Goal: Task Accomplishment & Management: Manage account settings

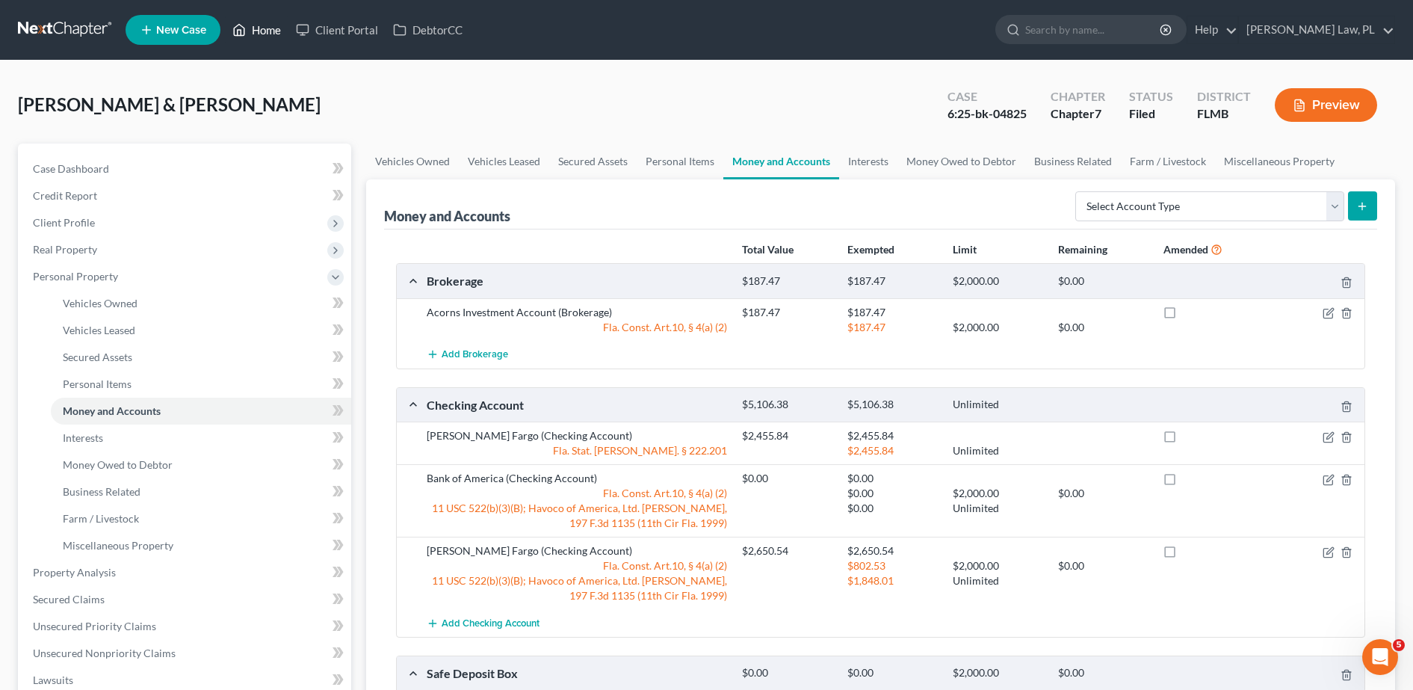
click at [269, 35] on link "Home" at bounding box center [257, 29] width 64 height 27
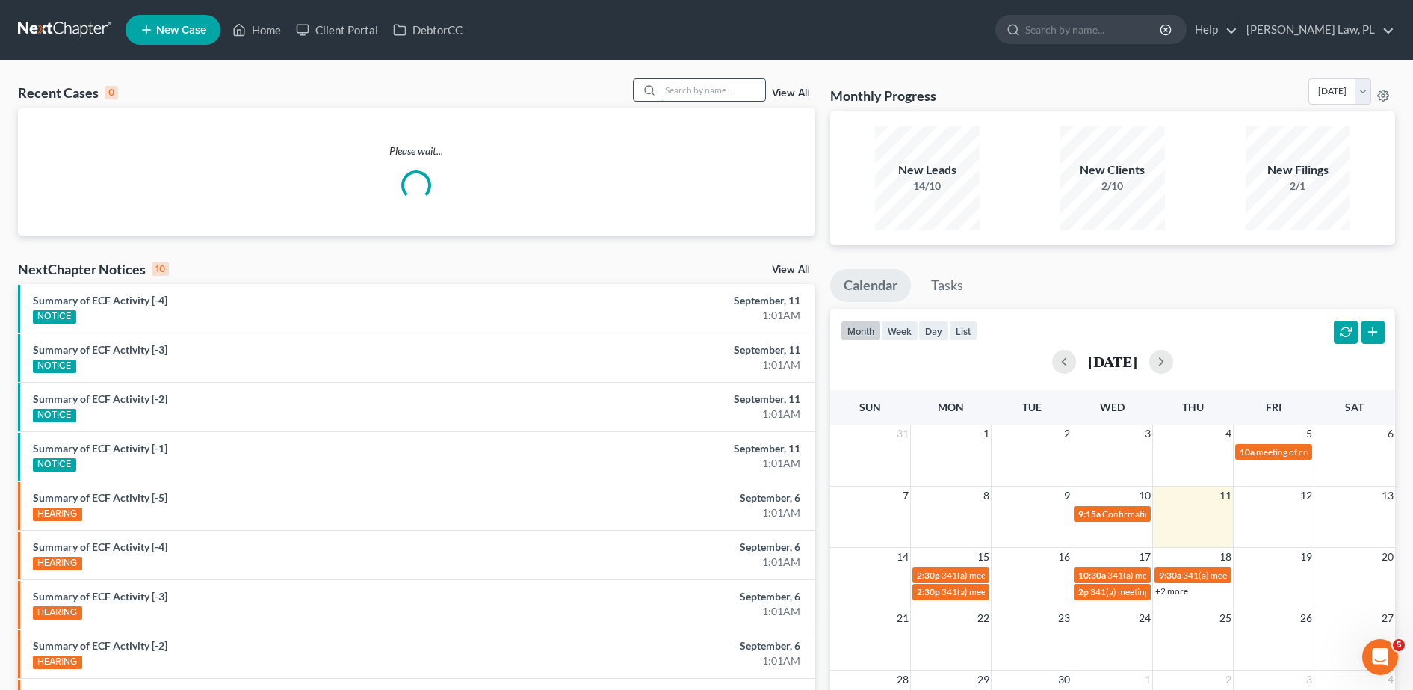
click at [705, 85] on input "search" at bounding box center [713, 90] width 105 height 22
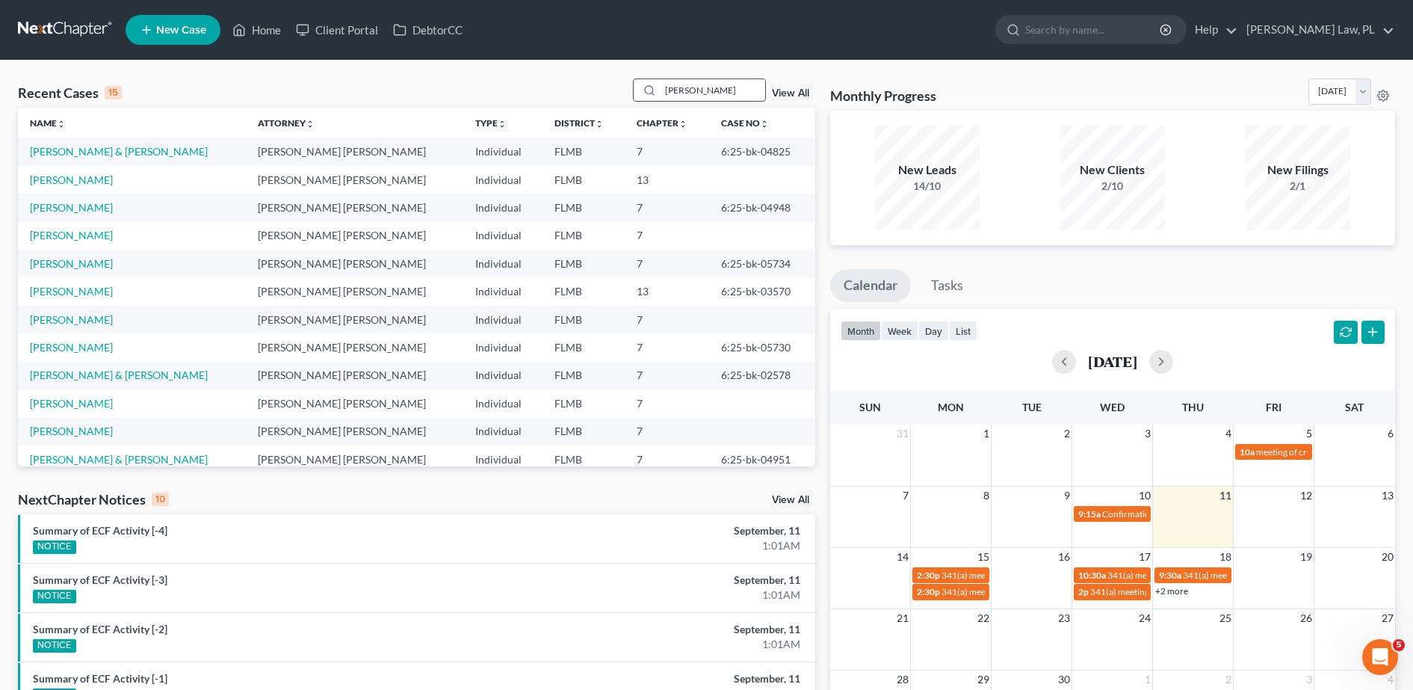
type input "[PERSON_NAME]"
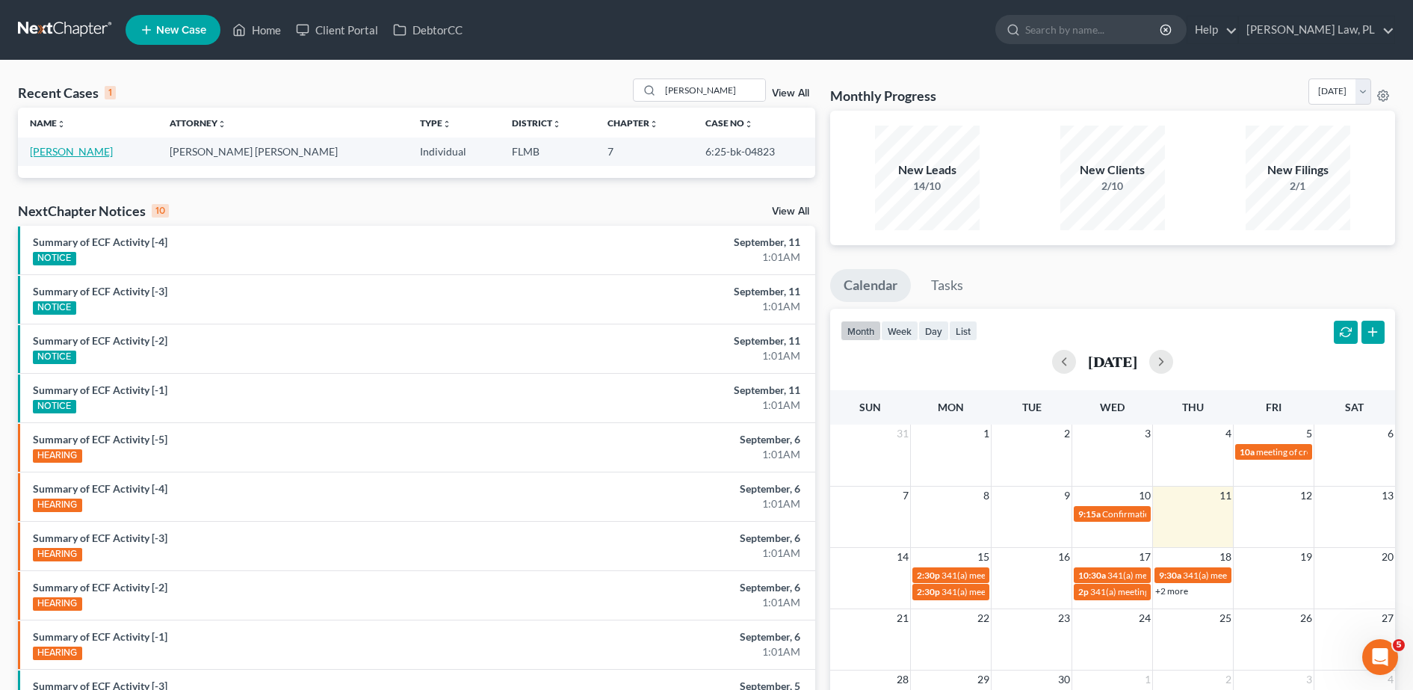
click at [51, 151] on link "[PERSON_NAME]" at bounding box center [71, 151] width 83 height 13
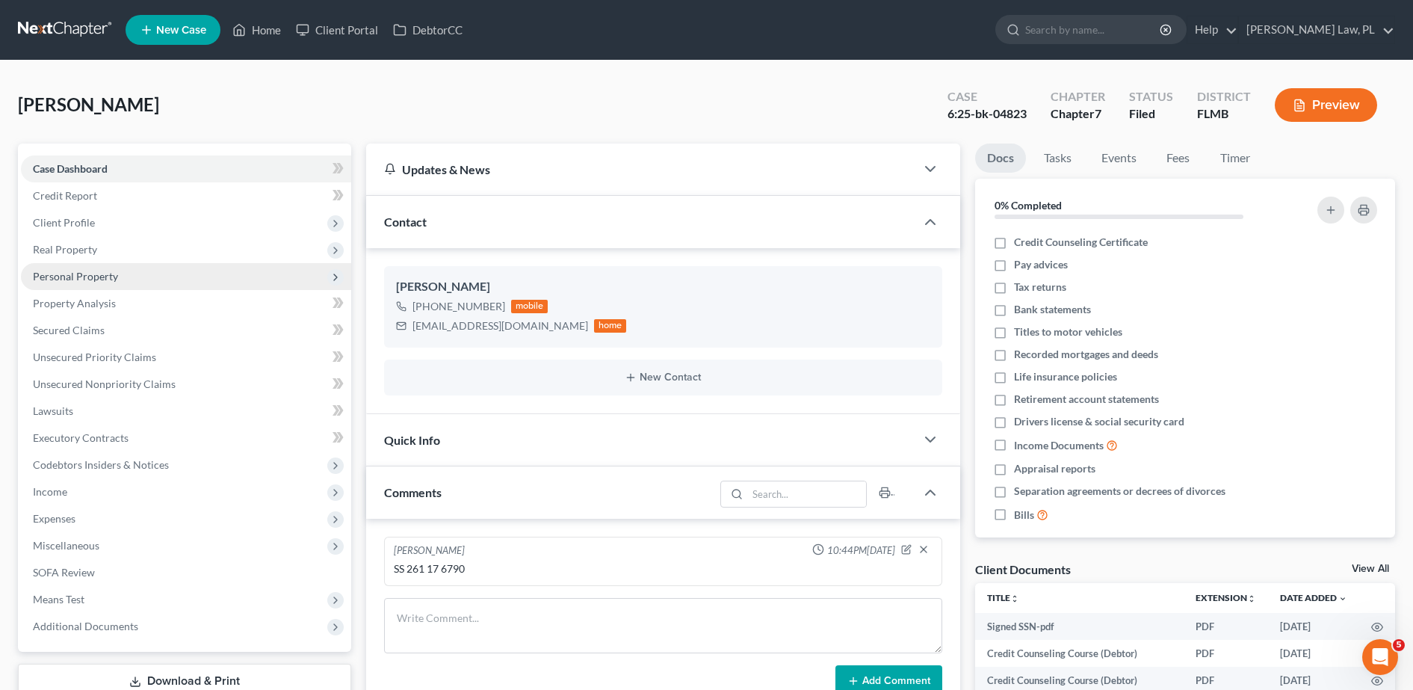
click at [110, 274] on span "Personal Property" at bounding box center [75, 276] width 85 height 13
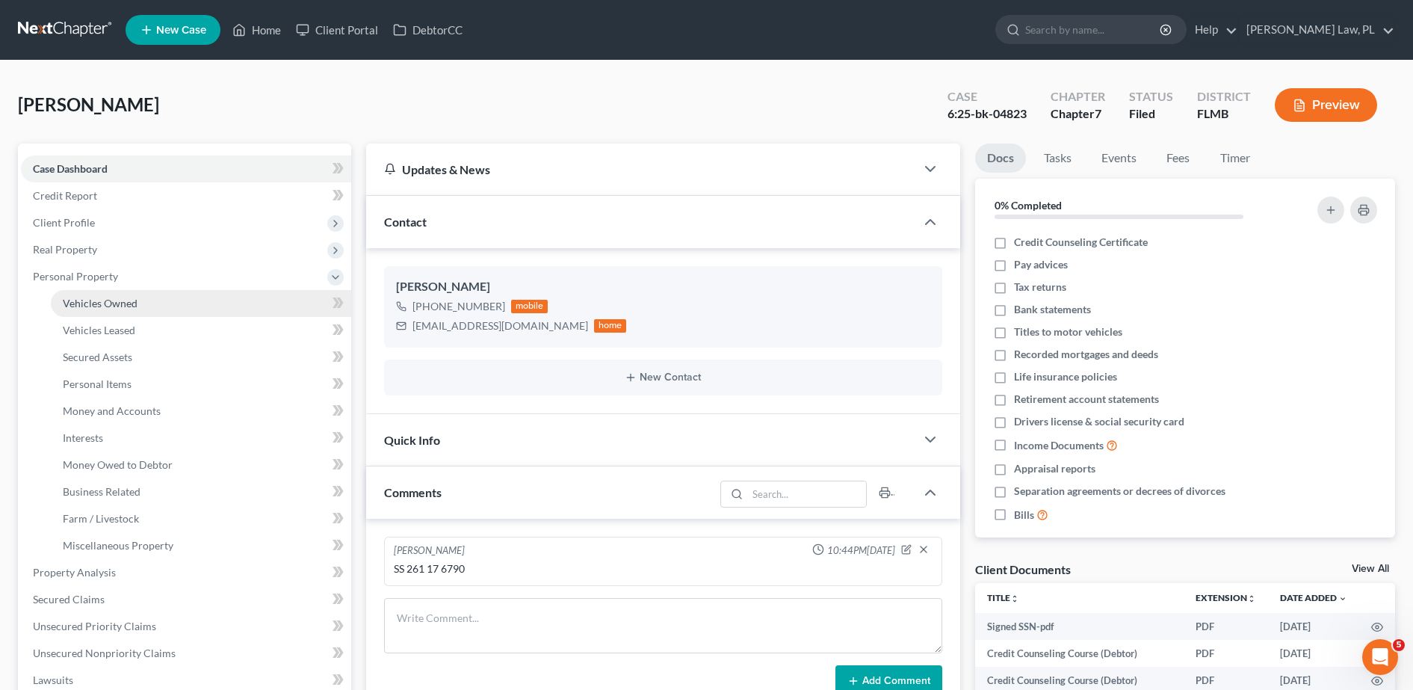
click at [126, 302] on span "Vehicles Owned" at bounding box center [100, 303] width 75 height 13
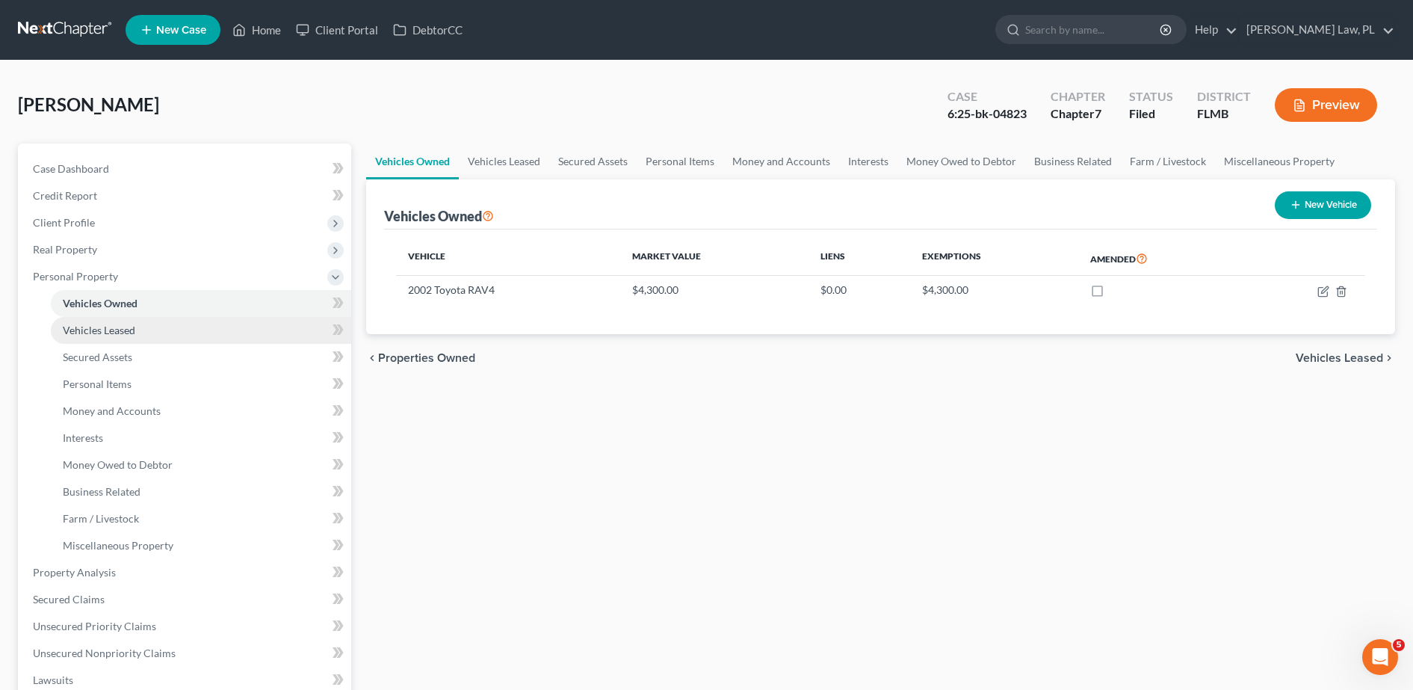
click at [140, 333] on link "Vehicles Leased" at bounding box center [201, 330] width 300 height 27
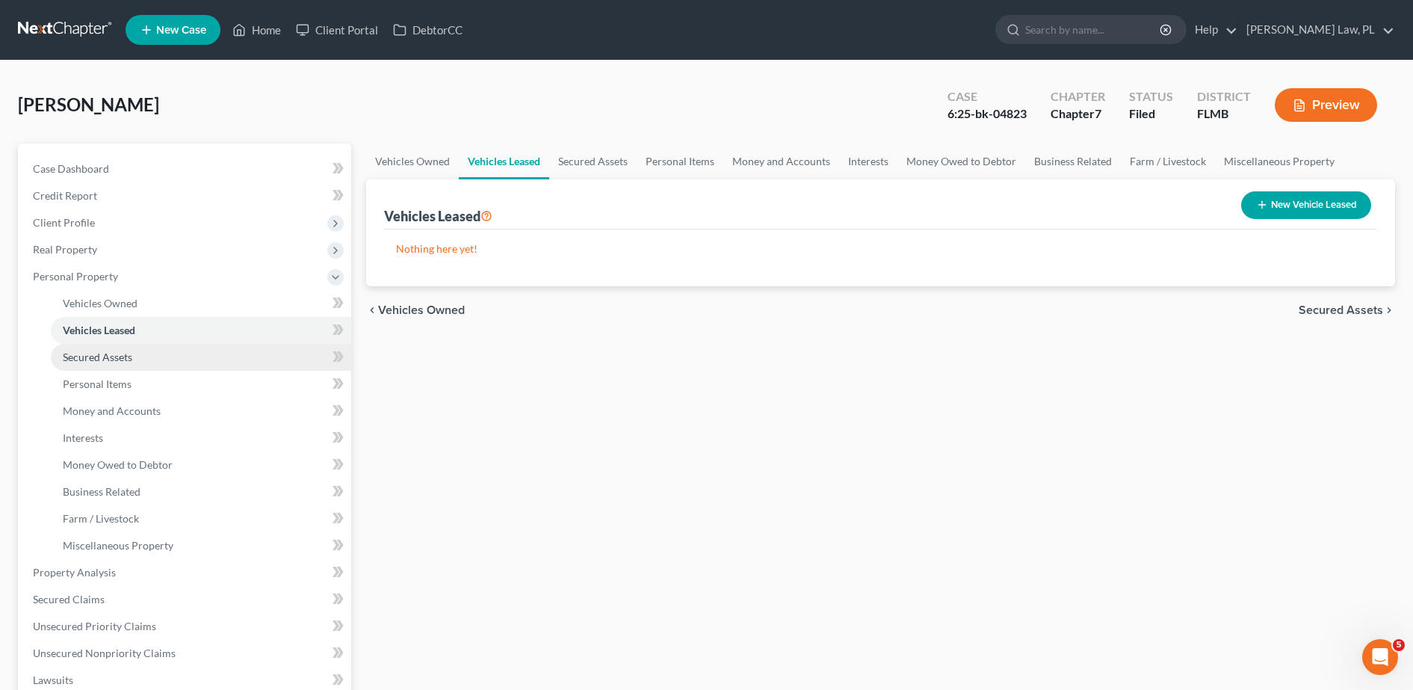
click at [143, 358] on link "Secured Assets" at bounding box center [201, 357] width 300 height 27
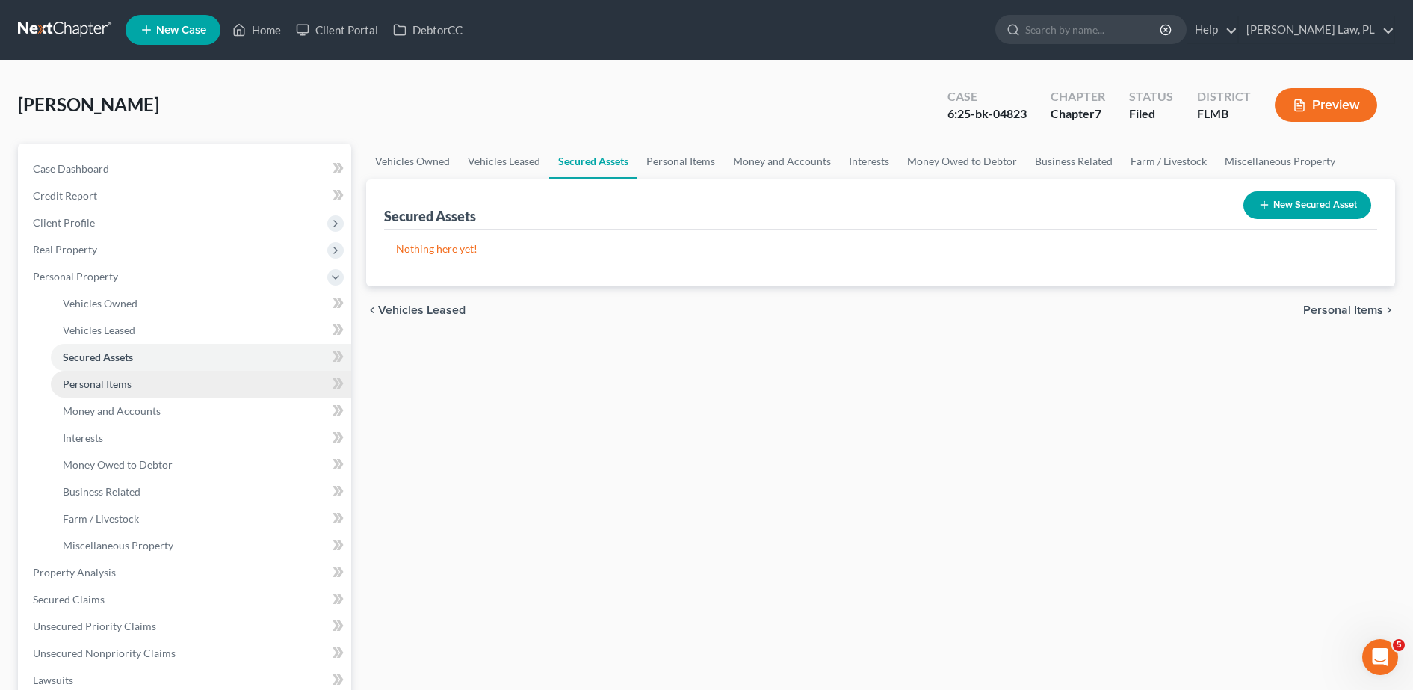
click at [140, 379] on link "Personal Items" at bounding box center [201, 384] width 300 height 27
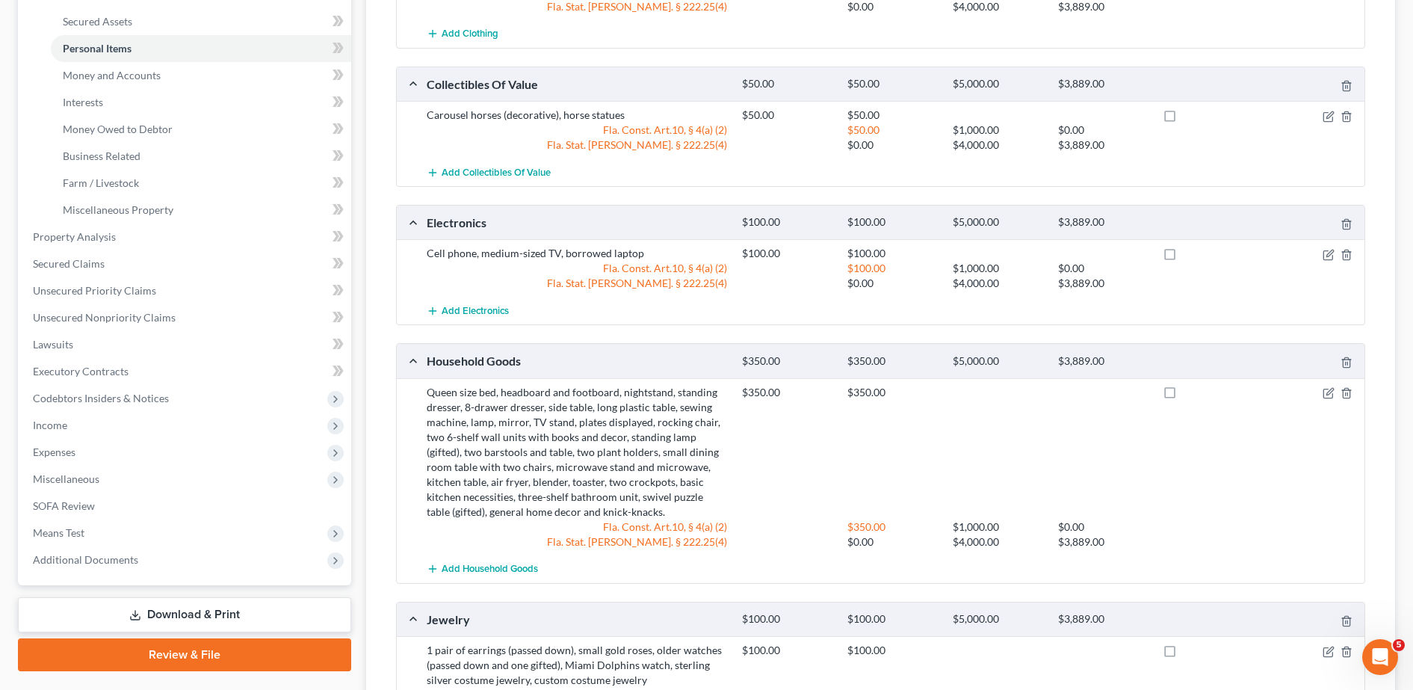
scroll to position [254, 0]
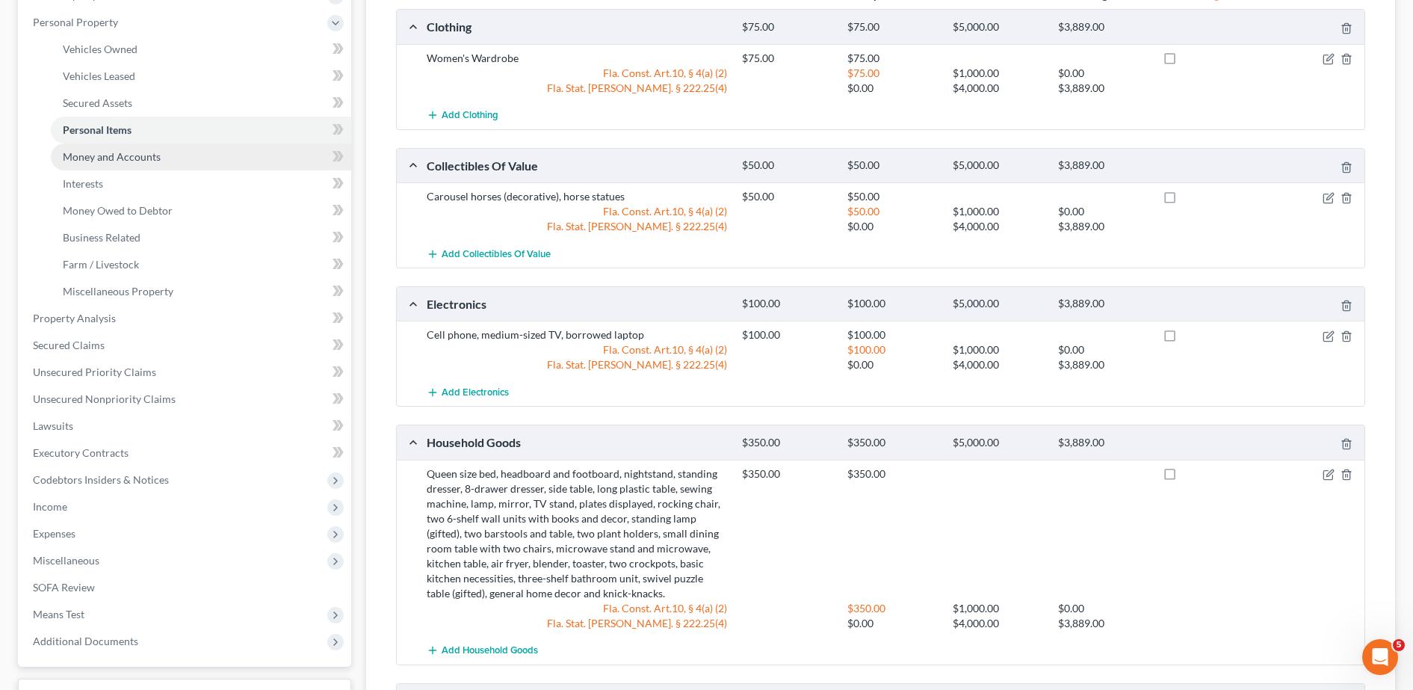
click at [115, 158] on span "Money and Accounts" at bounding box center [112, 156] width 98 height 13
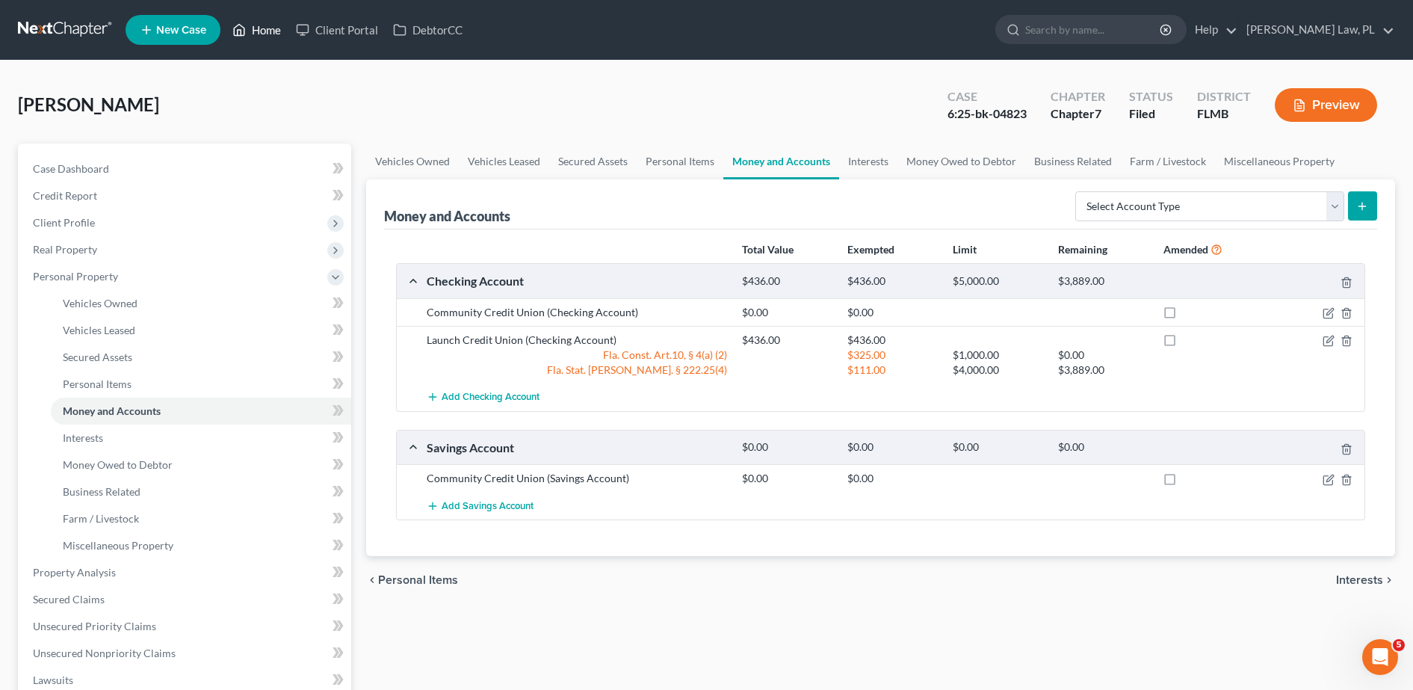
click at [251, 28] on link "Home" at bounding box center [257, 29] width 64 height 27
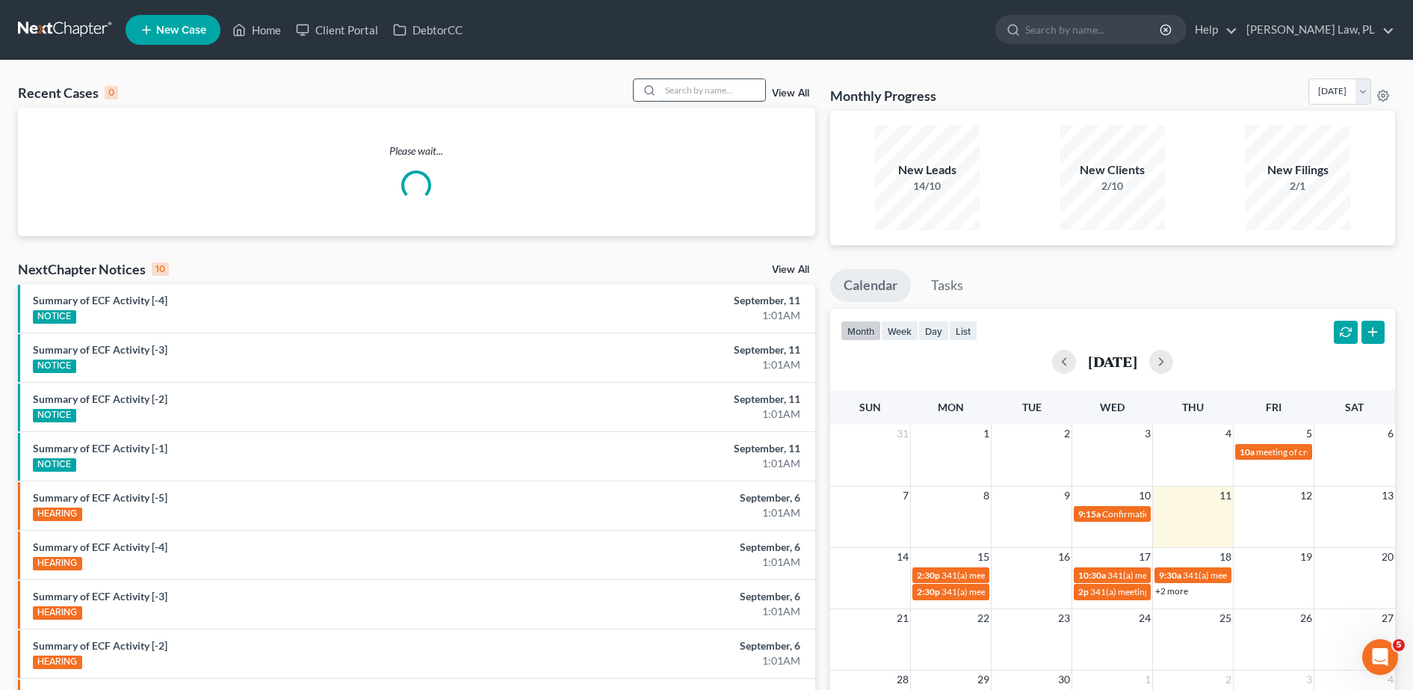
click at [738, 93] on input "search" at bounding box center [713, 90] width 105 height 22
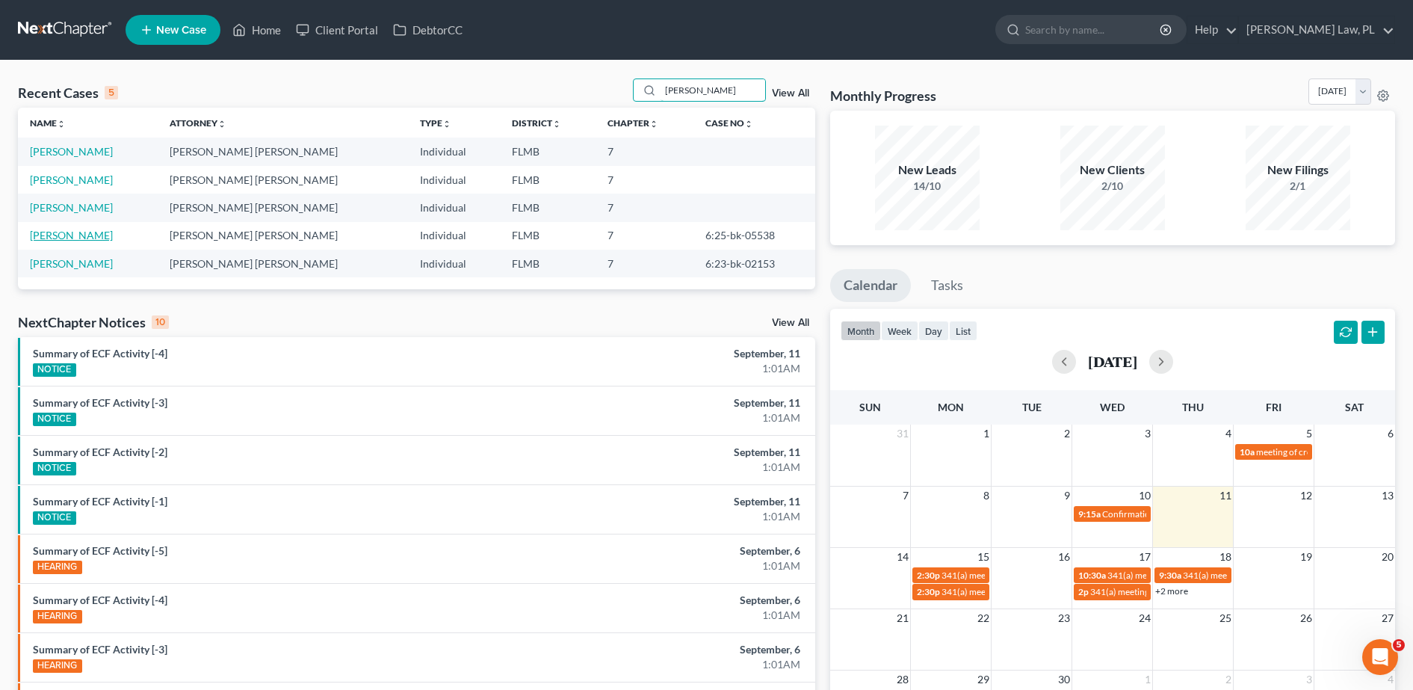
type input "[PERSON_NAME]"
click at [74, 229] on link "[PERSON_NAME]" at bounding box center [71, 235] width 83 height 13
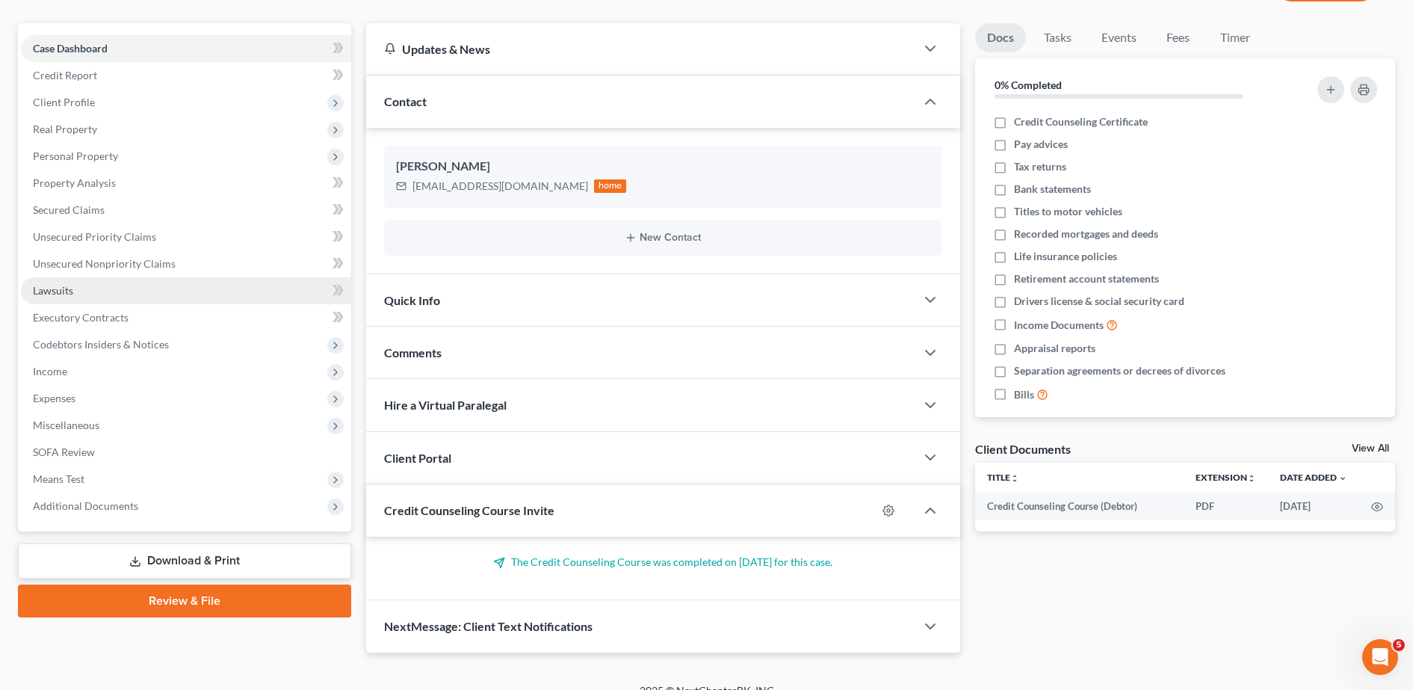
scroll to position [122, 0]
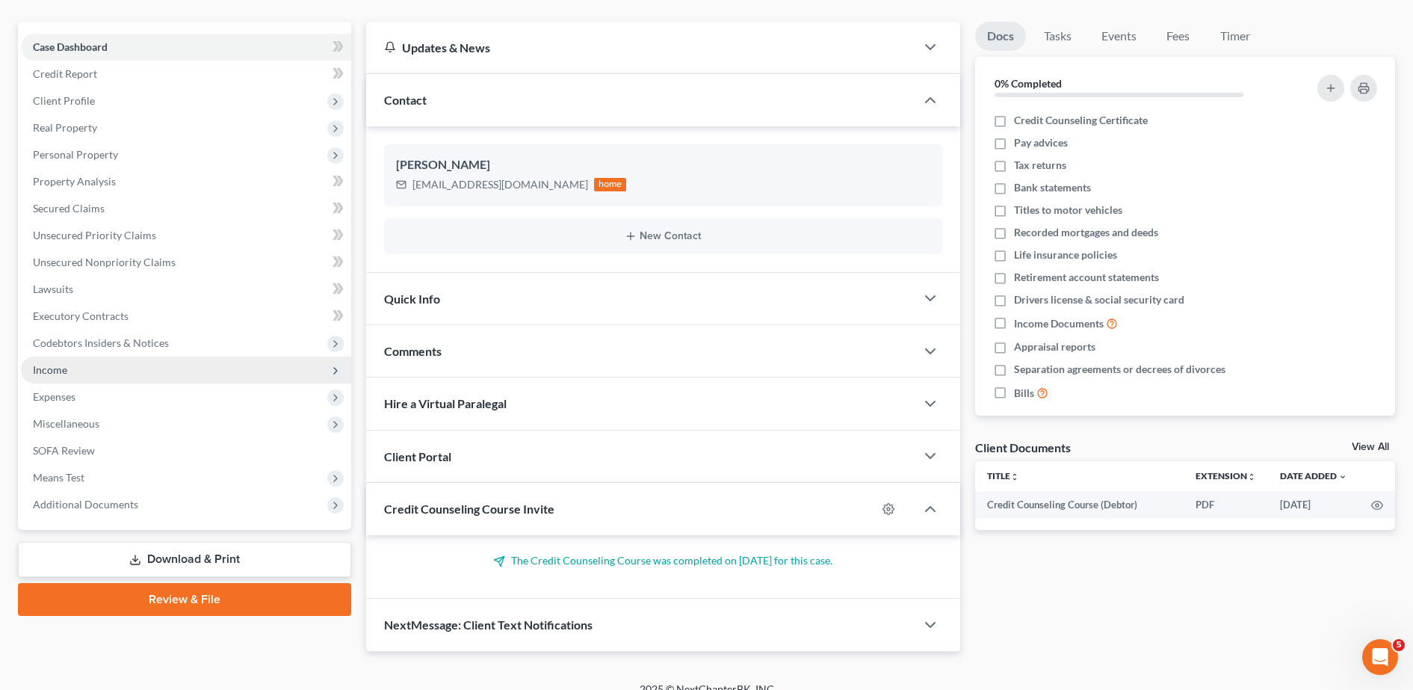
click at [75, 357] on span "Income" at bounding box center [186, 369] width 330 height 27
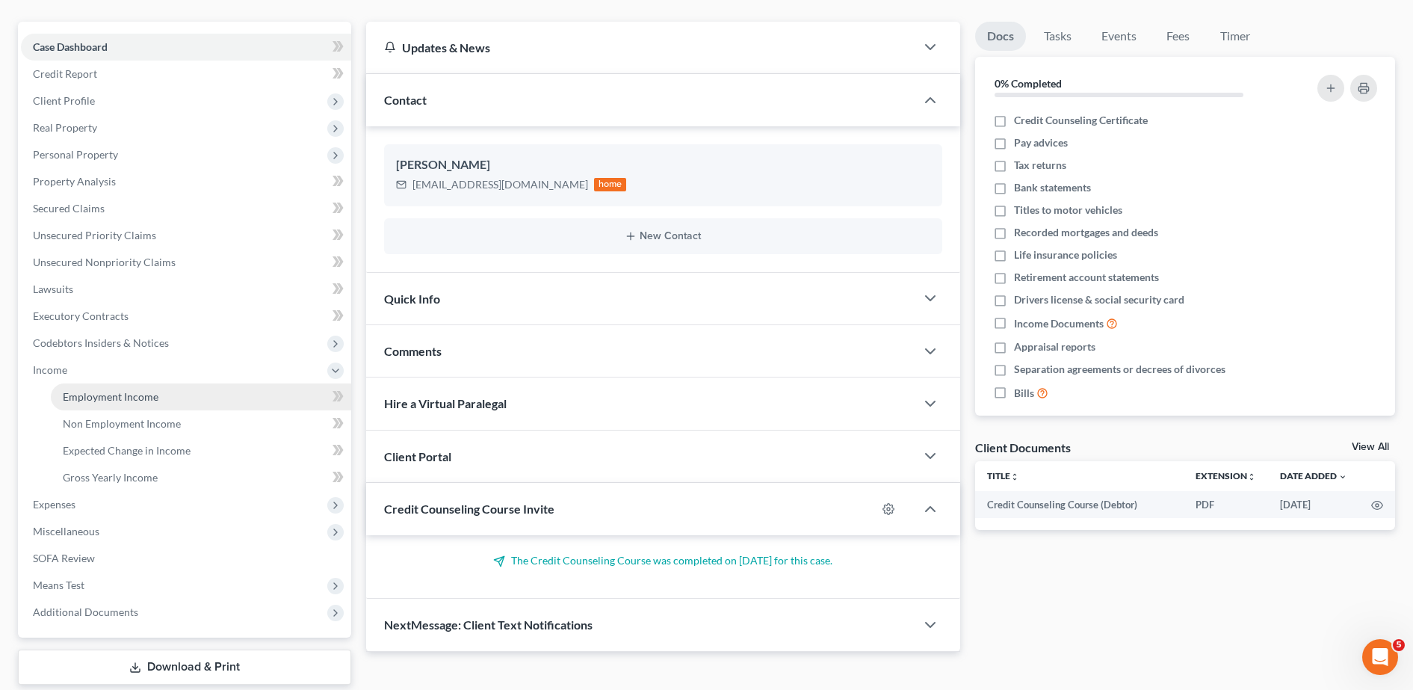
click at [90, 398] on span "Employment Income" at bounding box center [111, 396] width 96 height 13
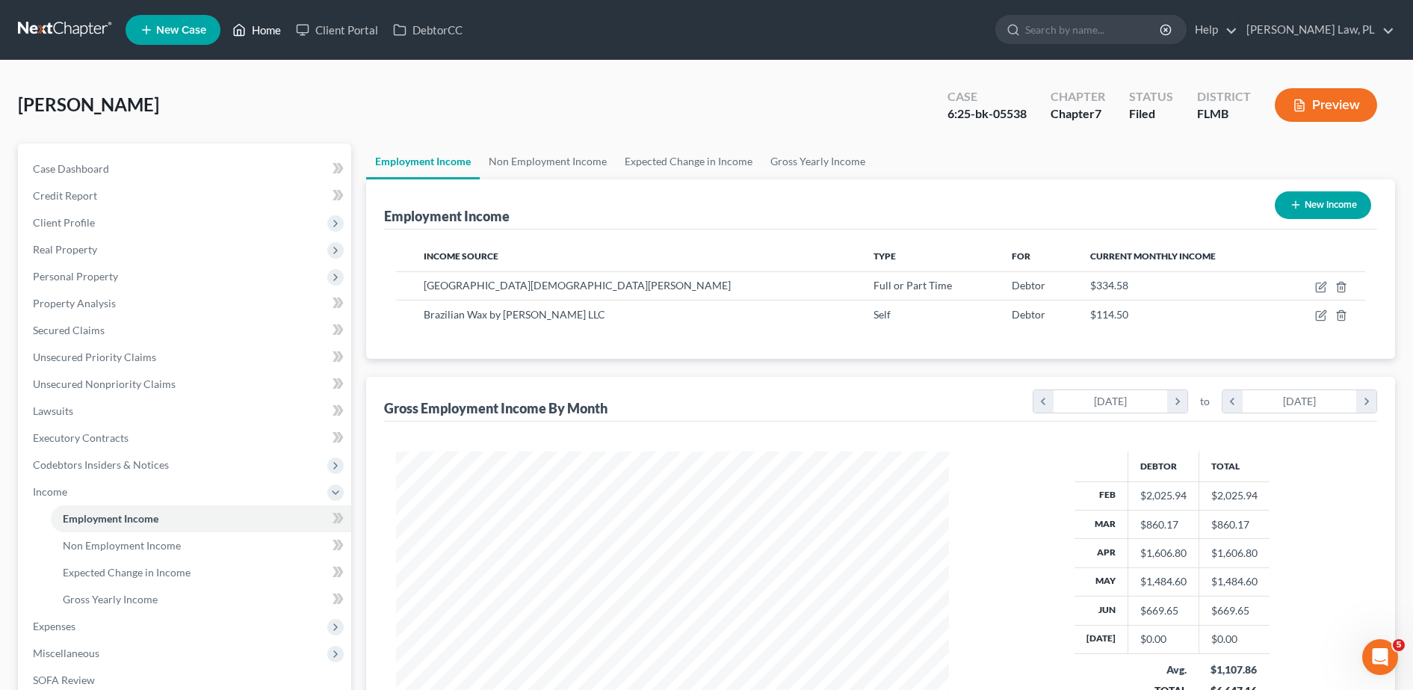
click at [260, 37] on link "Home" at bounding box center [257, 29] width 64 height 27
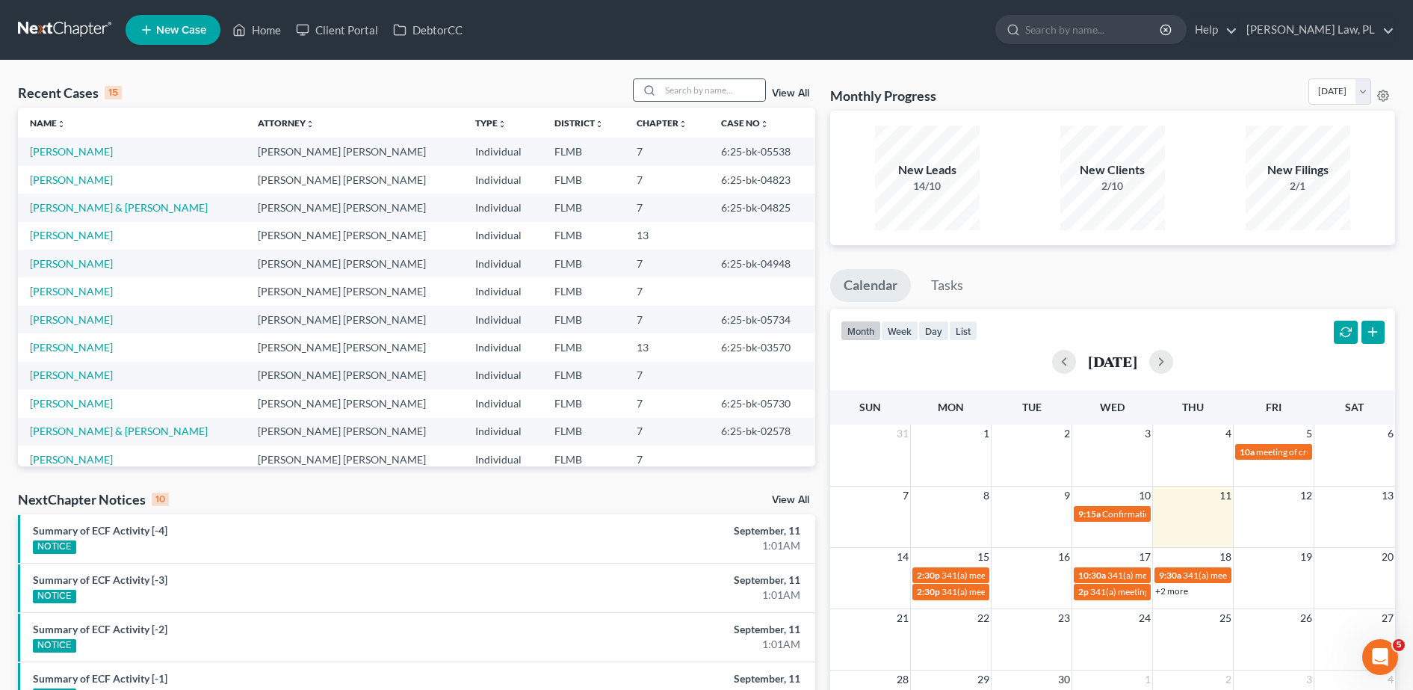
click at [695, 78] on div at bounding box center [699, 89] width 133 height 23
click at [699, 90] on input "search" at bounding box center [713, 90] width 105 height 22
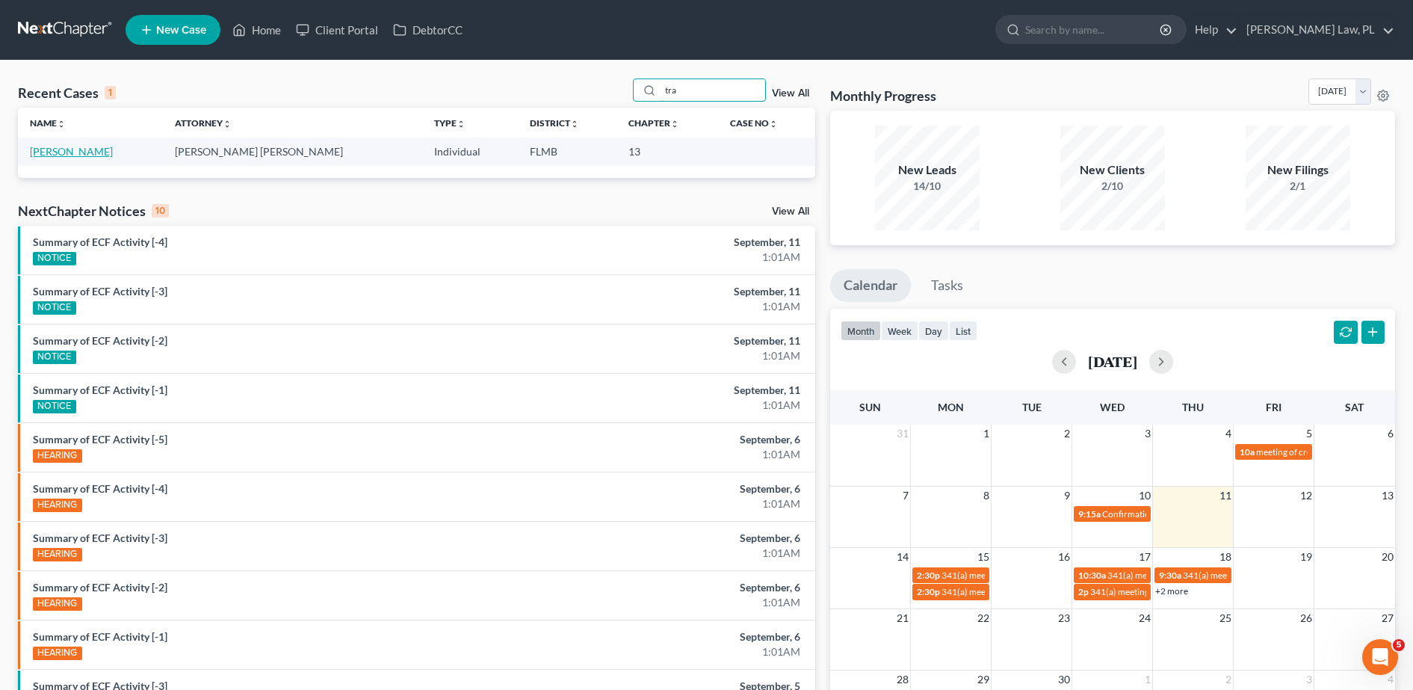
type input "tra"
click at [64, 154] on link "[PERSON_NAME]" at bounding box center [71, 151] width 83 height 13
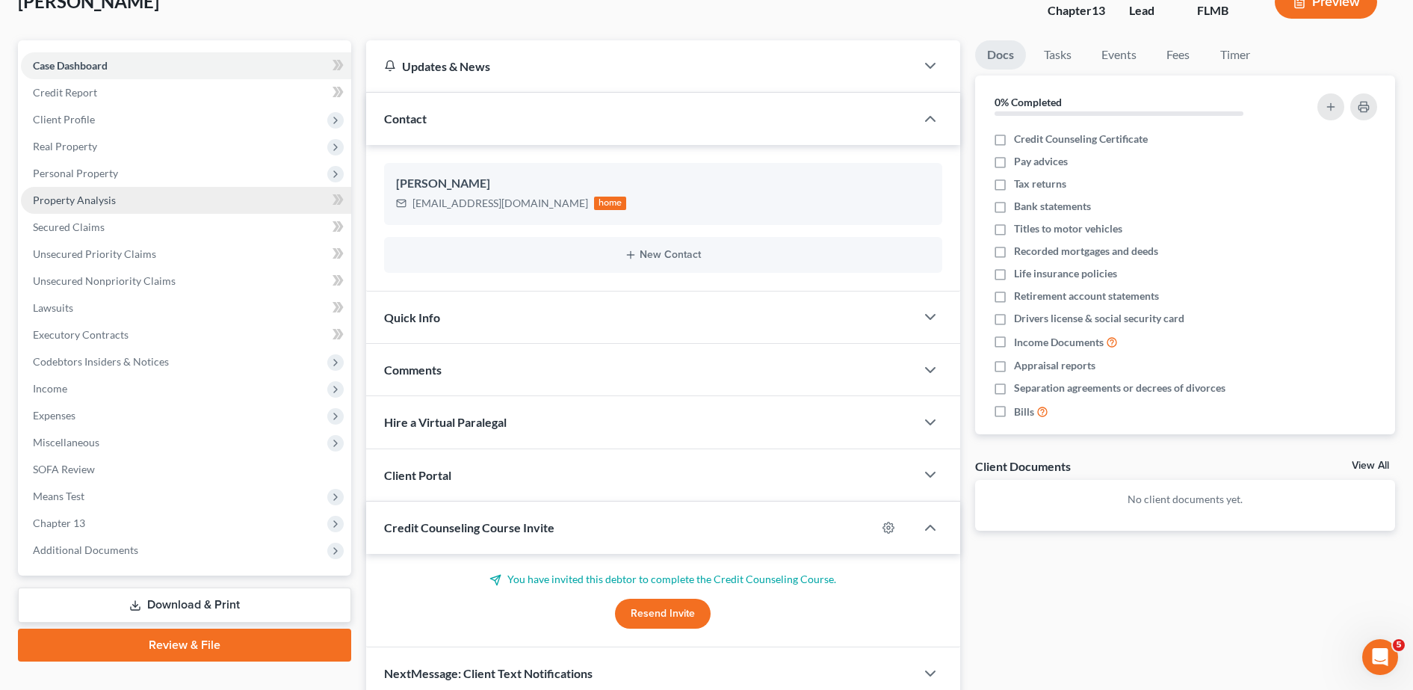
scroll to position [104, 0]
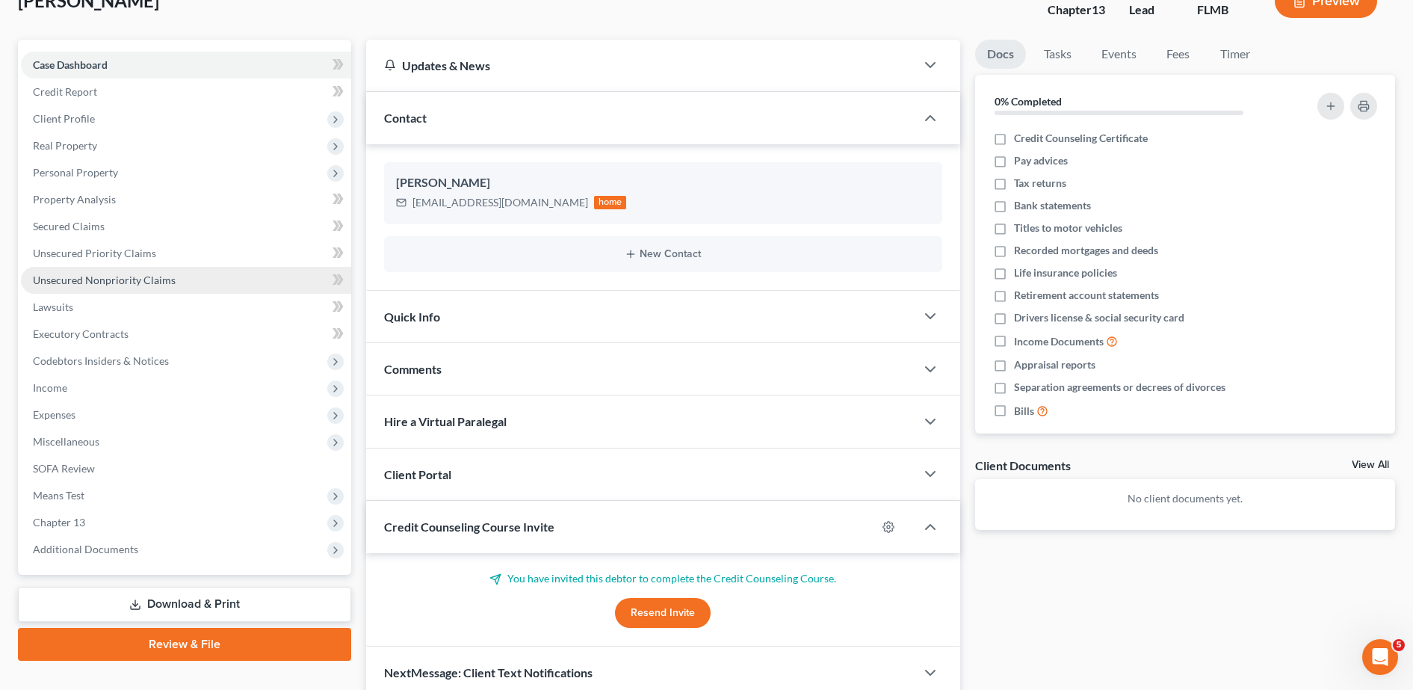
click at [117, 287] on link "Unsecured Nonpriority Claims" at bounding box center [186, 280] width 330 height 27
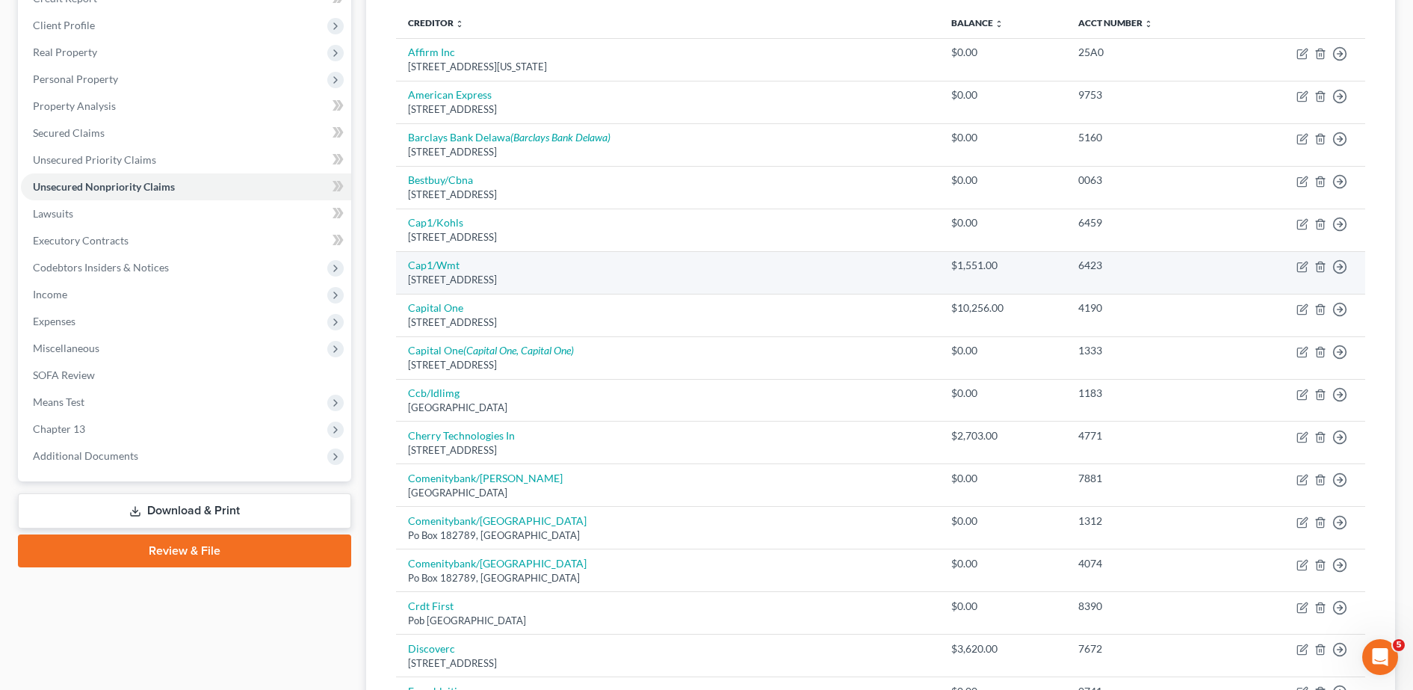
scroll to position [132, 0]
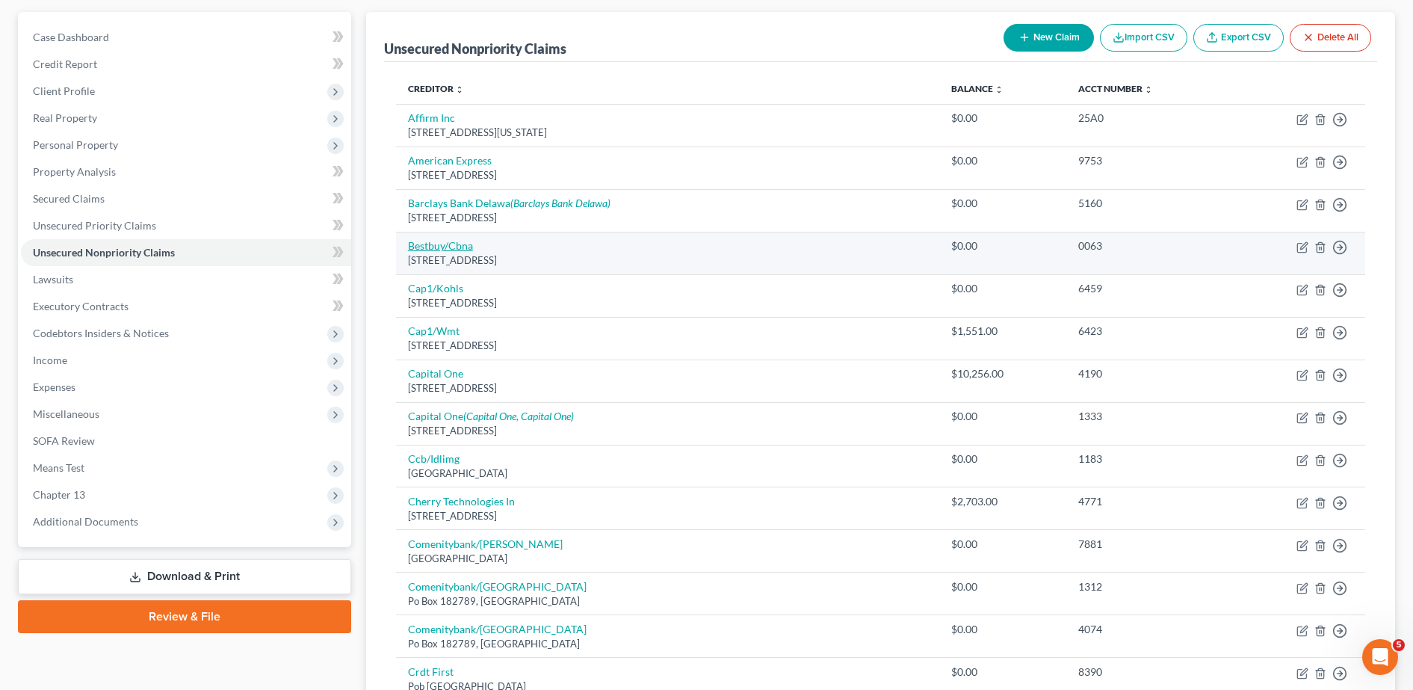
click at [463, 241] on link "Bestbuy/Cbna" at bounding box center [440, 245] width 65 height 13
select select "43"
select select "1"
select select "0"
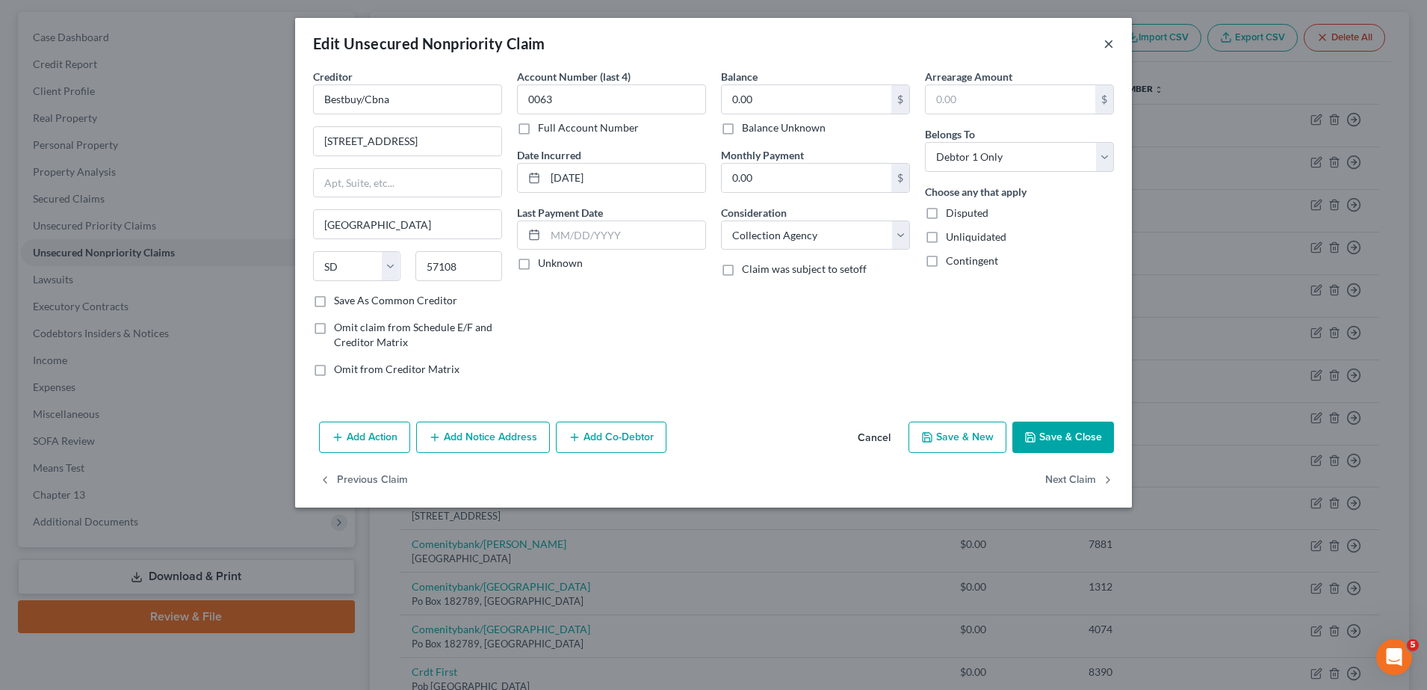
click at [1107, 42] on button "×" at bounding box center [1109, 43] width 10 height 18
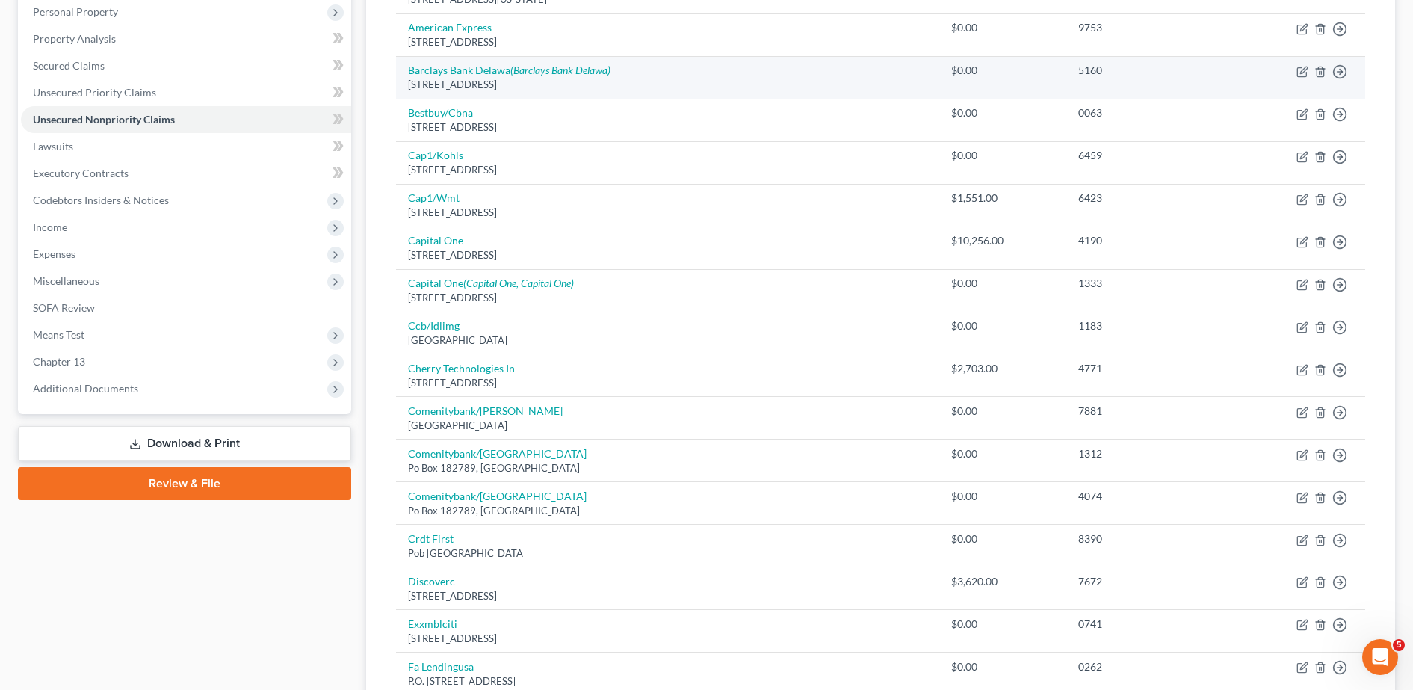
scroll to position [0, 0]
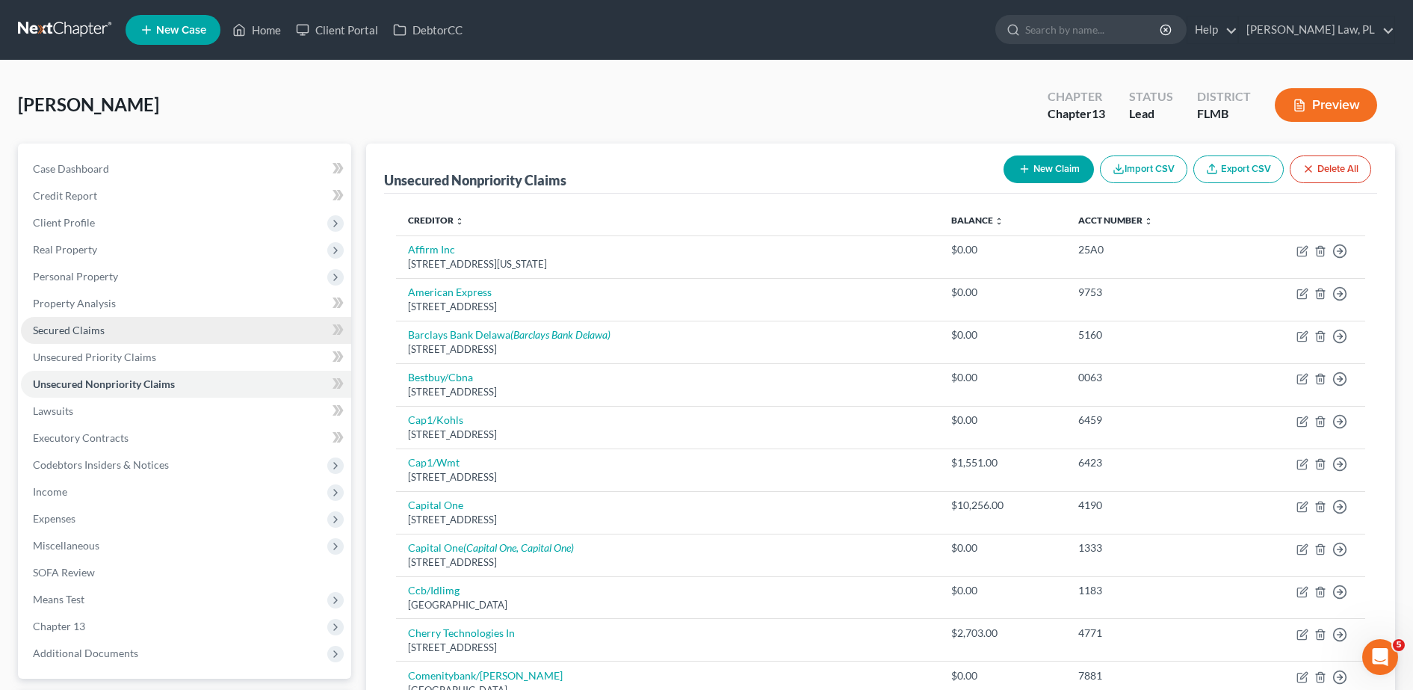
click at [81, 330] on span "Secured Claims" at bounding box center [69, 330] width 72 height 13
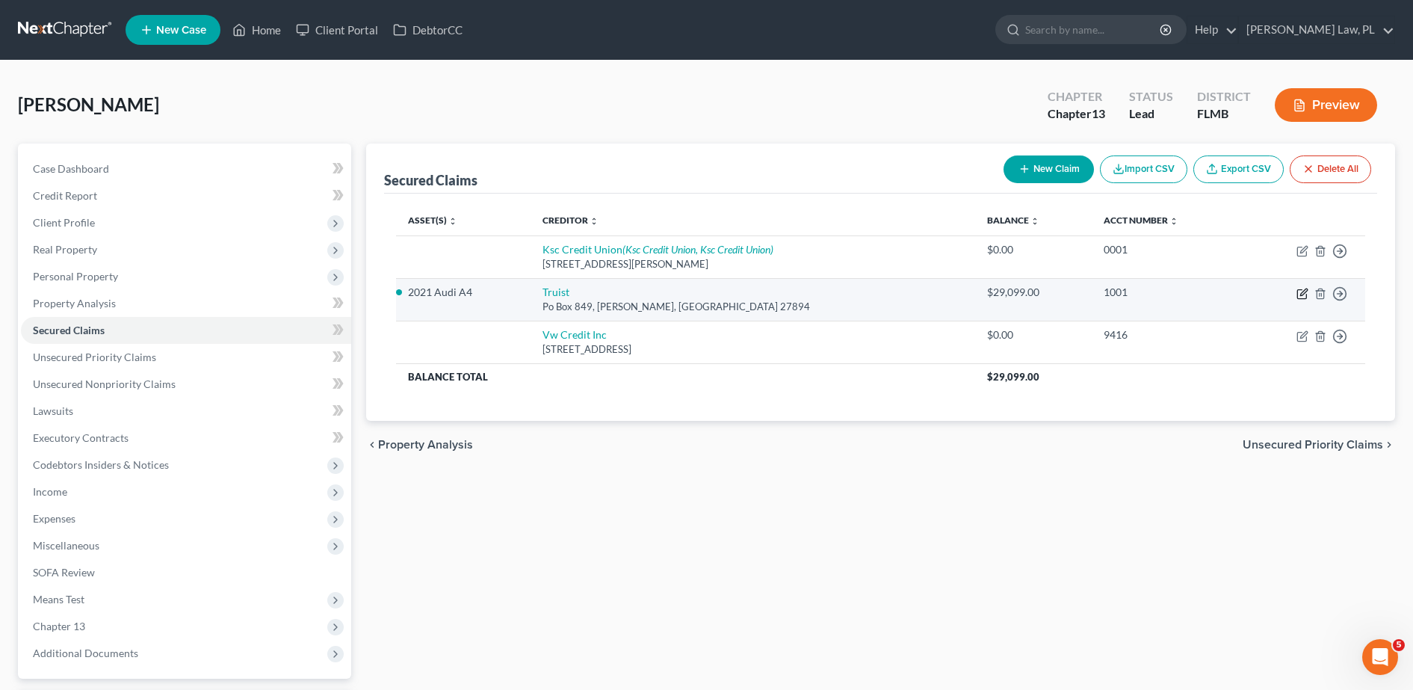
click at [1299, 294] on icon "button" at bounding box center [1302, 294] width 12 height 12
select select "28"
select select "8"
select select "4"
select select "0"
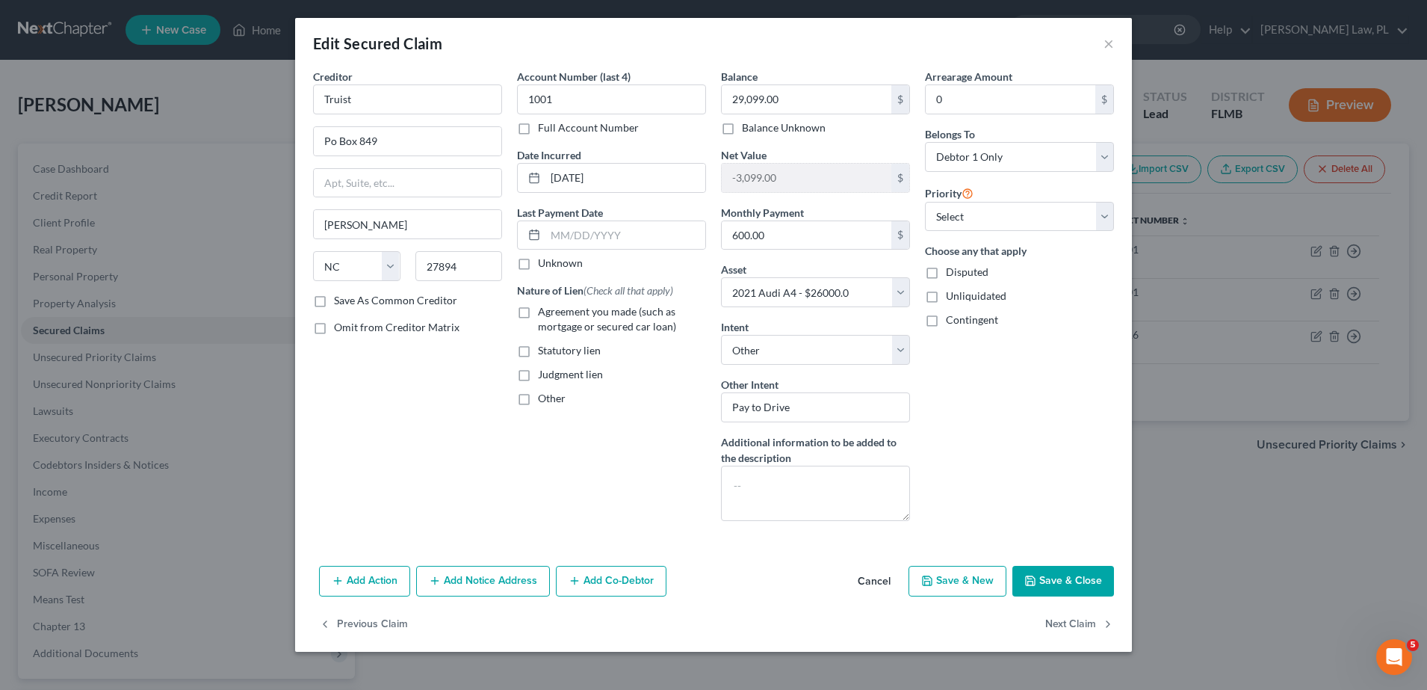
click at [1100, 42] on div "Edit Secured Claim ×" at bounding box center [713, 43] width 837 height 51
click at [1109, 49] on button "×" at bounding box center [1109, 43] width 10 height 18
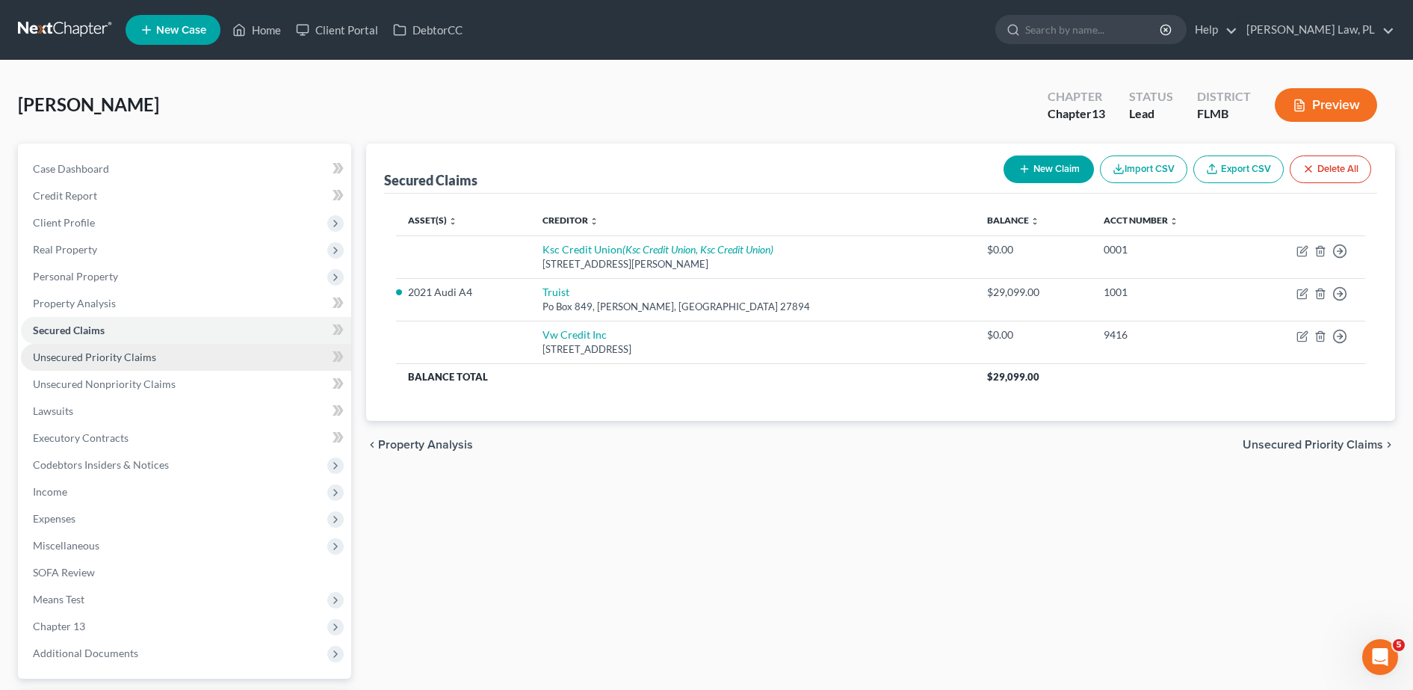
click at [187, 361] on link "Unsecured Priority Claims" at bounding box center [186, 357] width 330 height 27
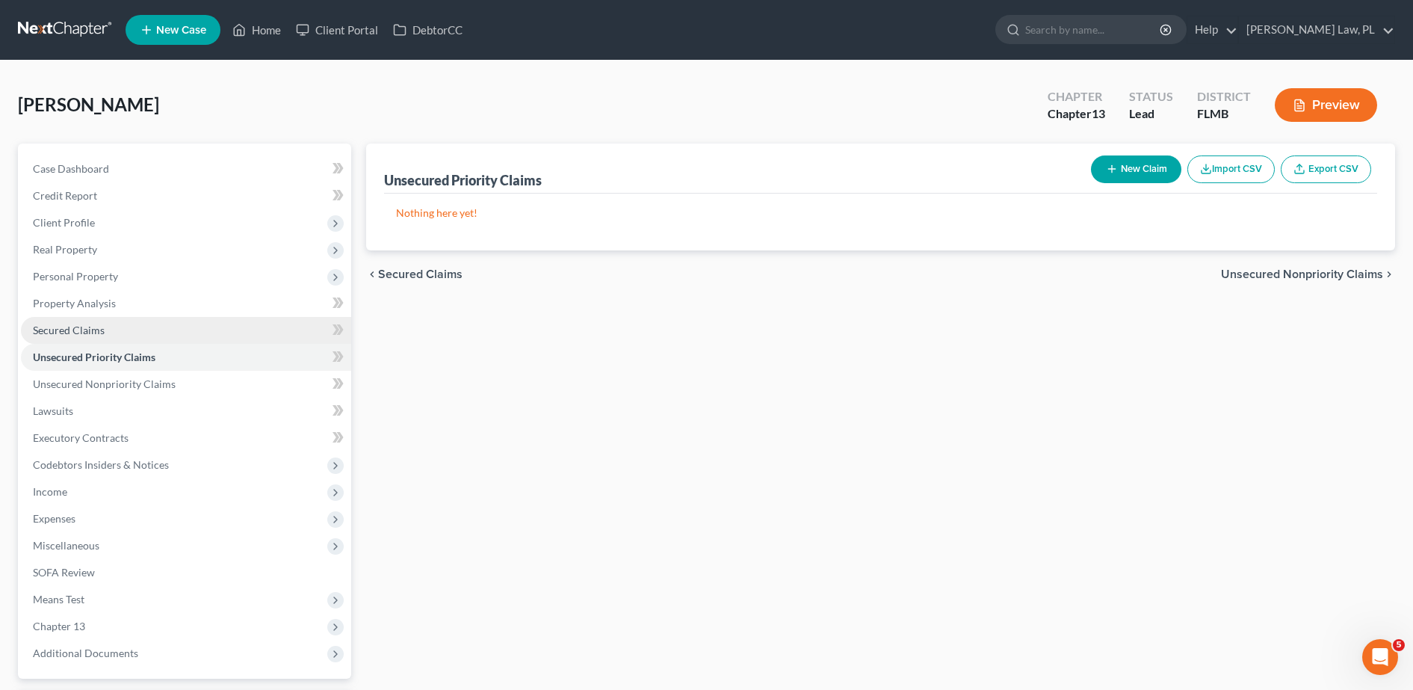
click at [143, 335] on link "Secured Claims" at bounding box center [186, 330] width 330 height 27
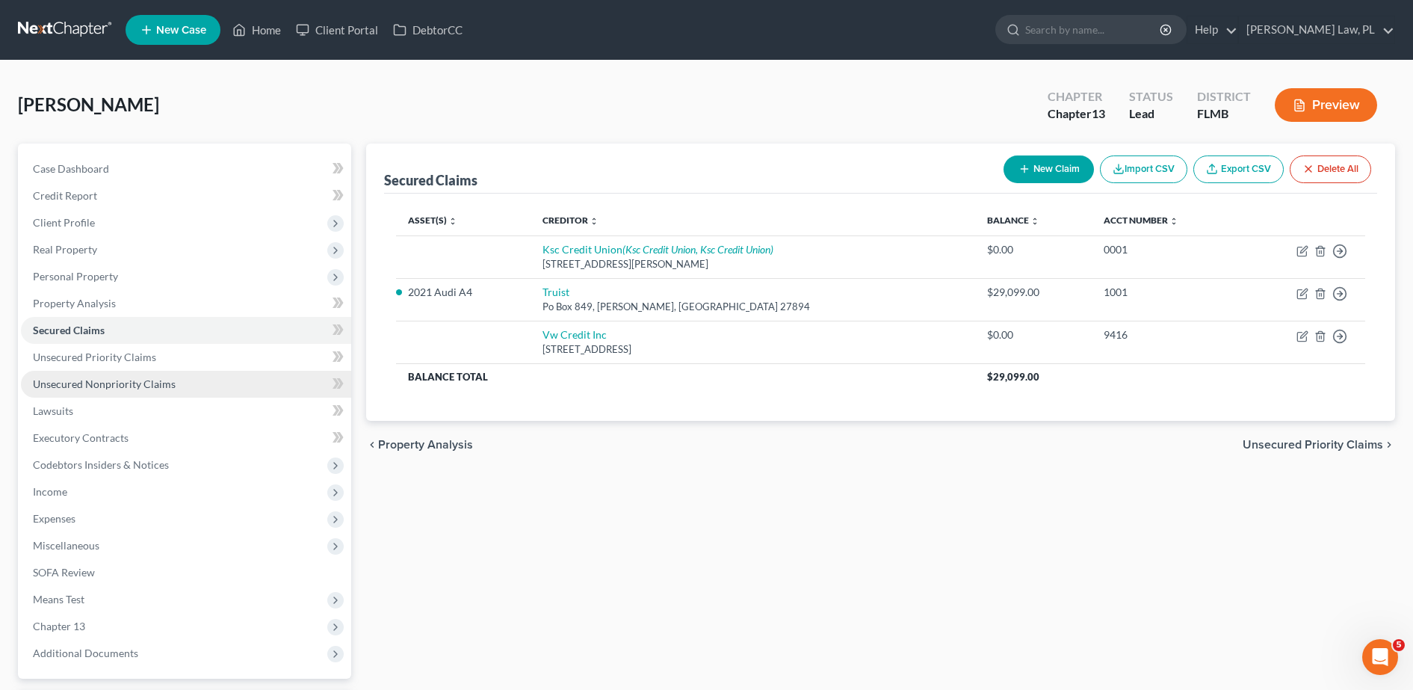
click at [102, 379] on span "Unsecured Nonpriority Claims" at bounding box center [104, 383] width 143 height 13
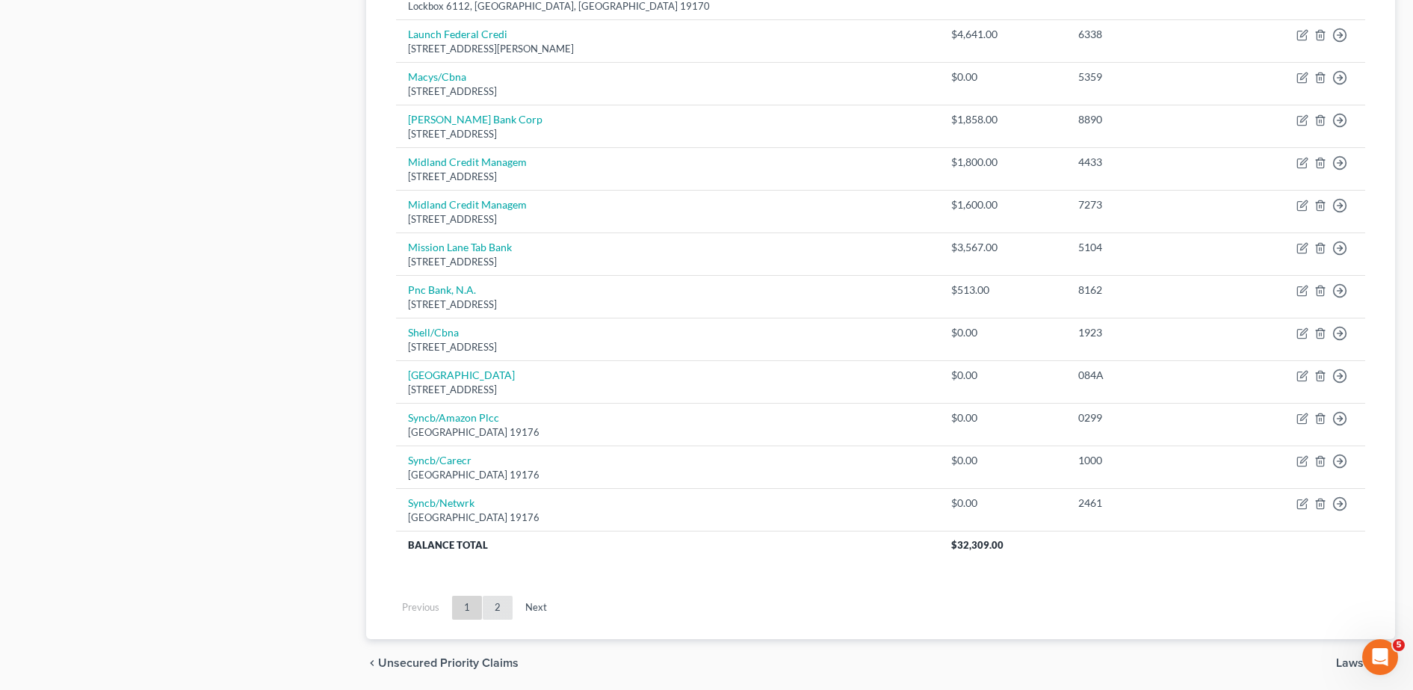
click at [502, 610] on link "2" at bounding box center [498, 608] width 30 height 24
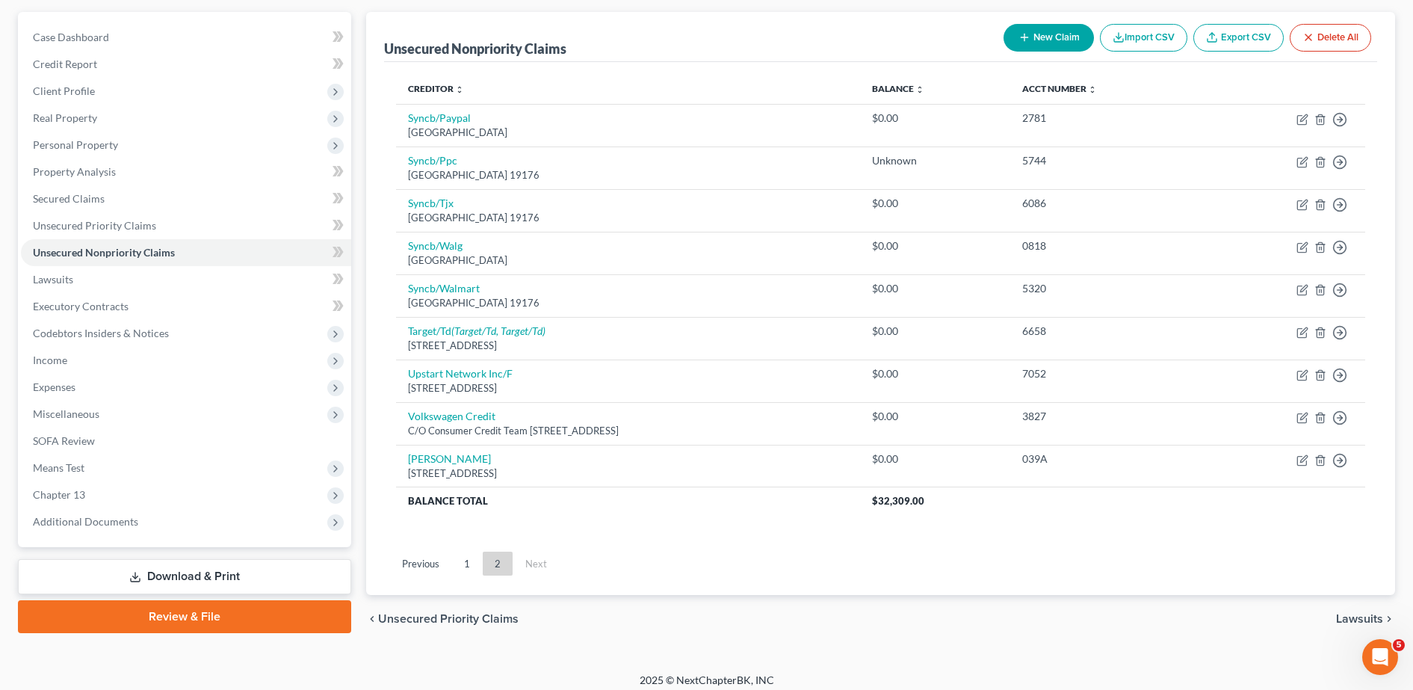
scroll to position [141, 0]
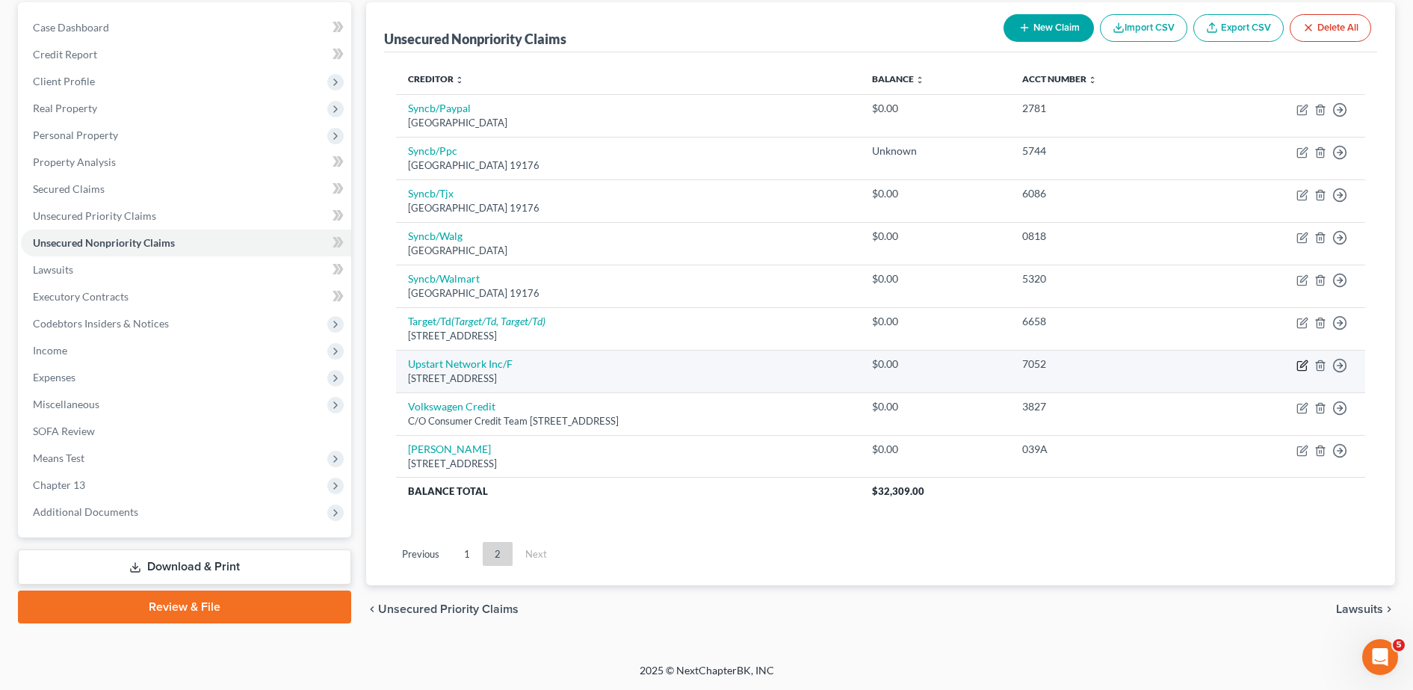
click at [1301, 365] on icon "button" at bounding box center [1303, 363] width 7 height 7
select select "4"
select select "0"
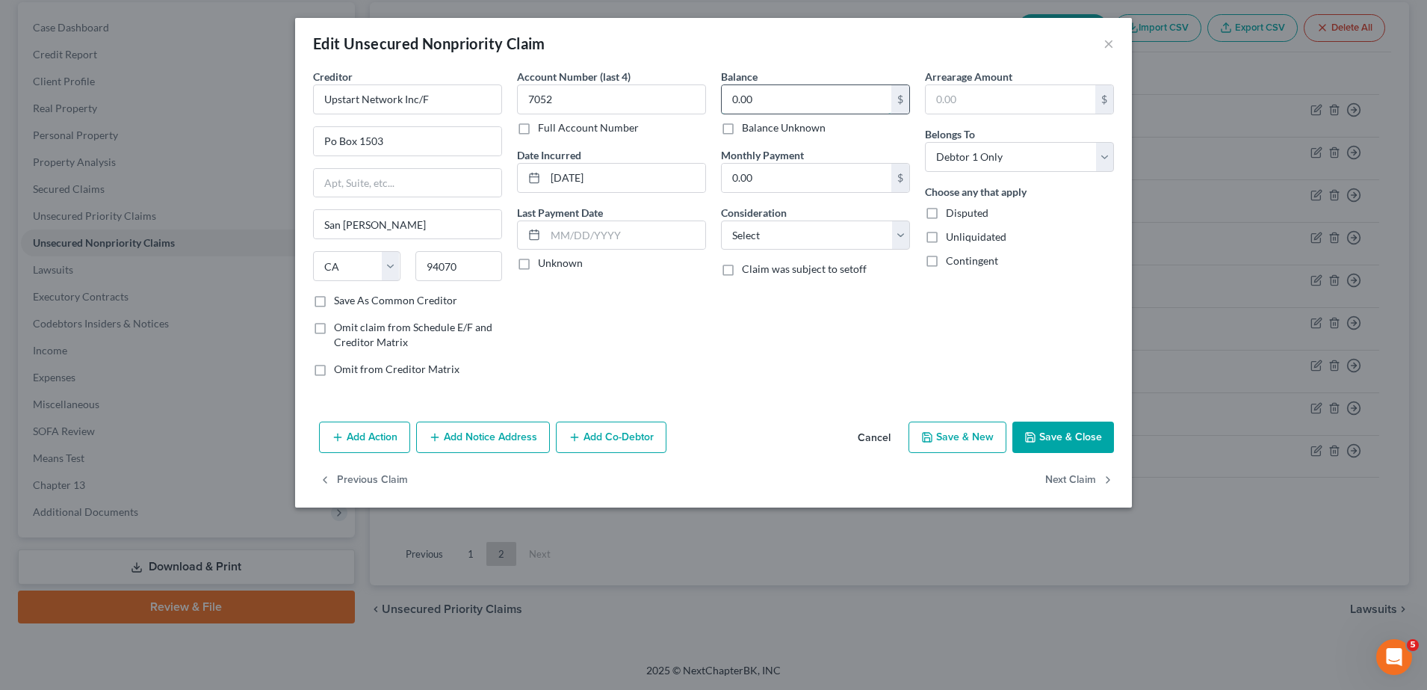
click at [773, 98] on input "0.00" at bounding box center [807, 99] width 170 height 28
type input "26,122.00"
click at [1039, 418] on div "Add Action Add Notice Address Add Co-Debtor Cancel Save & New Save & Close" at bounding box center [713, 439] width 837 height 49
click at [1051, 436] on button "Save & Close" at bounding box center [1064, 436] width 102 height 31
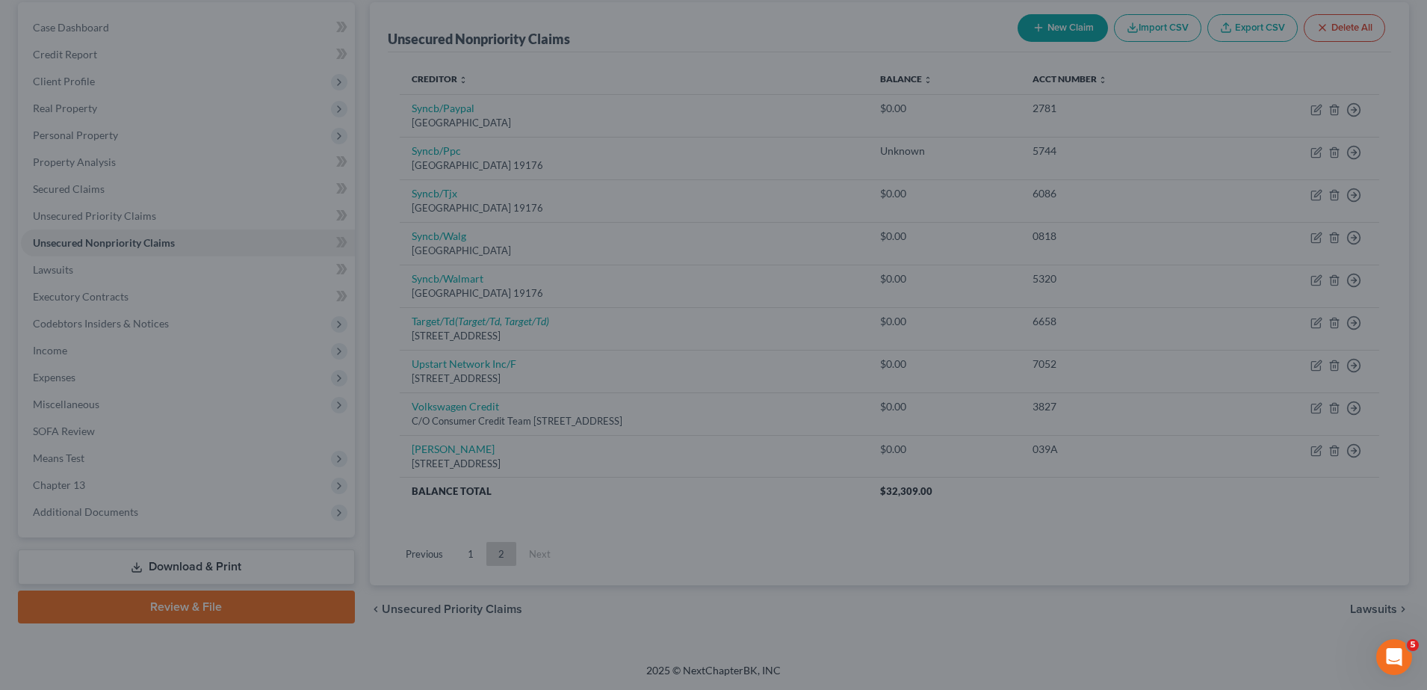
type input "0"
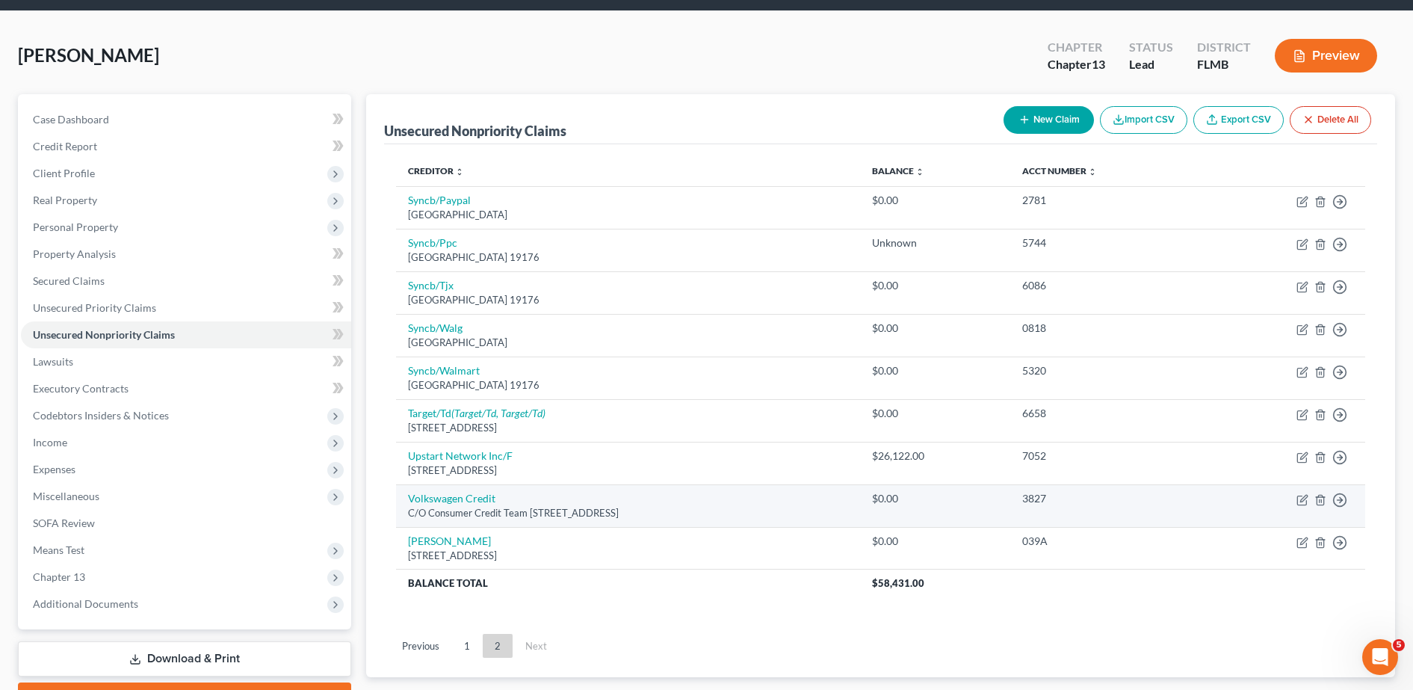
scroll to position [46, 0]
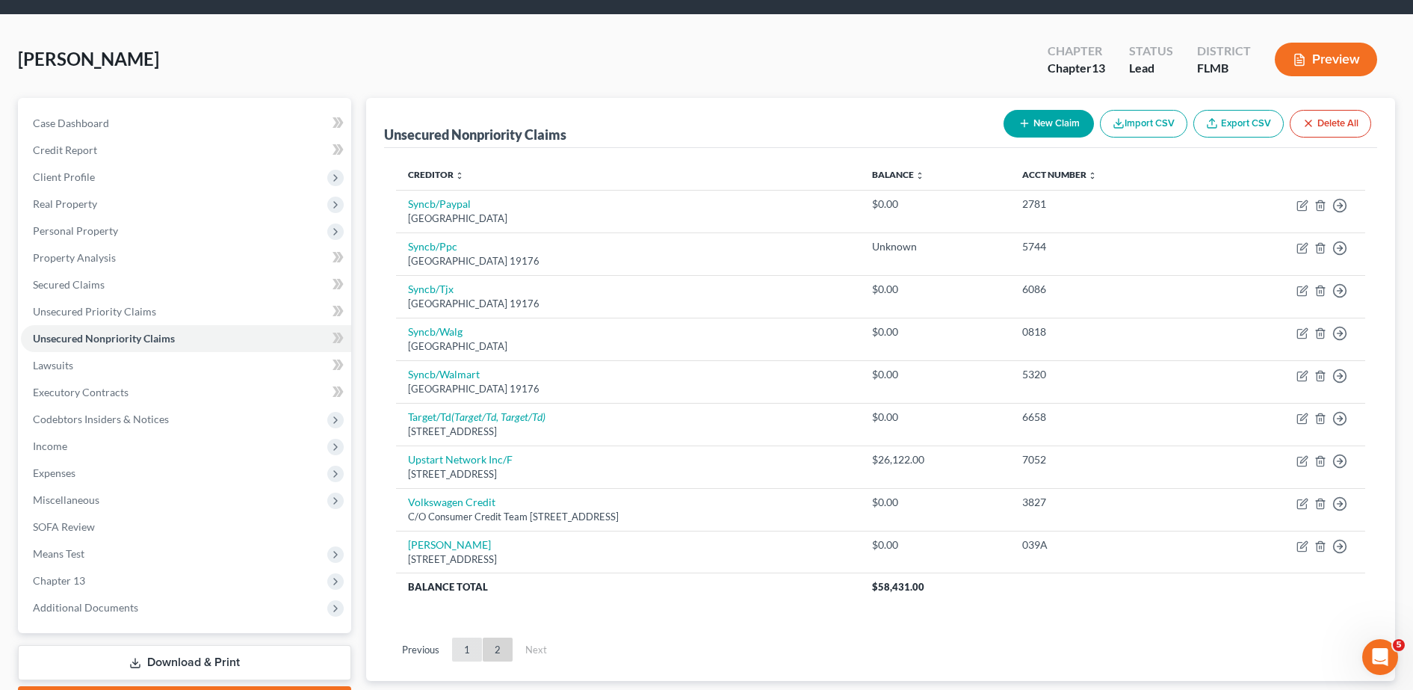
click at [453, 652] on link "1" at bounding box center [467, 649] width 30 height 24
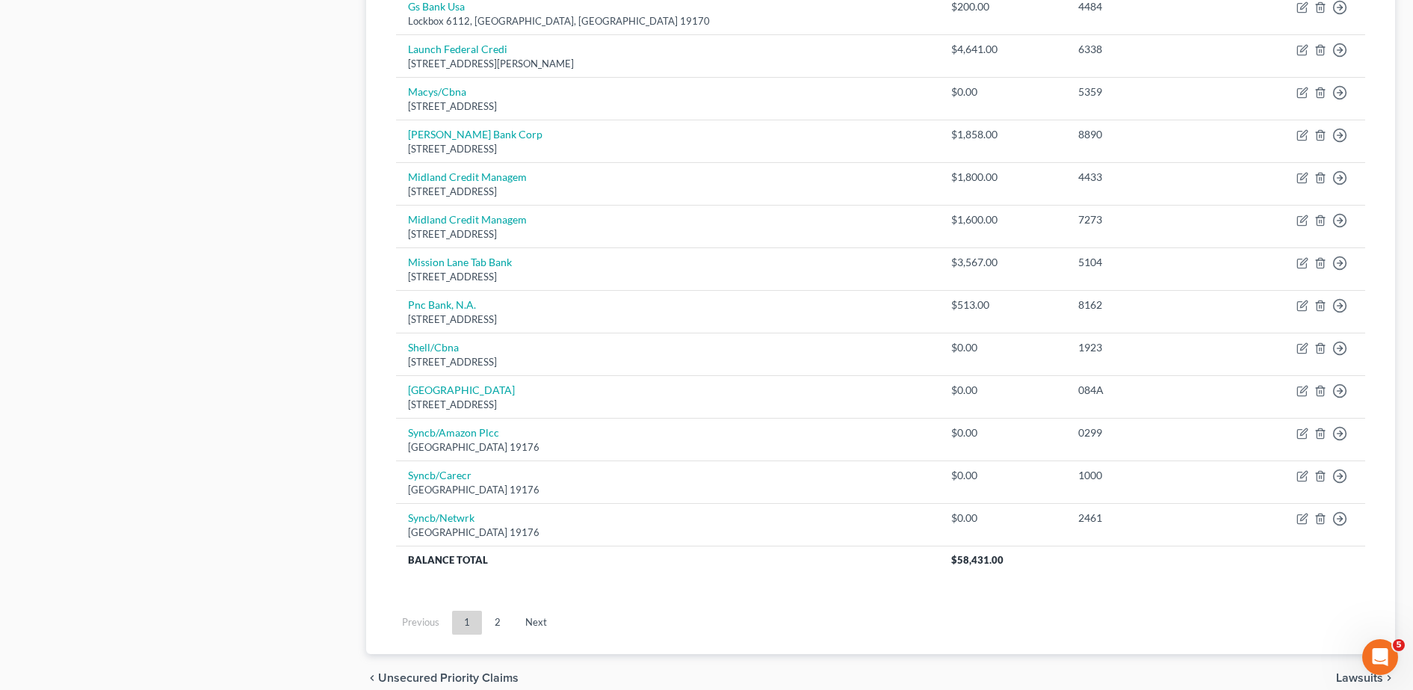
scroll to position [968, 0]
click at [495, 638] on ul "Previous 1 2 Next" at bounding box center [880, 621] width 993 height 39
click at [493, 631] on link "2" at bounding box center [498, 621] width 30 height 24
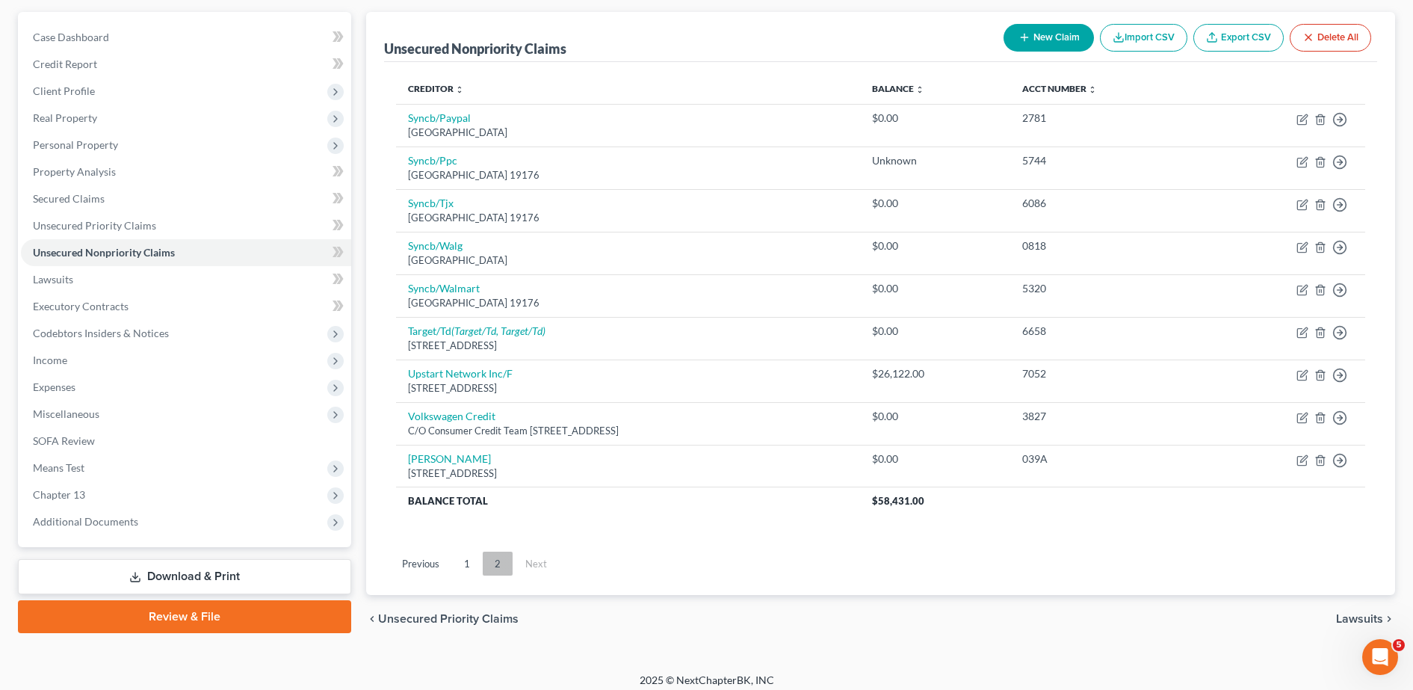
scroll to position [141, 0]
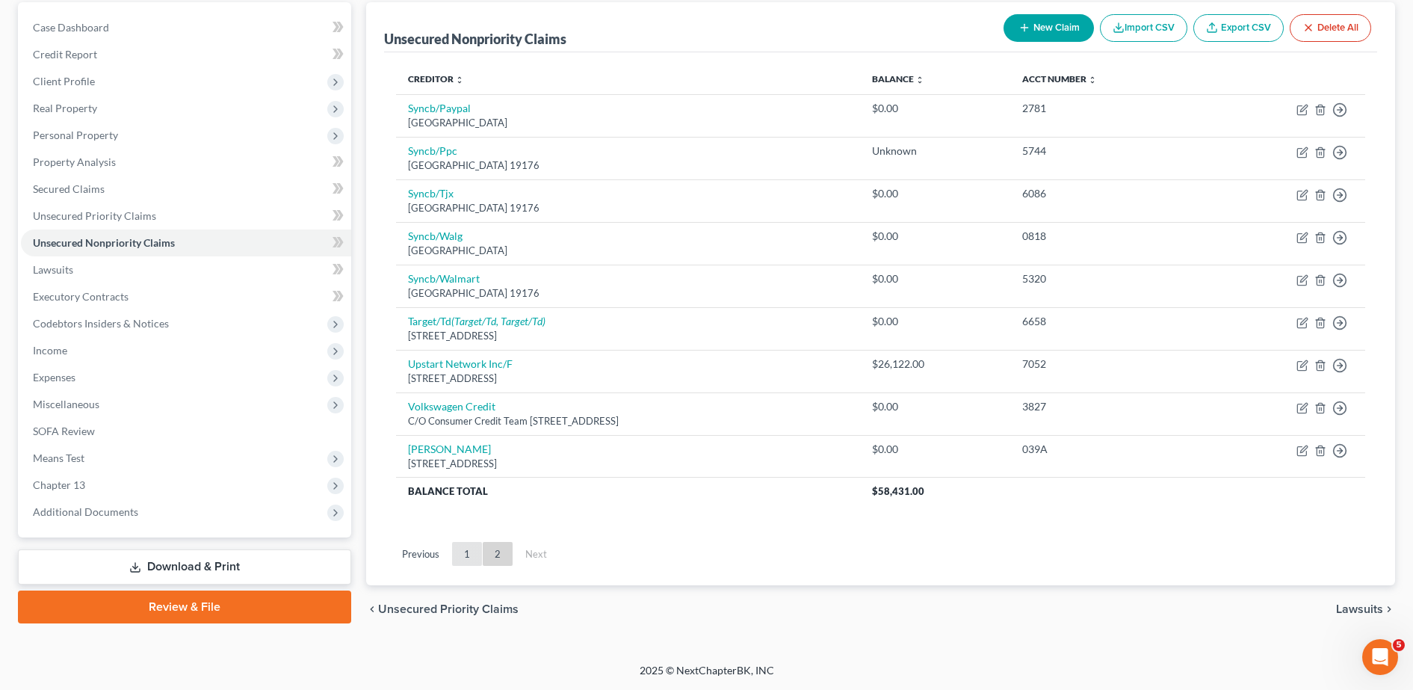
click at [461, 551] on link "1" at bounding box center [467, 554] width 30 height 24
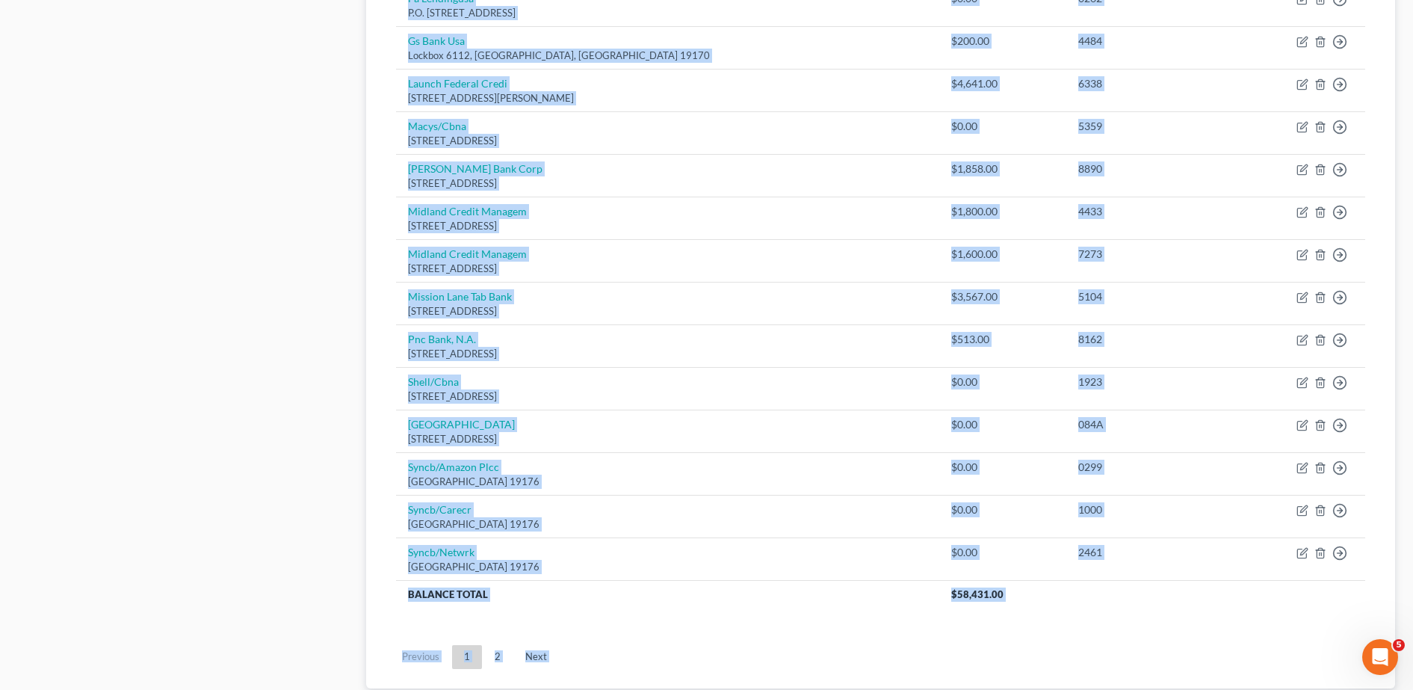
scroll to position [1036, 0]
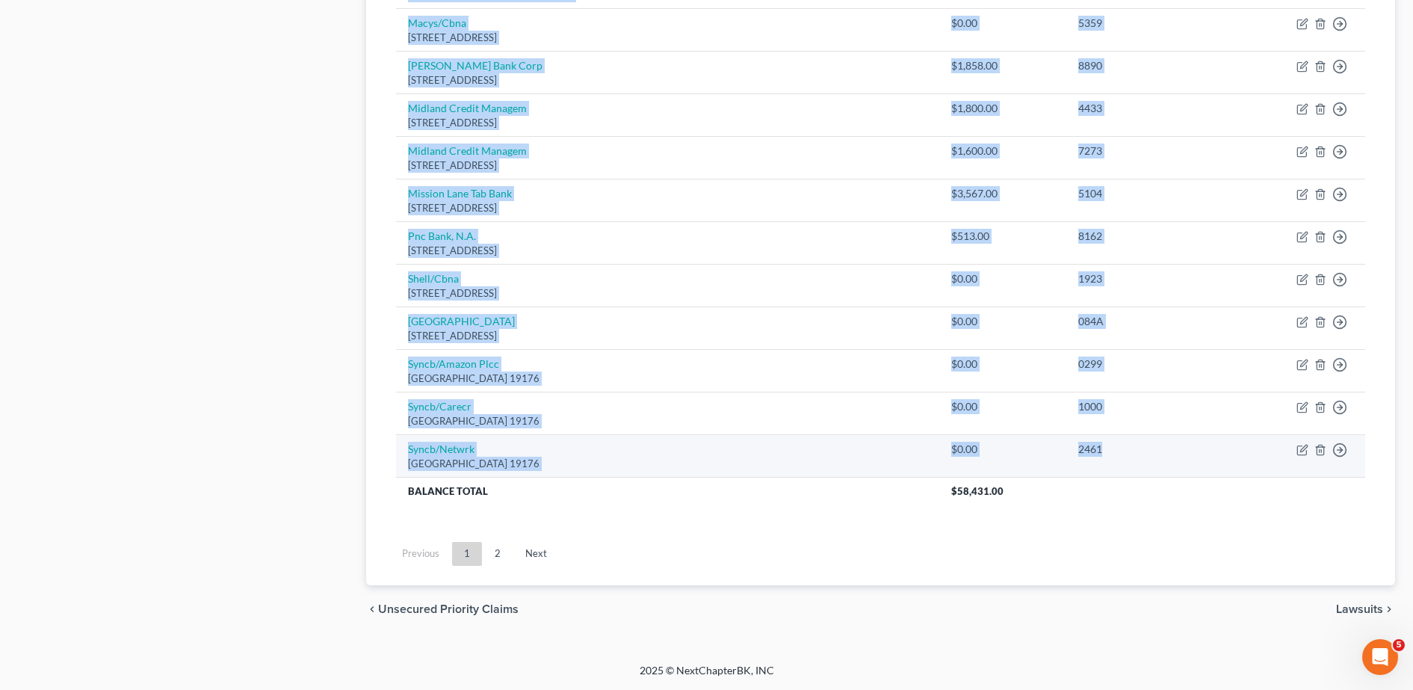
drag, startPoint x: 399, startPoint y: 238, endPoint x: 1125, endPoint y: 451, distance: 756.2
copy tbody "Affirm Inc [STREET_ADDRESS][US_STATE] $0.00 25A0 Move to D Move to E Move to G …"
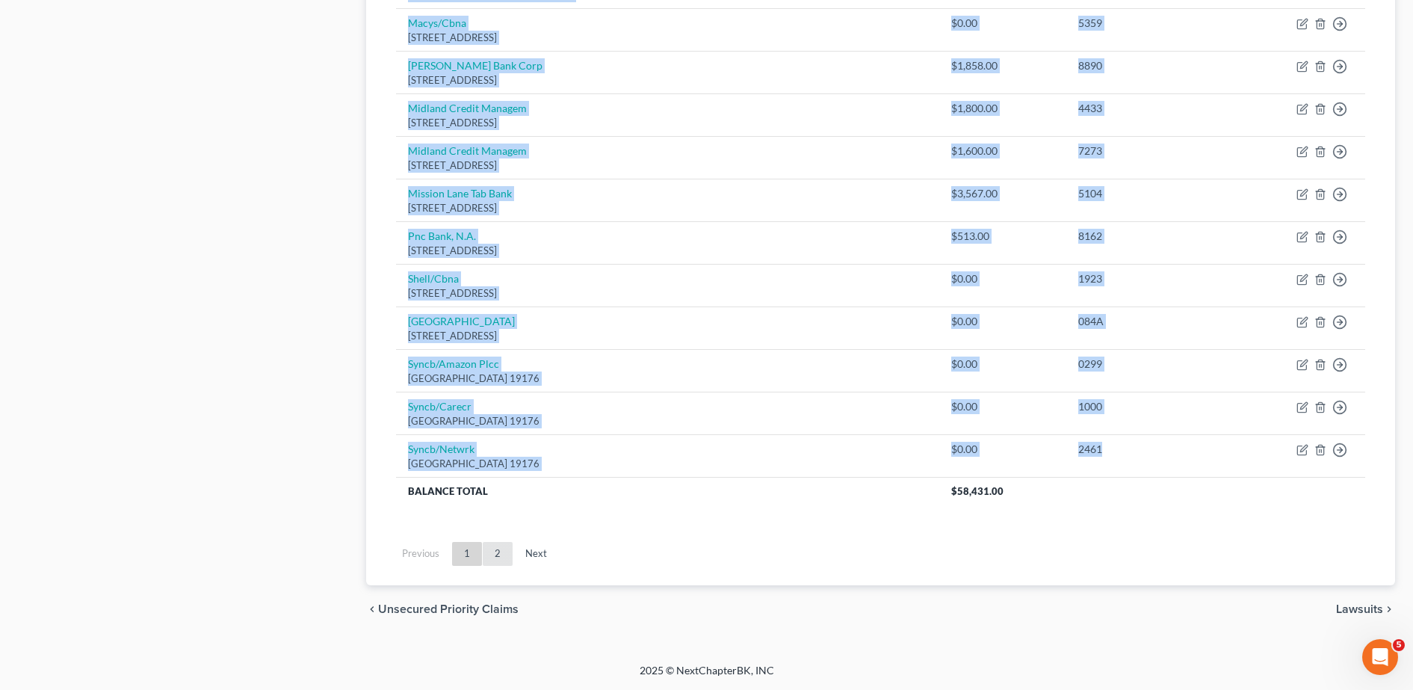
click at [498, 561] on link "2" at bounding box center [498, 554] width 30 height 24
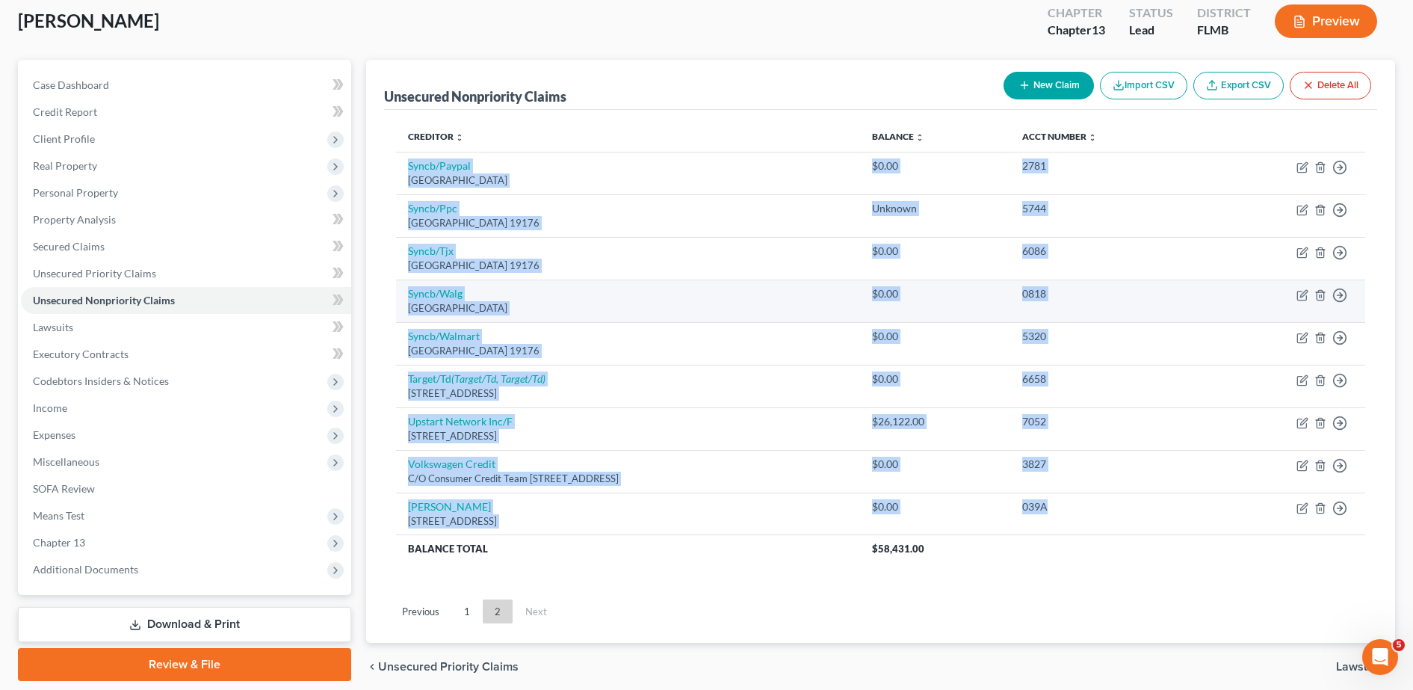
scroll to position [81, 0]
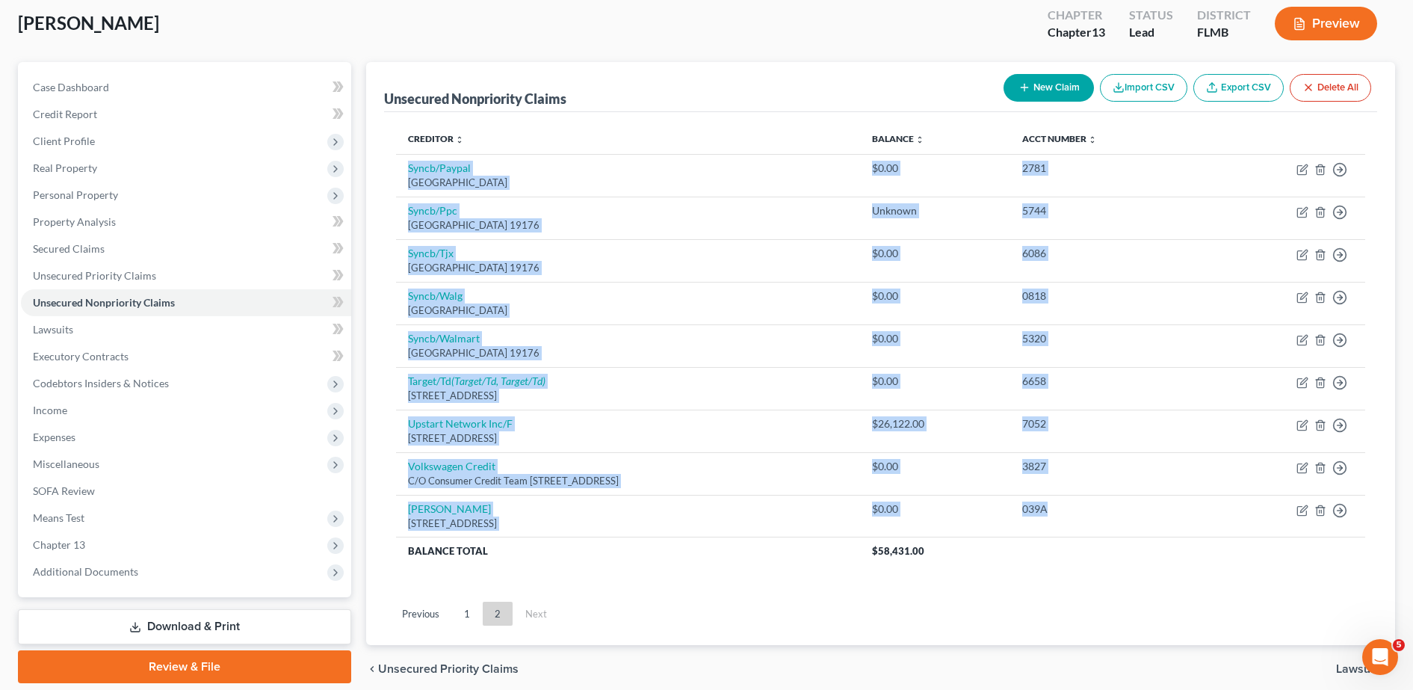
copy tbody "Affirm Inc [STREET_ADDRESS][US_STATE] $0.00 25A0 Move to D Move to E Move to G …"
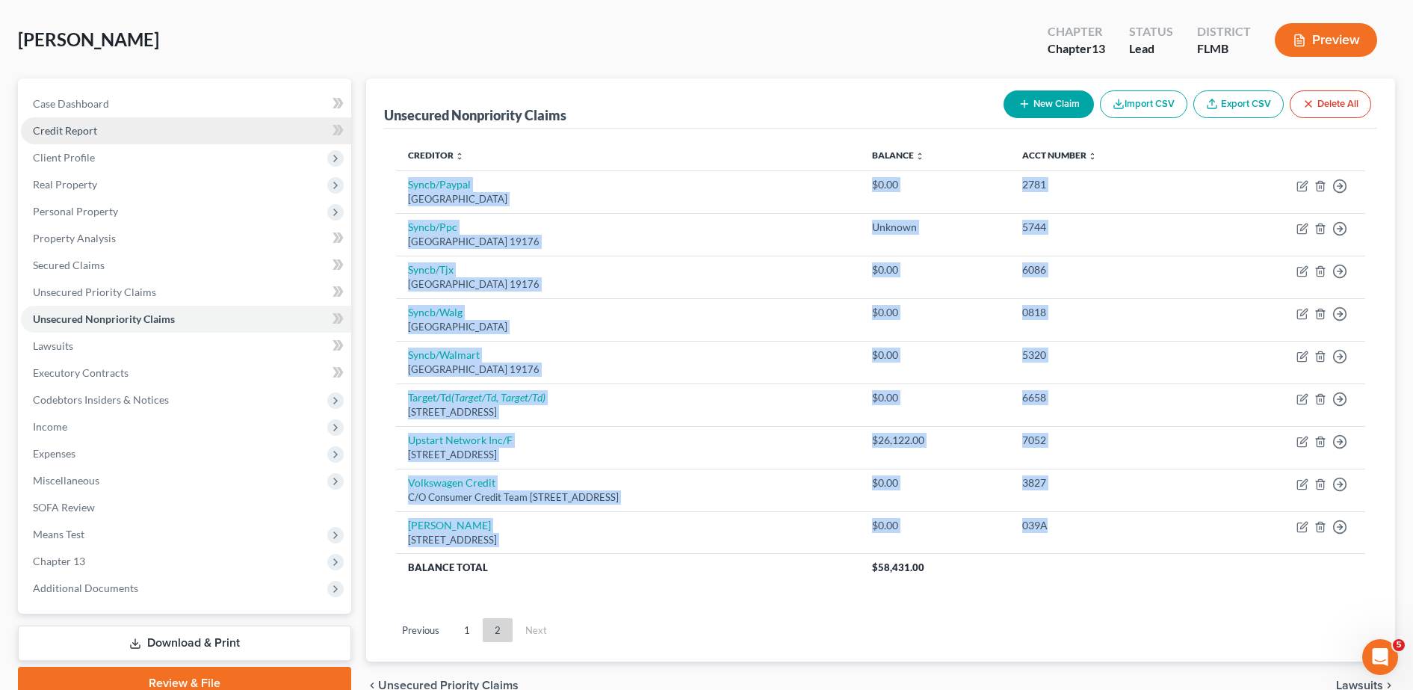
scroll to position [66, 0]
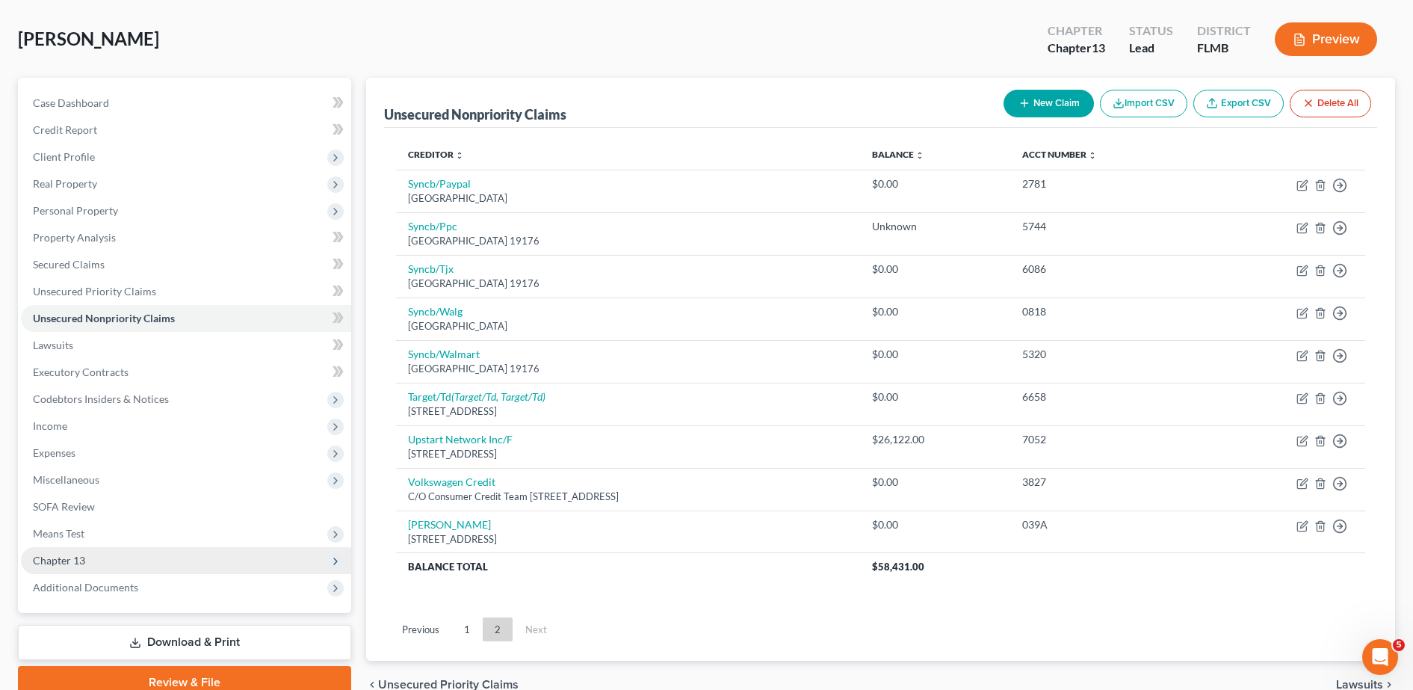
click at [158, 565] on span "Chapter 13" at bounding box center [186, 560] width 330 height 27
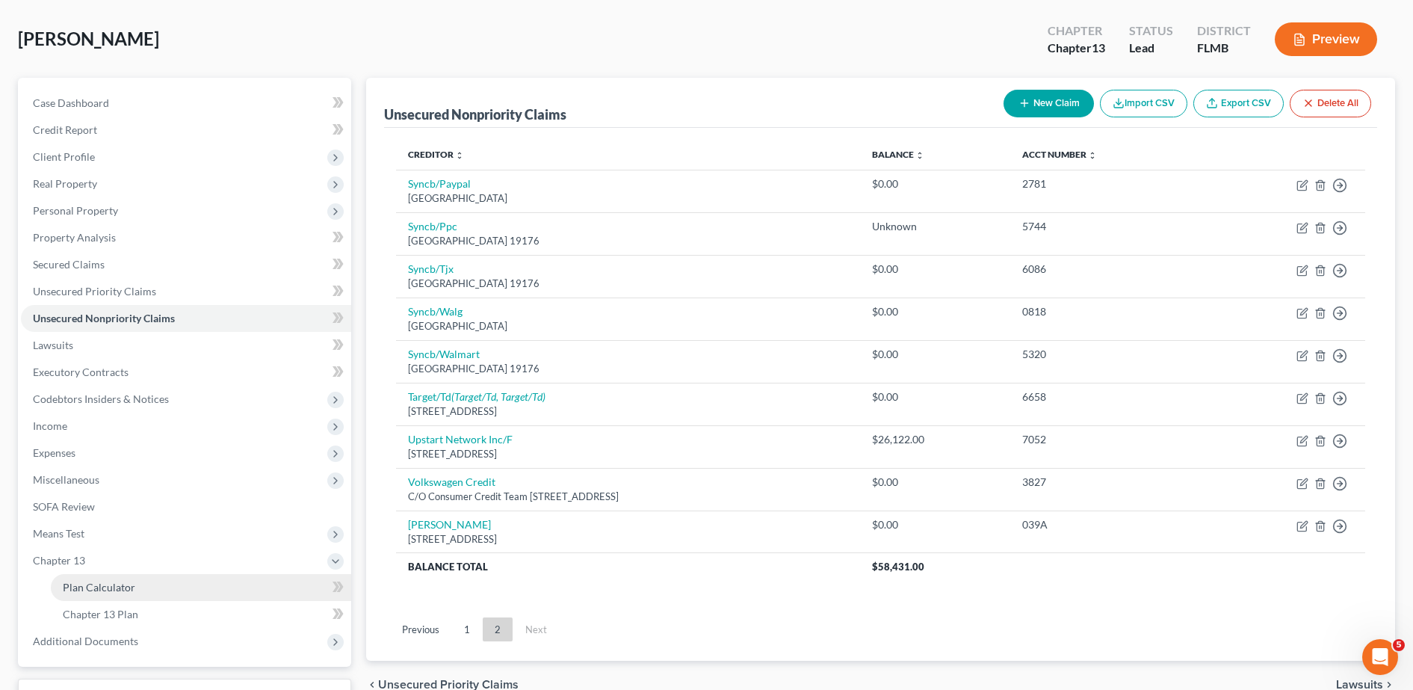
click at [135, 581] on link "Plan Calculator" at bounding box center [201, 587] width 300 height 27
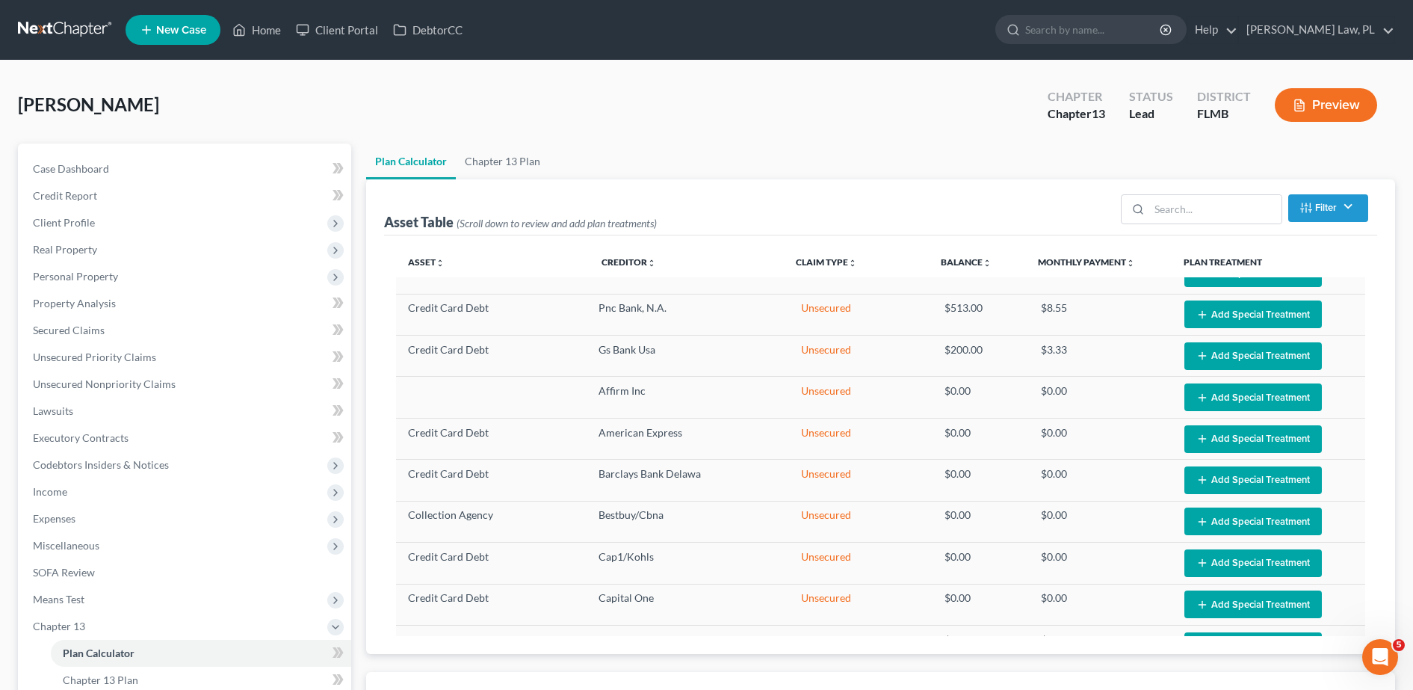
select select "59"
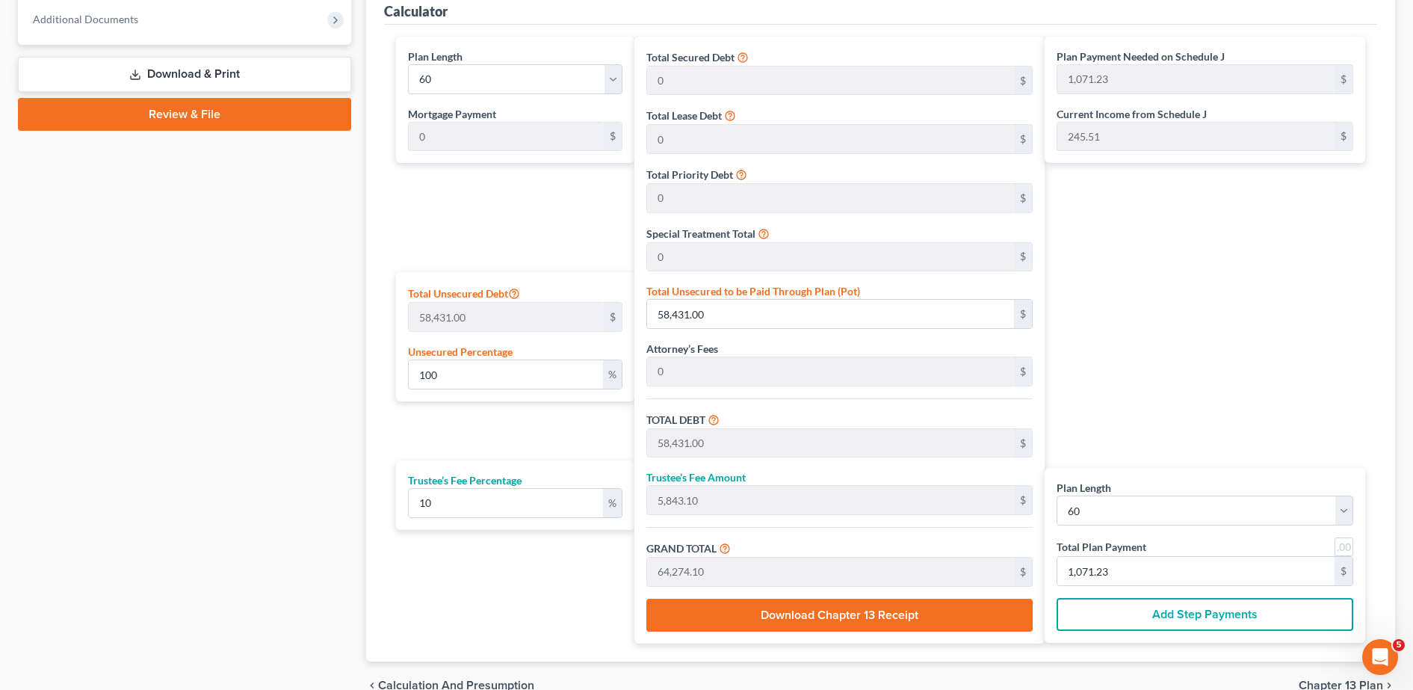
scroll to position [678, 0]
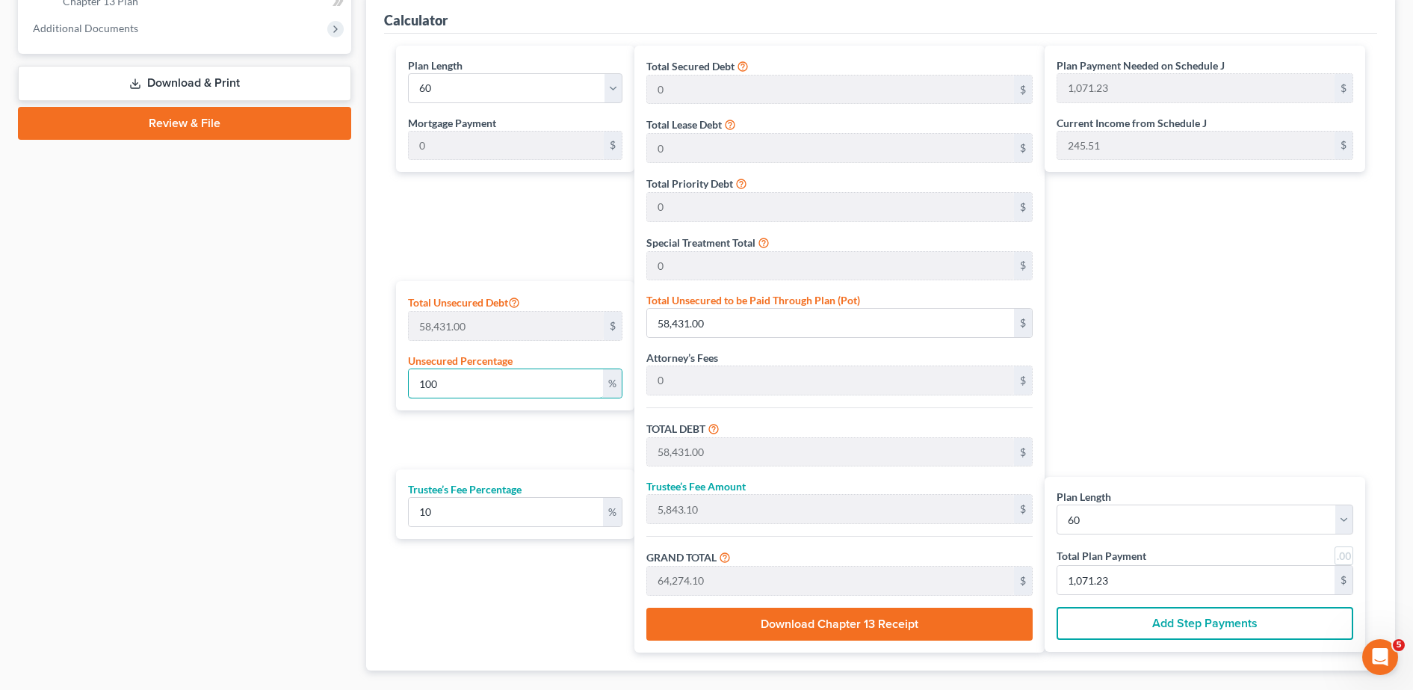
drag, startPoint x: 514, startPoint y: 392, endPoint x: 397, endPoint y: 384, distance: 117.6
click at [397, 384] on div "Total Unsecured Debt 58,431.00 $ Unsecured Percentage 100 %" at bounding box center [515, 345] width 238 height 129
type input "1"
type input "584.31"
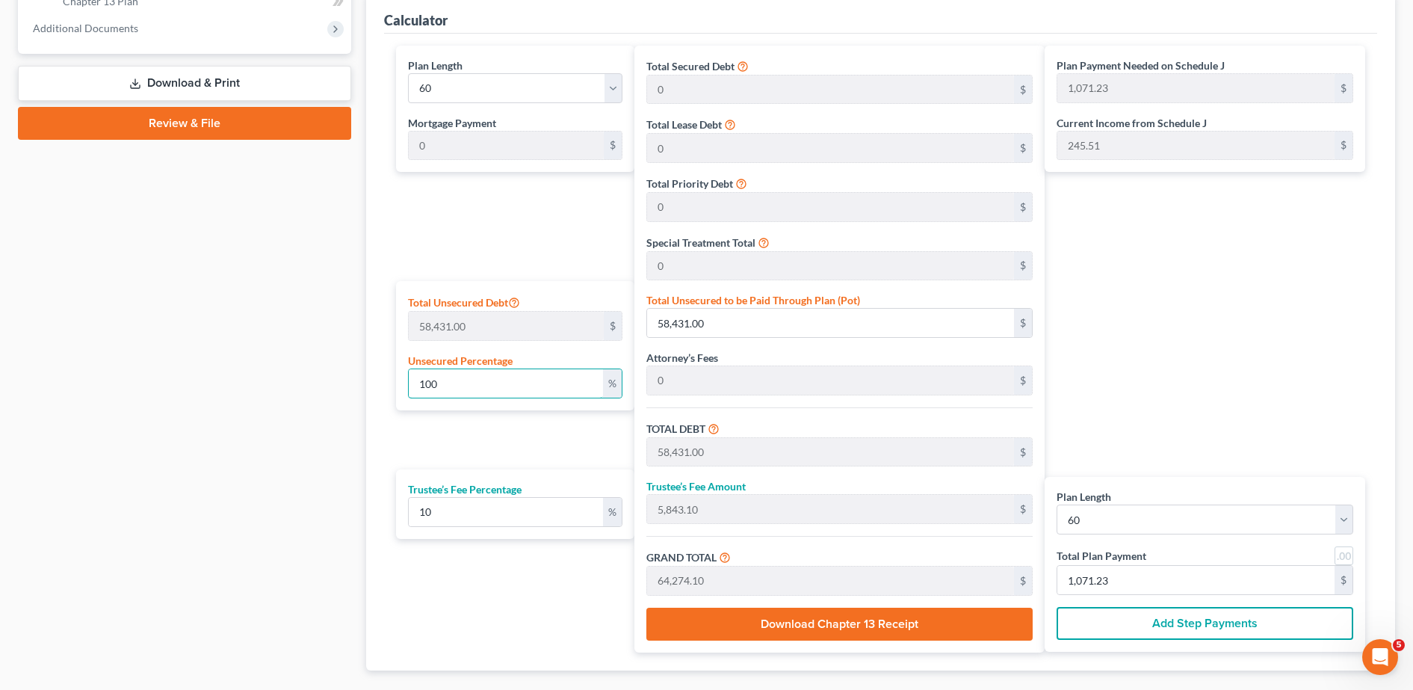
type input "58.43"
type input "642.74"
type input "10.71"
type input "10"
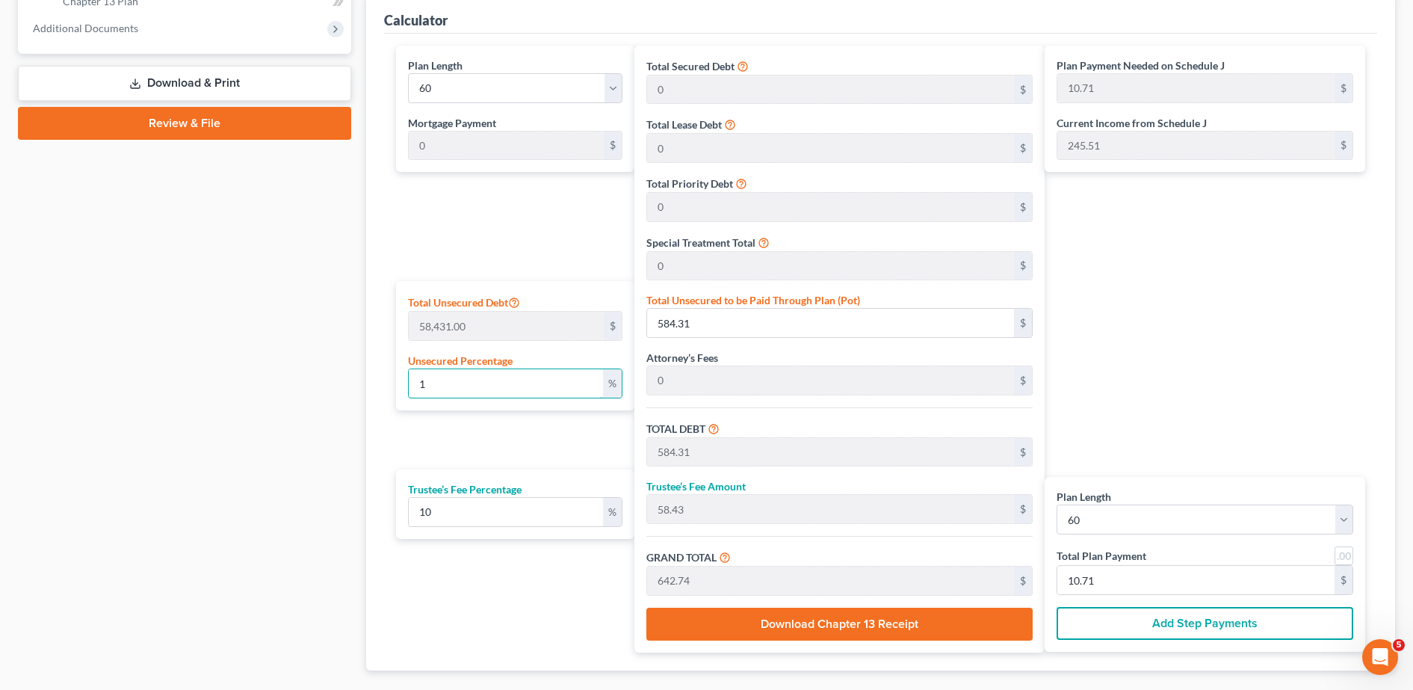
type input "5,843.10"
type input "584.31"
type input "6,427.41"
type input "107.12"
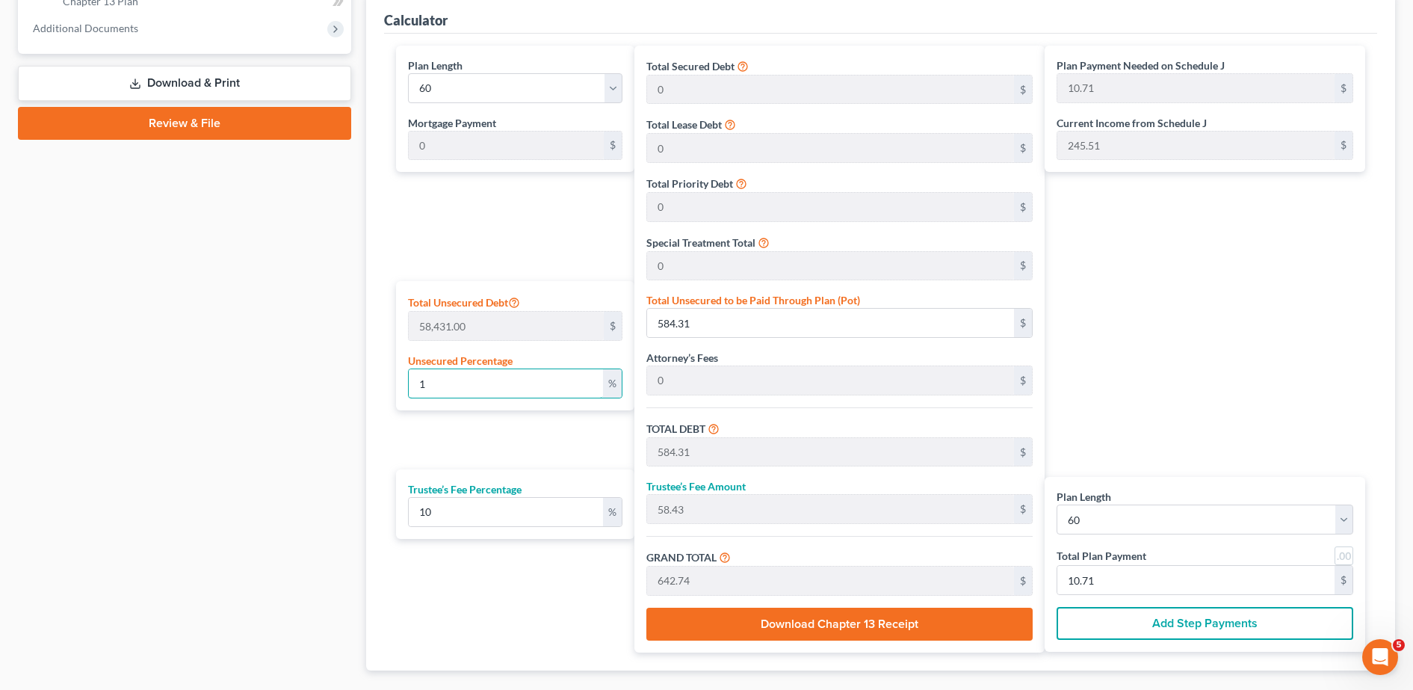
type input "107.12"
click at [501, 418] on div "Plan Length 1 2 3 4 5 6 7 8 9 10 11 12 13 14 15 16 17 18 19 20 21 22 23 24 25 2…" at bounding box center [512, 349] width 246 height 607
drag, startPoint x: 483, startPoint y: 387, endPoint x: 392, endPoint y: 386, distance: 91.2
click at [392, 386] on div "Plan Length 1 2 3 4 5 6 7 8 9 10 11 12 13 14 15 16 17 18 19 20 21 22 23 24 25 2…" at bounding box center [512, 349] width 246 height 607
type input "2"
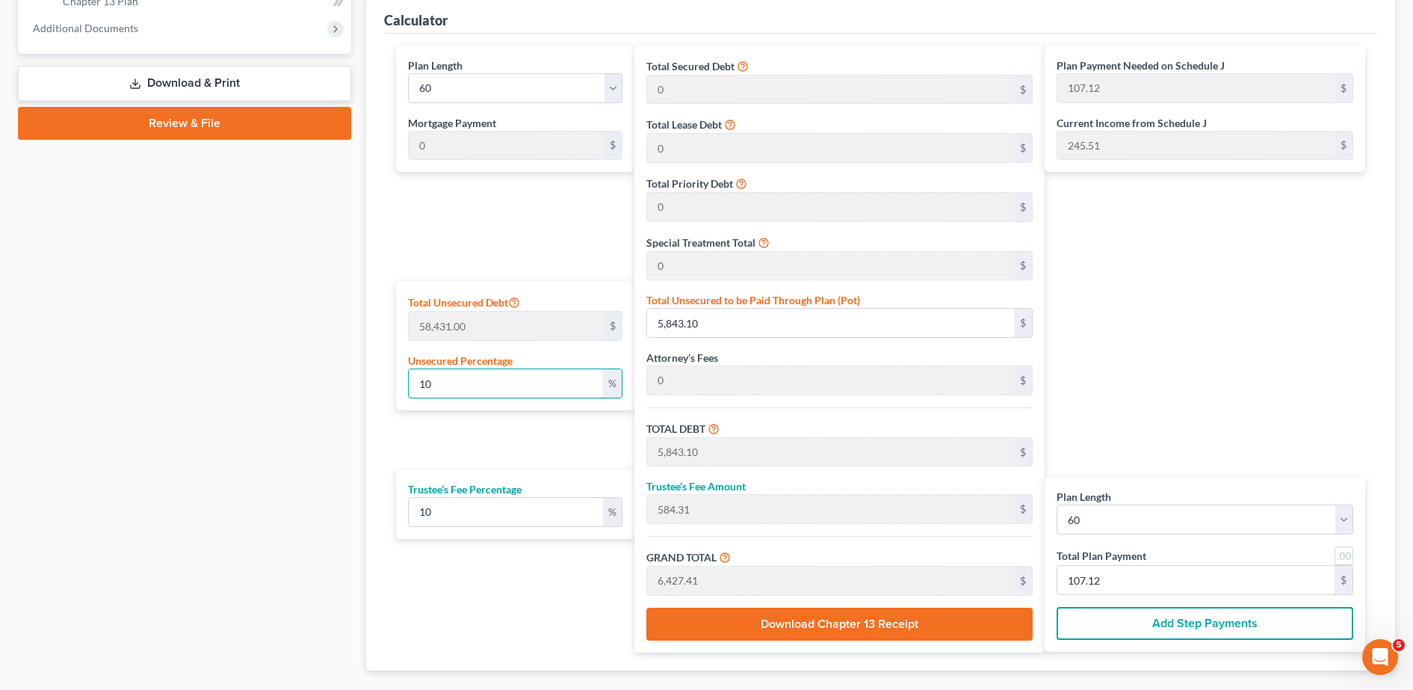
type input "1,168.62"
type input "116.86"
type input "1,285.48"
type input "21.42"
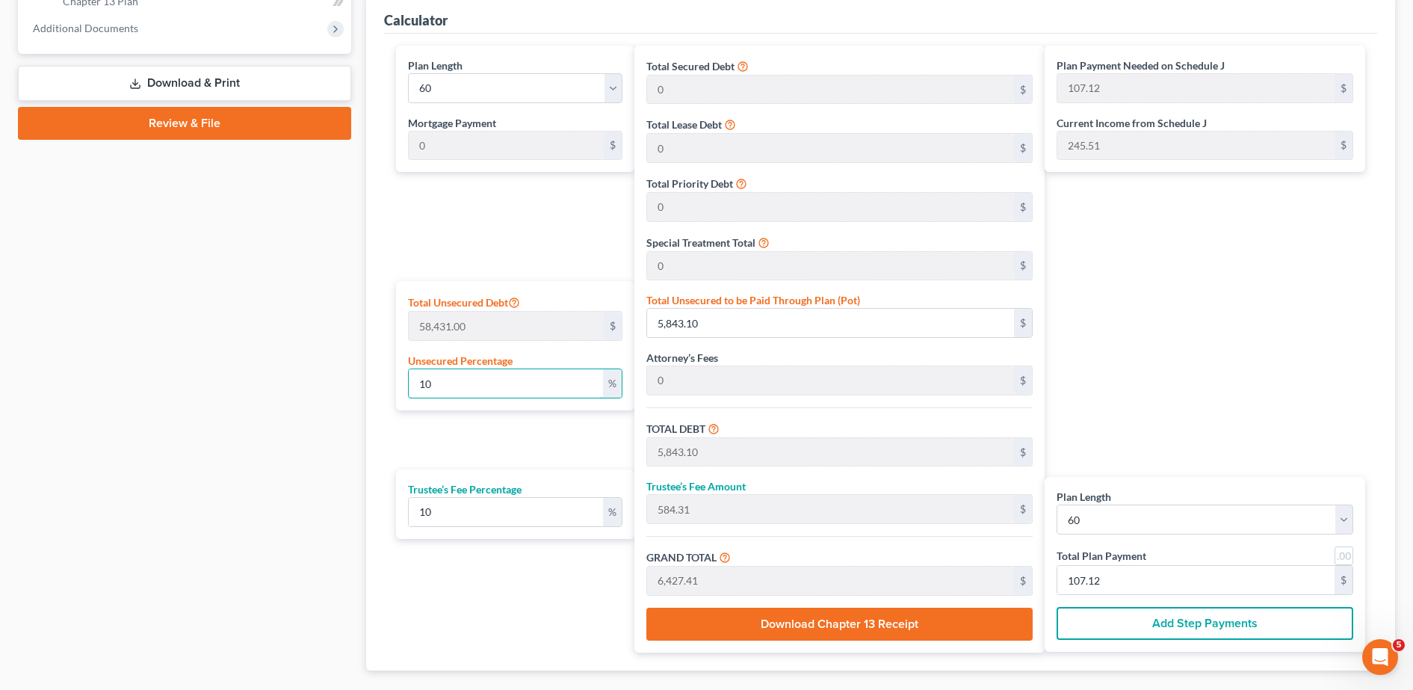
type input "21.42"
type input "25"
type input "14,607.75"
type input "1,460.77"
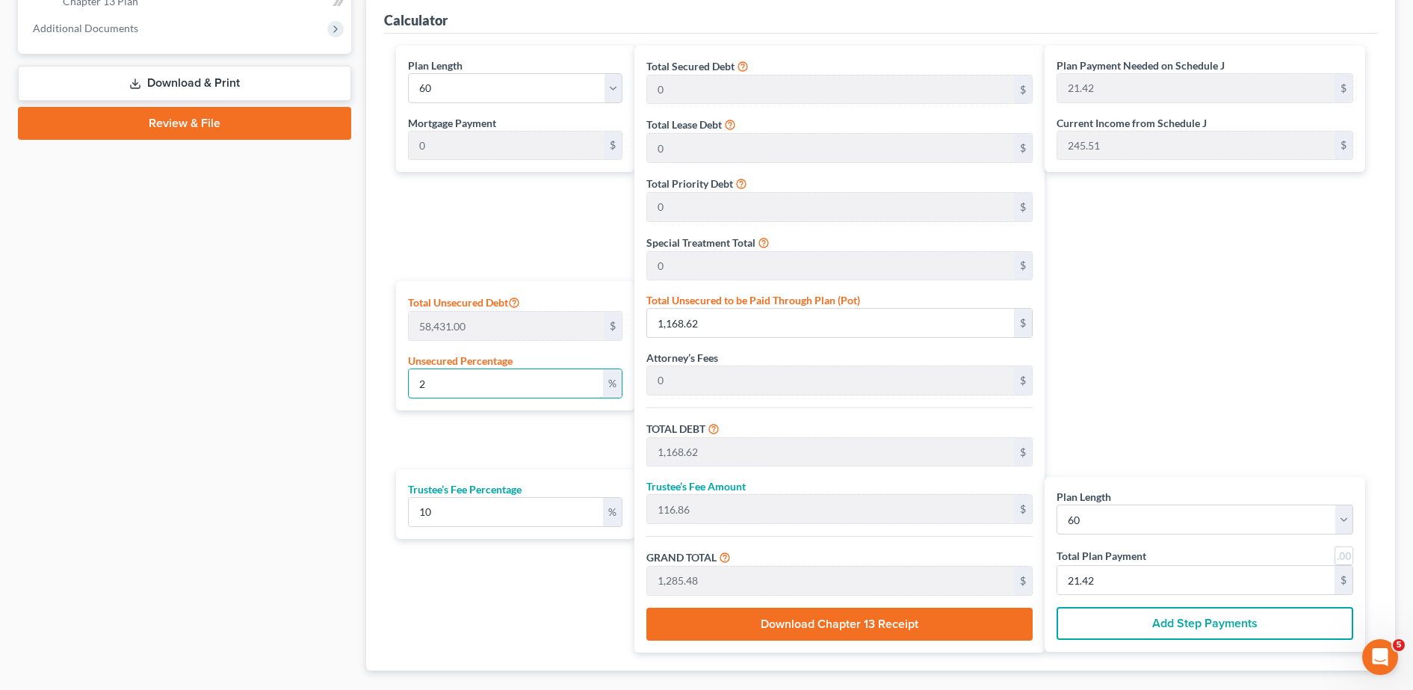
type input "16,068.52"
type input "267.80"
click at [479, 431] on div "Plan Length 1 2 3 4 5 6 7 8 9 10 11 12 13 14 15 16 17 18 19 20 21 22 23 24 25 2…" at bounding box center [512, 349] width 246 height 607
drag, startPoint x: 454, startPoint y: 383, endPoint x: 399, endPoint y: 378, distance: 54.7
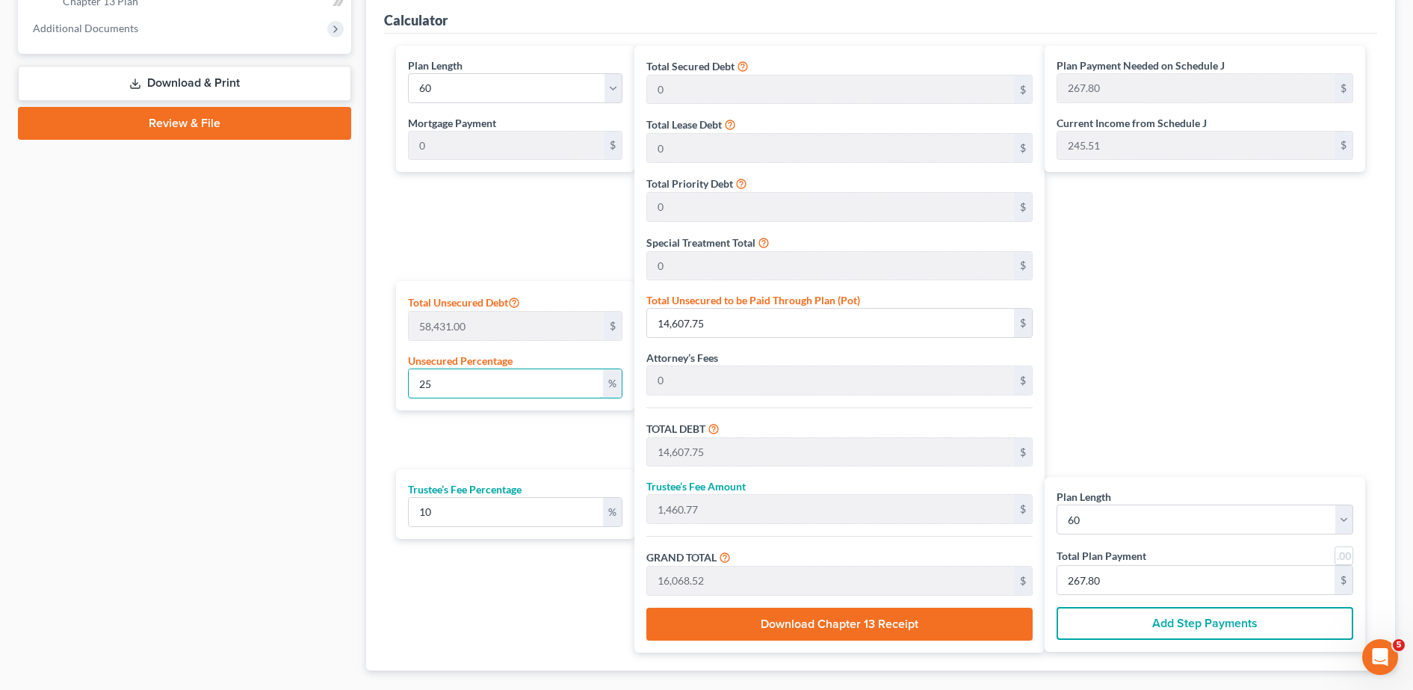
click at [399, 378] on div "Total Unsecured Debt 58,431.00 $ Unsecured Percentage 25 %" at bounding box center [515, 345] width 238 height 129
type input "5"
type input "2,921.55"
type input "292.15"
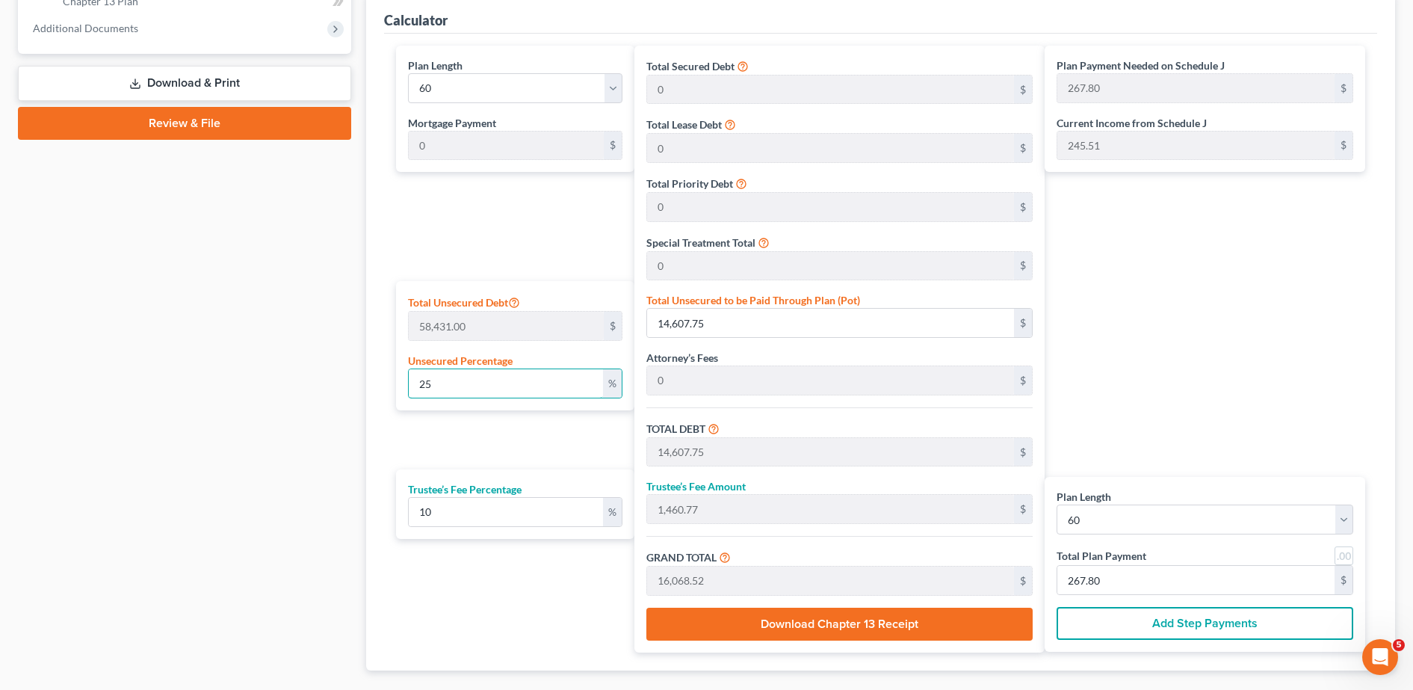
type input "3,213.70"
type input "53.56"
type input "50"
type input "29,215.50"
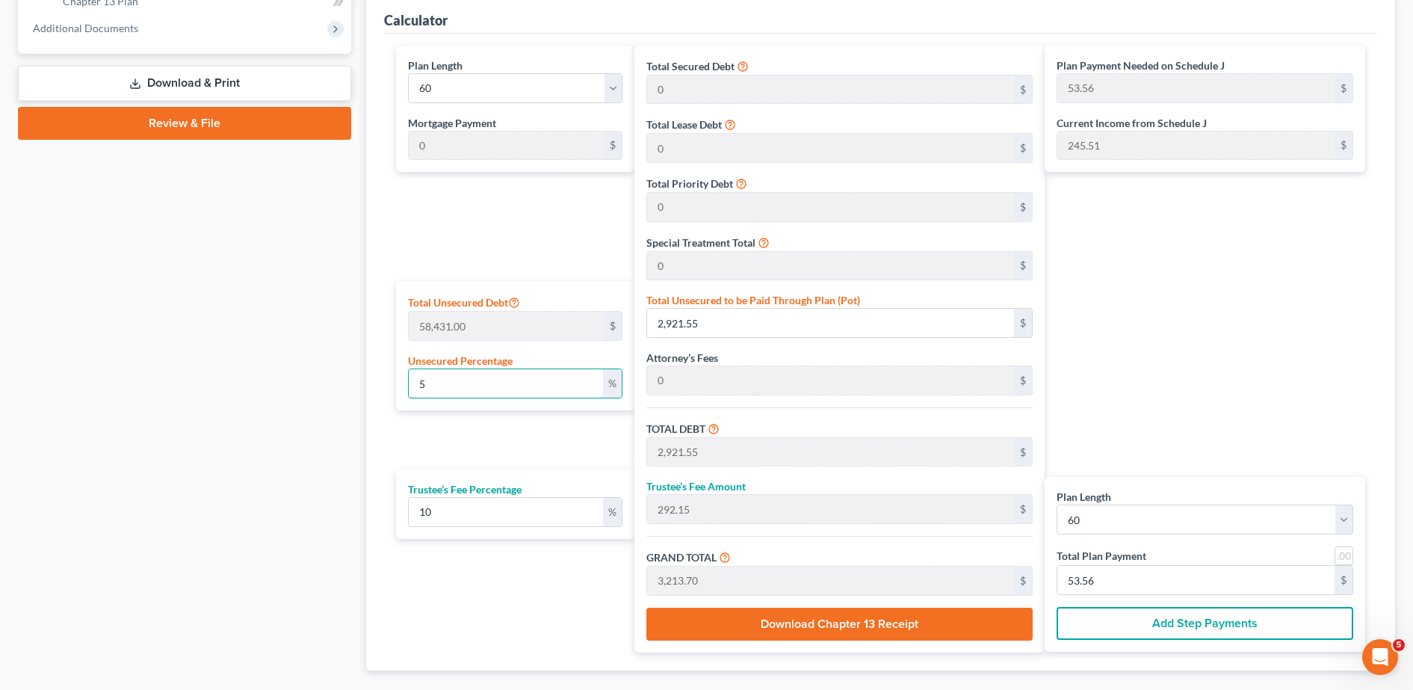
type input "29,215.50"
type input "2,921.55"
type input "32,137.05"
type input "535.61"
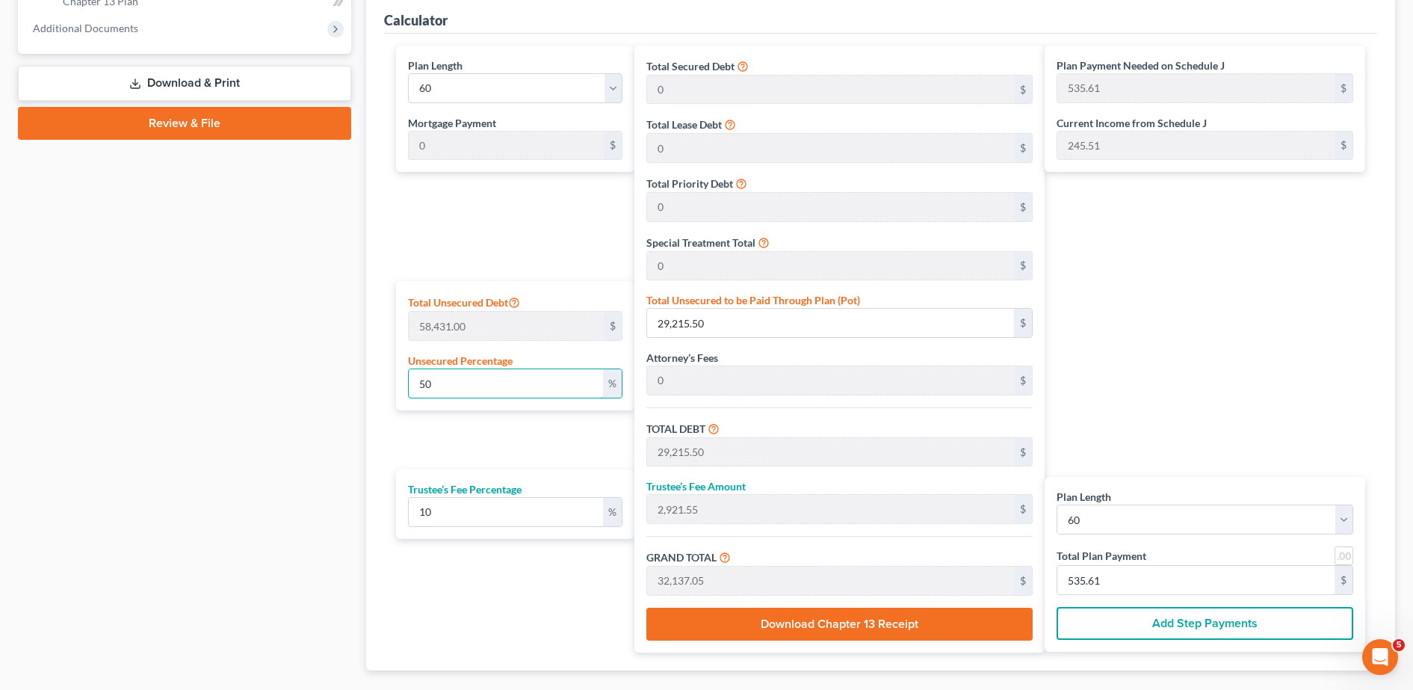
type input "50"
click at [499, 428] on div "Plan Length 1 2 3 4 5 6 7 8 9 10 11 12 13 14 15 16 17 18 19 20 21 22 23 24 25 2…" at bounding box center [512, 349] width 246 height 607
drag, startPoint x: 462, startPoint y: 380, endPoint x: 407, endPoint y: 376, distance: 55.5
click at [407, 376] on div "Total Unsecured Debt 58,431.00 $ Unsecured Percentage 50 %" at bounding box center [515, 345] width 238 height 129
type input "0"
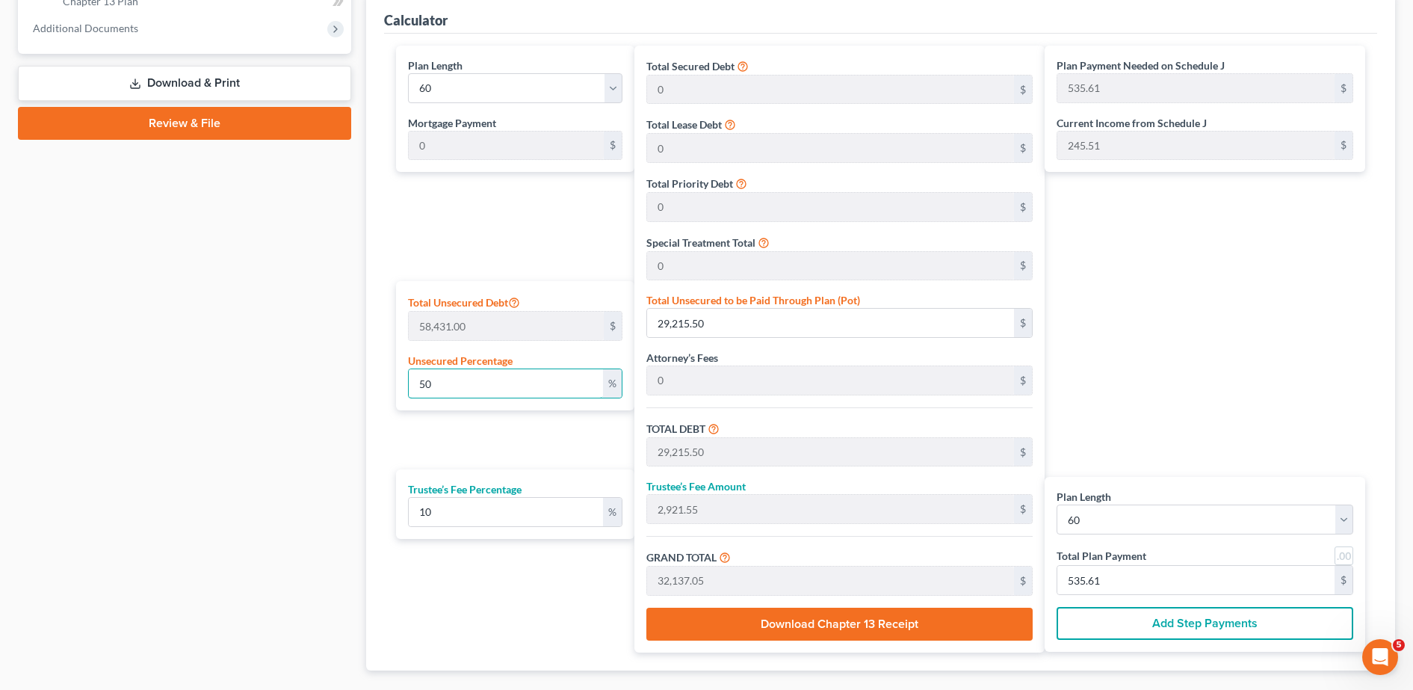
type input "0"
type input "7"
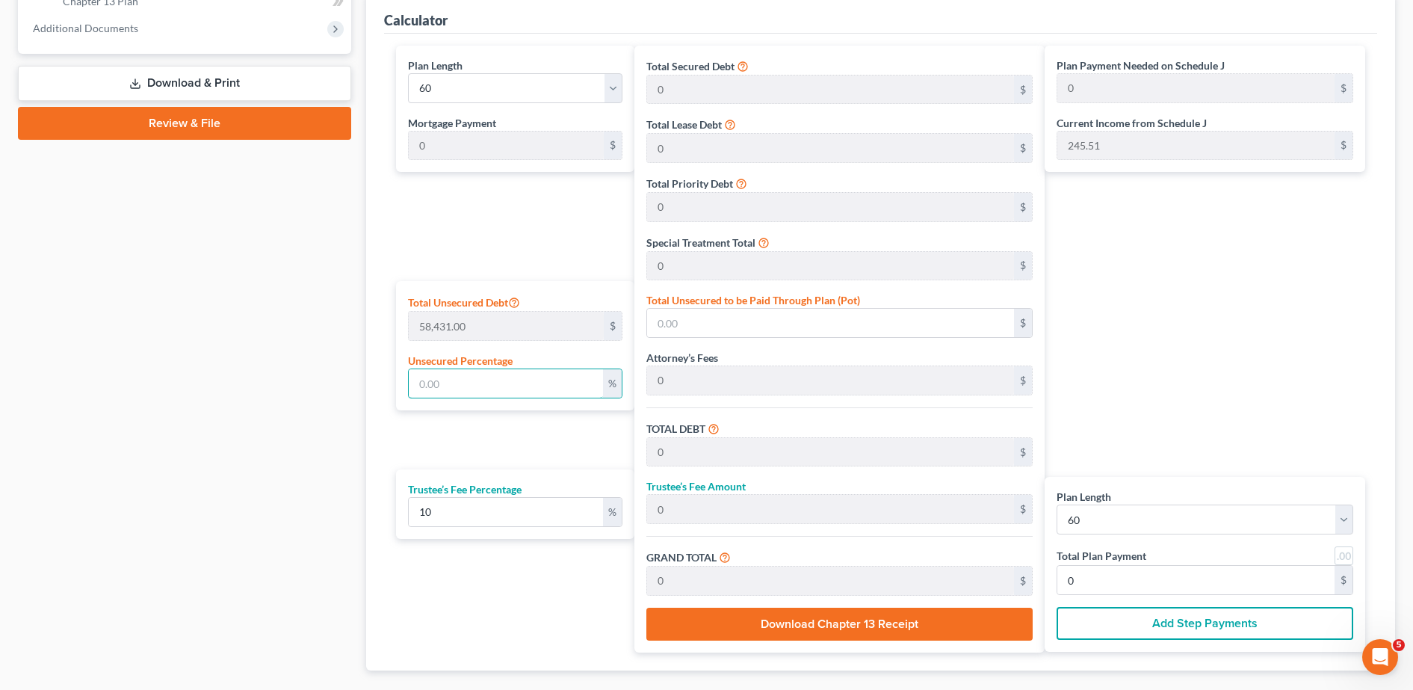
type input "4,090.17"
type input "409.01"
type input "4,499.18"
type input "74.98"
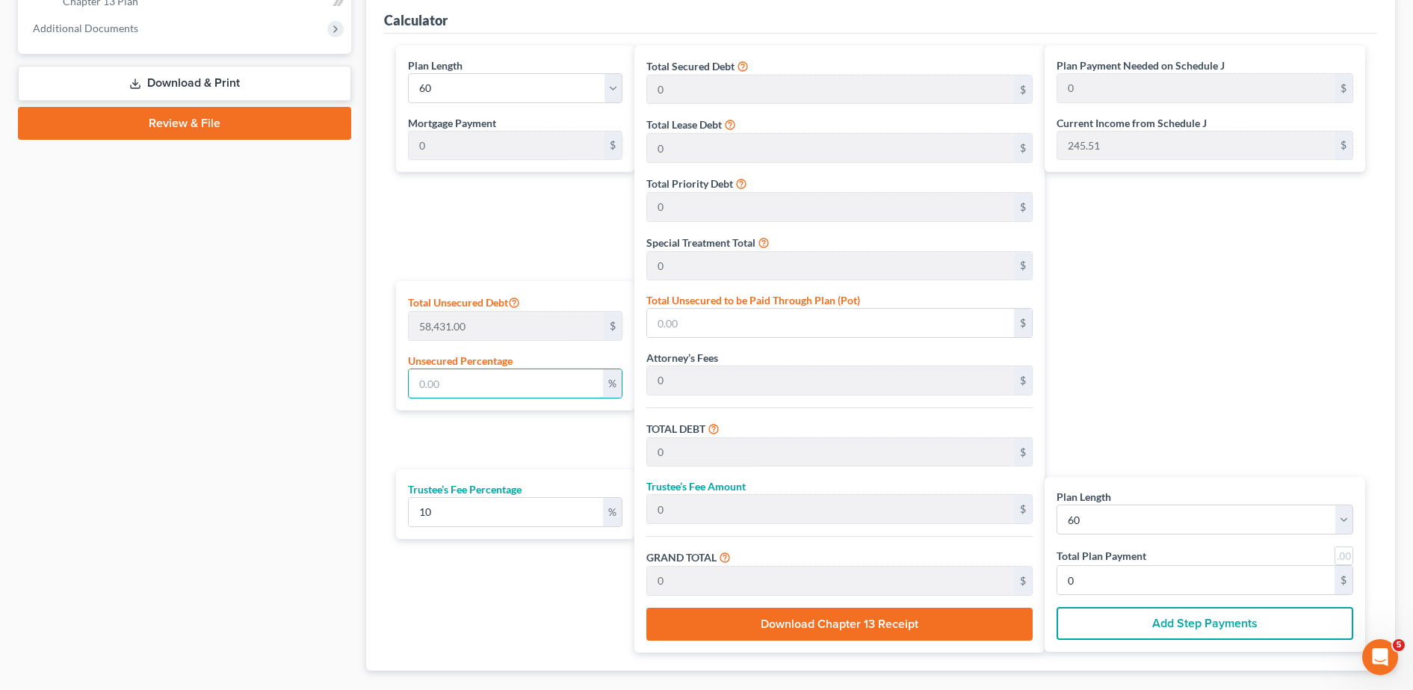
type input "74.98"
type input "75"
type input "43,823.25"
type input "4,382.32"
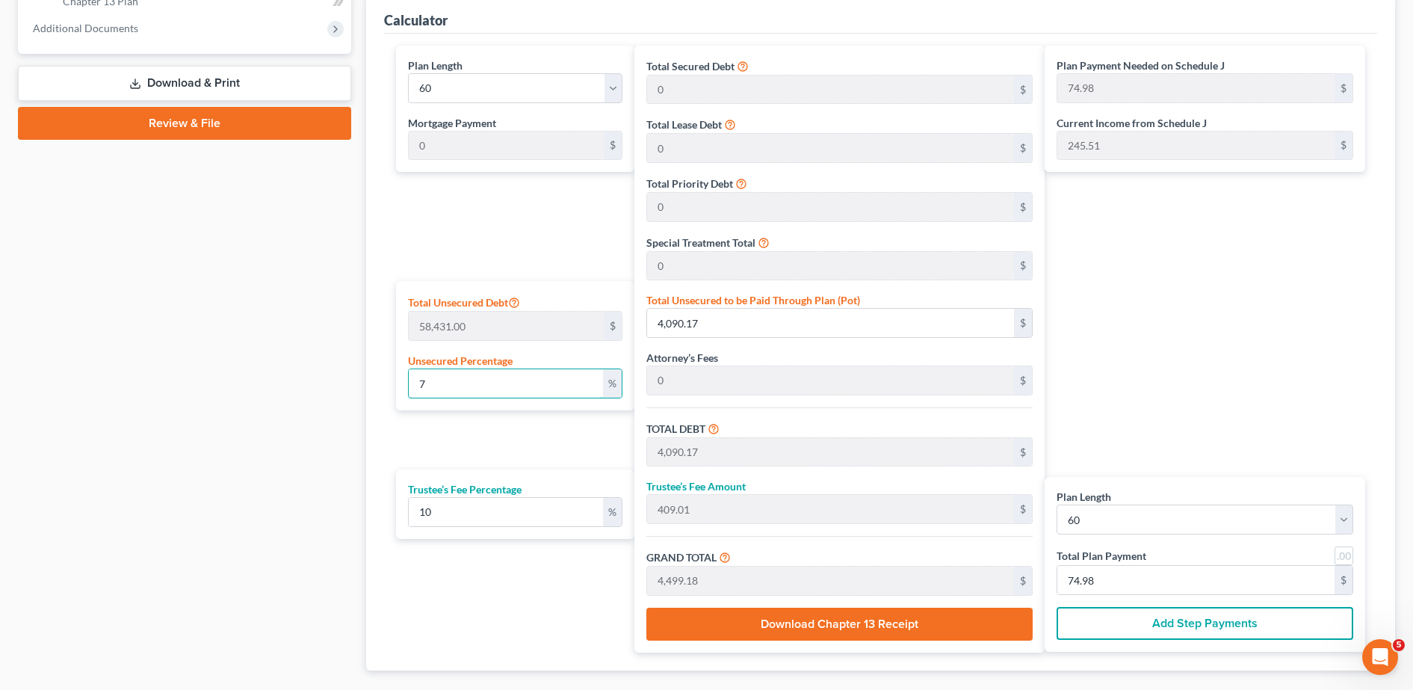
type input "48,205.57"
type input "803.42"
type input "75"
click at [462, 430] on div "Plan Length 1 2 3 4 5 6 7 8 9 10 11 12 13 14 15 16 17 18 19 20 21 22 23 24 25 2…" at bounding box center [512, 349] width 246 height 607
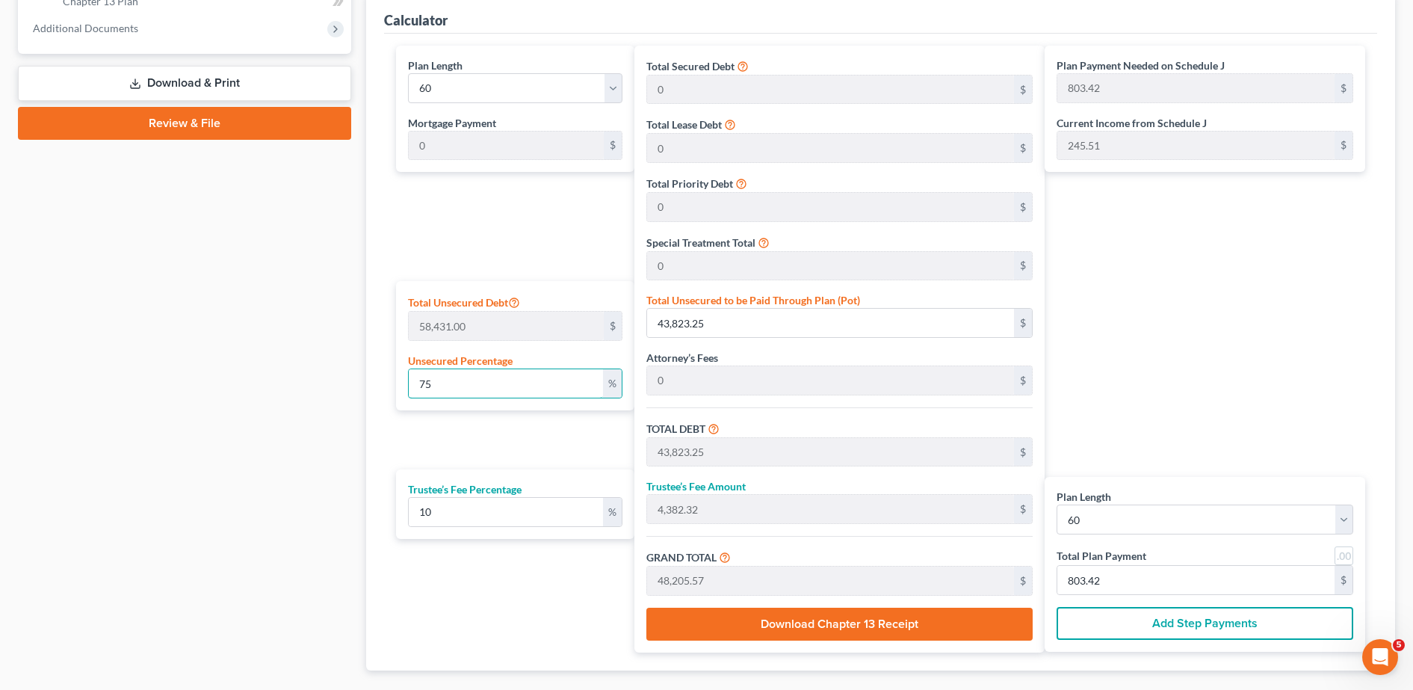
drag, startPoint x: 464, startPoint y: 386, endPoint x: 399, endPoint y: 381, distance: 65.2
click at [399, 381] on div "Total Unsecured Debt 58,431.00 $ Unsecured Percentage 75 %" at bounding box center [515, 345] width 238 height 129
type input "0"
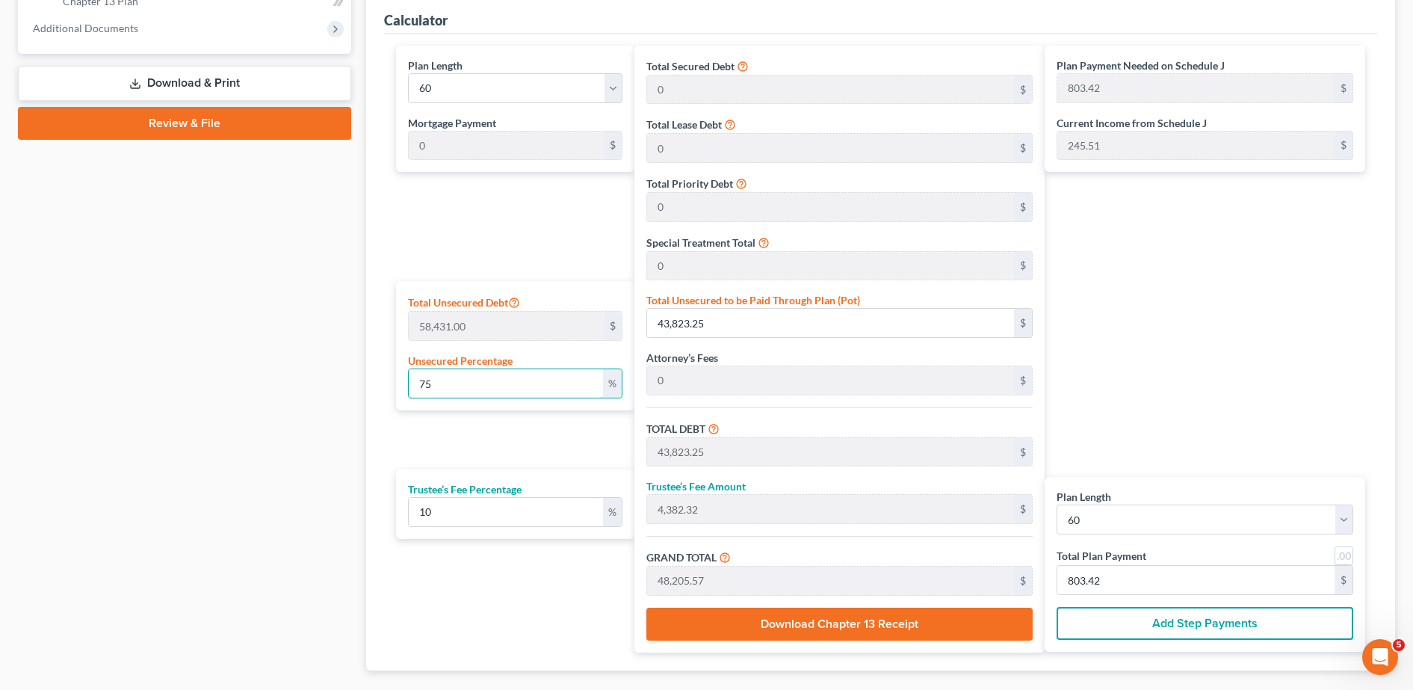
type input "0"
type input "1"
type input "584.31"
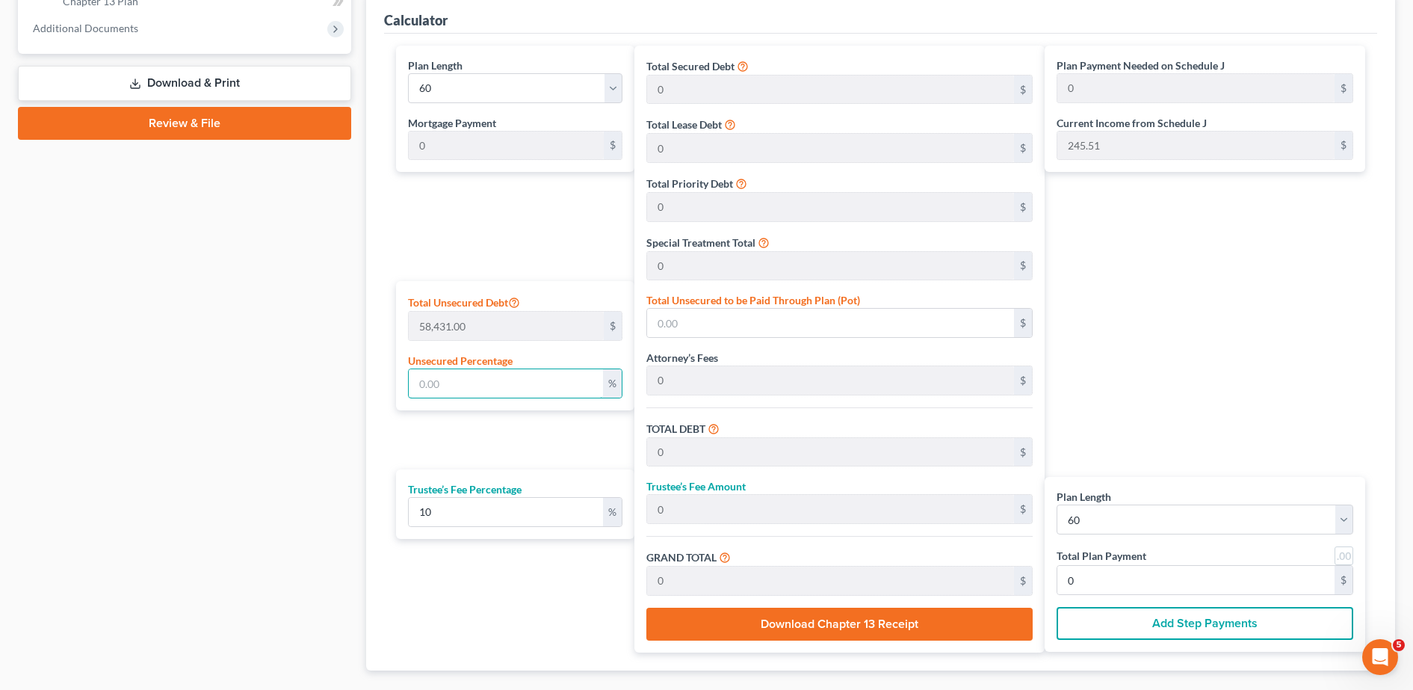
type input "58.43"
type input "642.74"
type input "10.71"
type input "10"
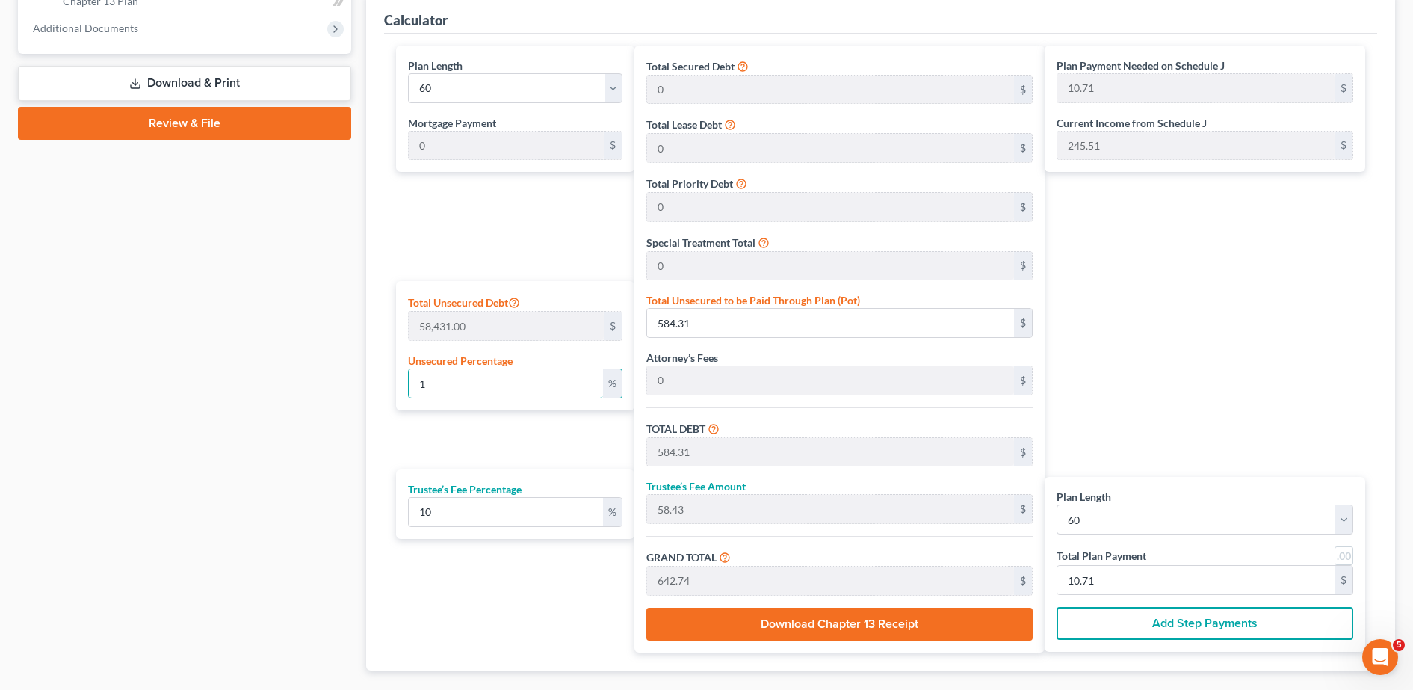
type input "5,843.10"
type input "584.31"
type input "6,427.41"
type input "107.12"
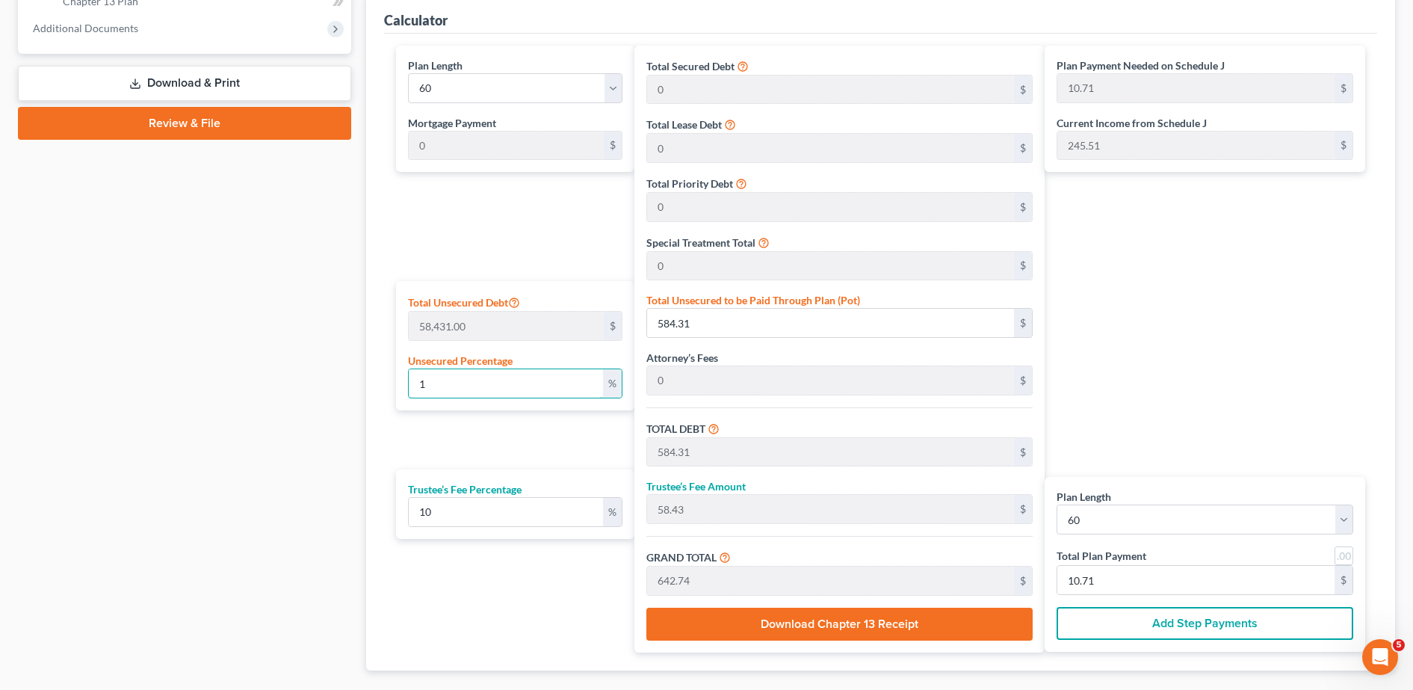
type input "107.12"
type input "100"
type input "58,431.00"
type input "5,843.10"
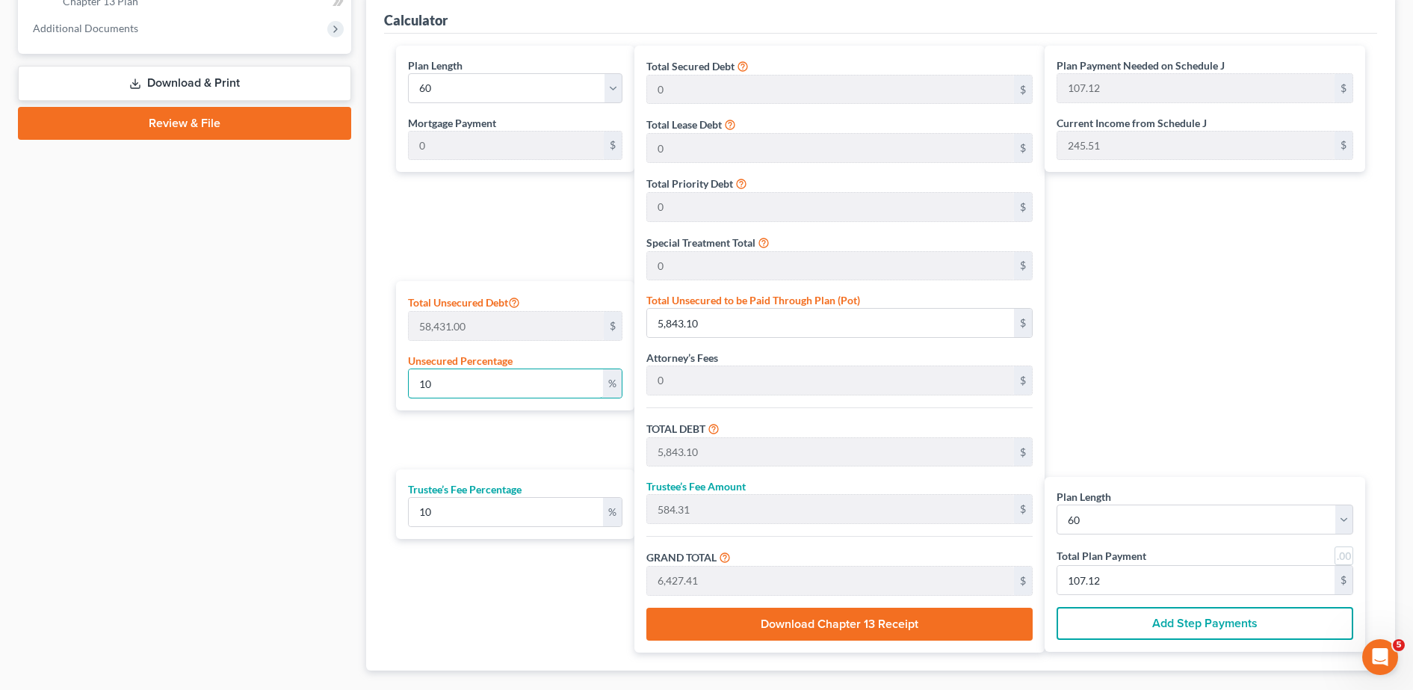
type input "64,274.10"
type input "1,071.23"
type input "100"
click at [468, 456] on div "Plan Length 1 2 3 4 5 6 7 8 9 10 11 12 13 14 15 16 17 18 19 20 21 22 23 24 25 2…" at bounding box center [512, 349] width 246 height 607
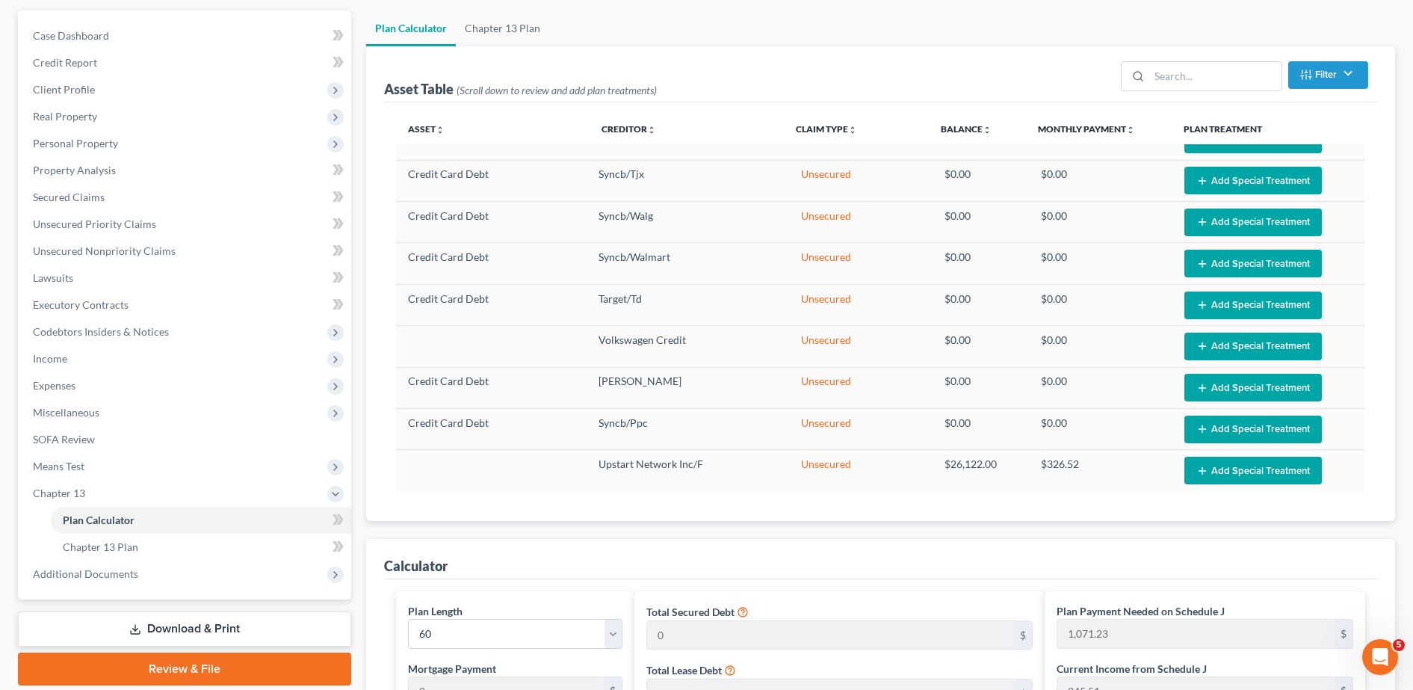
scroll to position [126, 0]
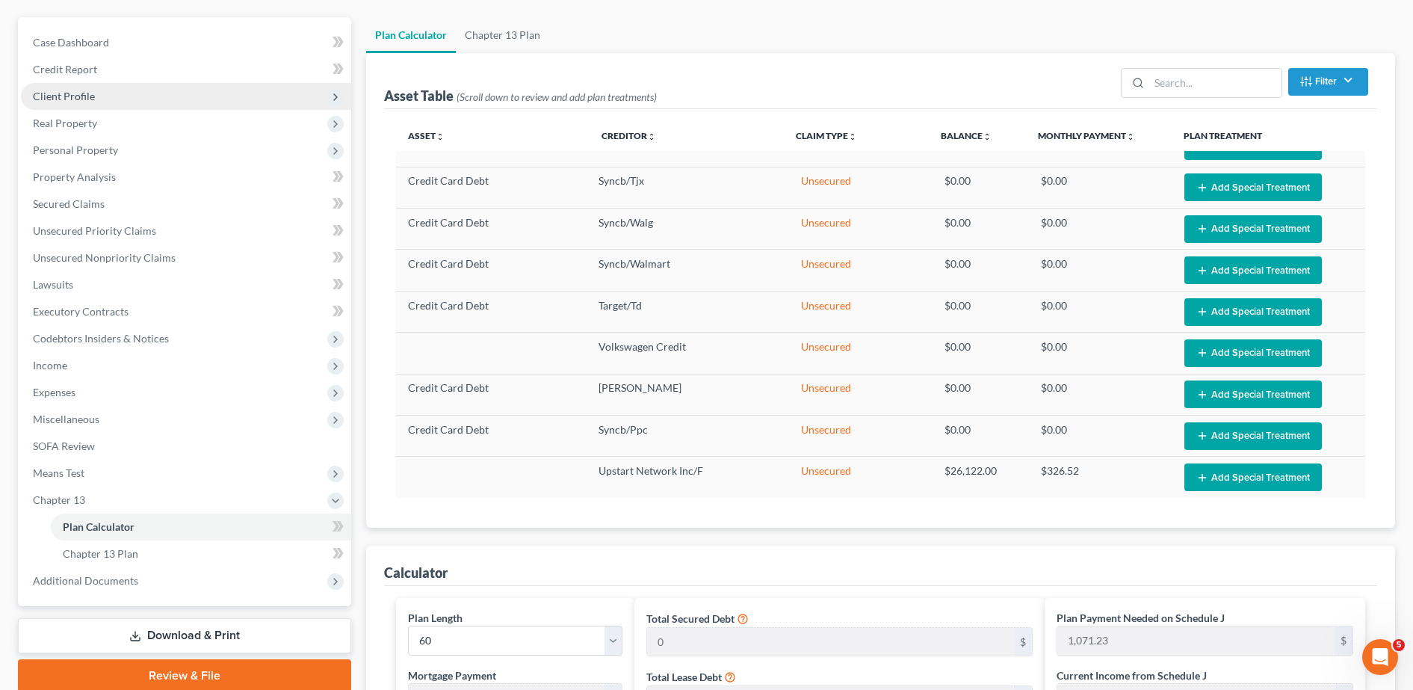
click at [137, 100] on span "Client Profile" at bounding box center [186, 96] width 330 height 27
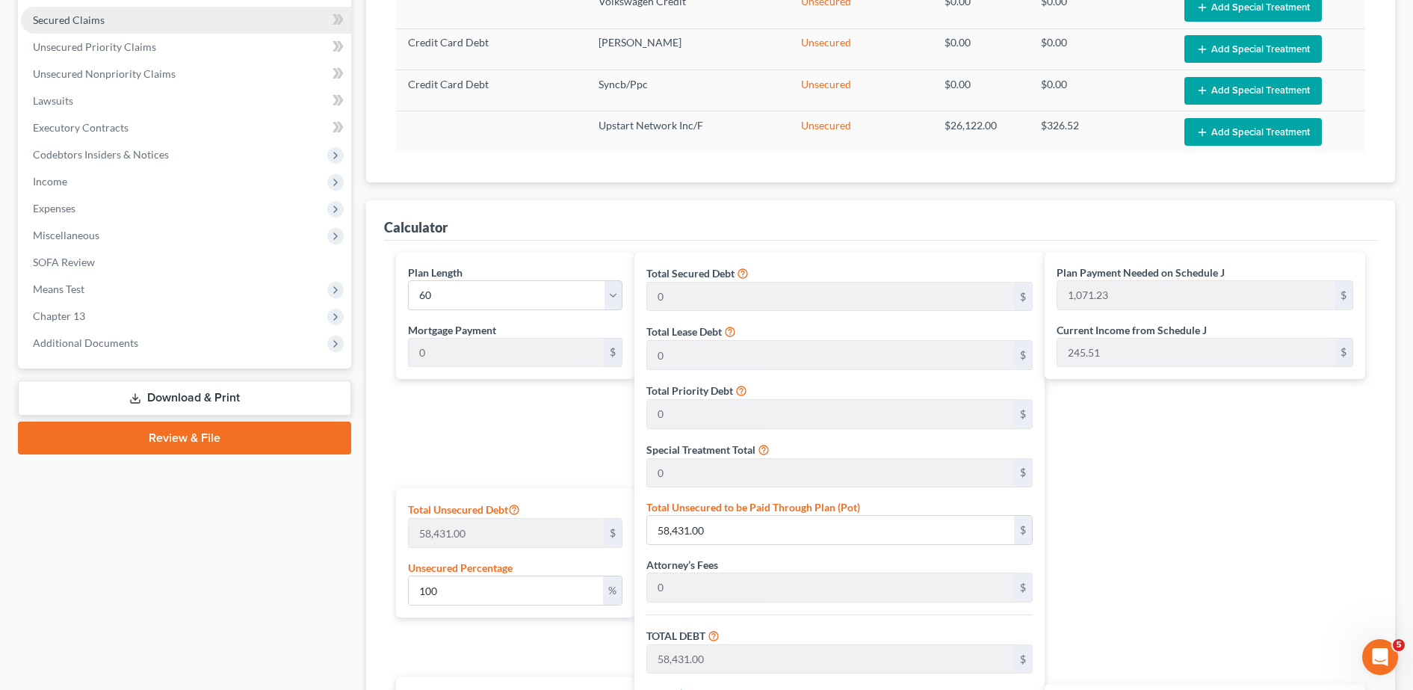
scroll to position [483, 0]
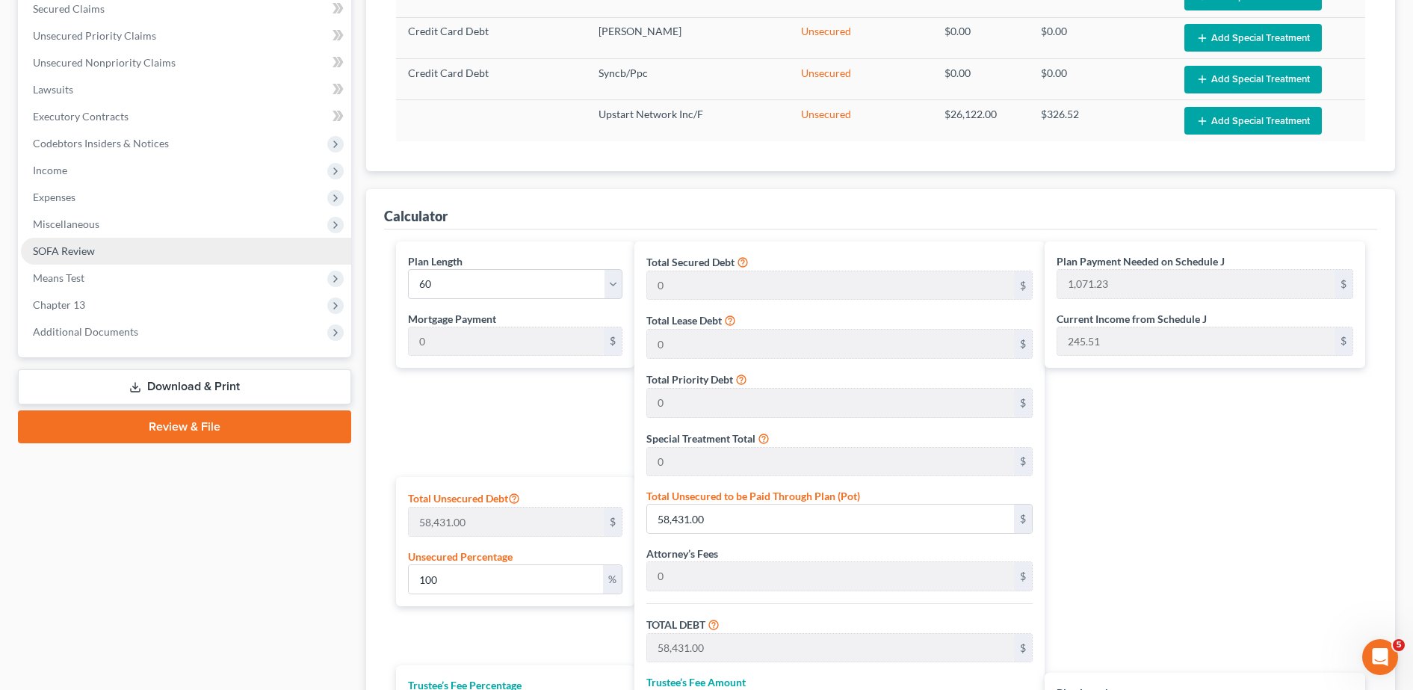
click at [105, 248] on link "SOFA Review" at bounding box center [186, 251] width 330 height 27
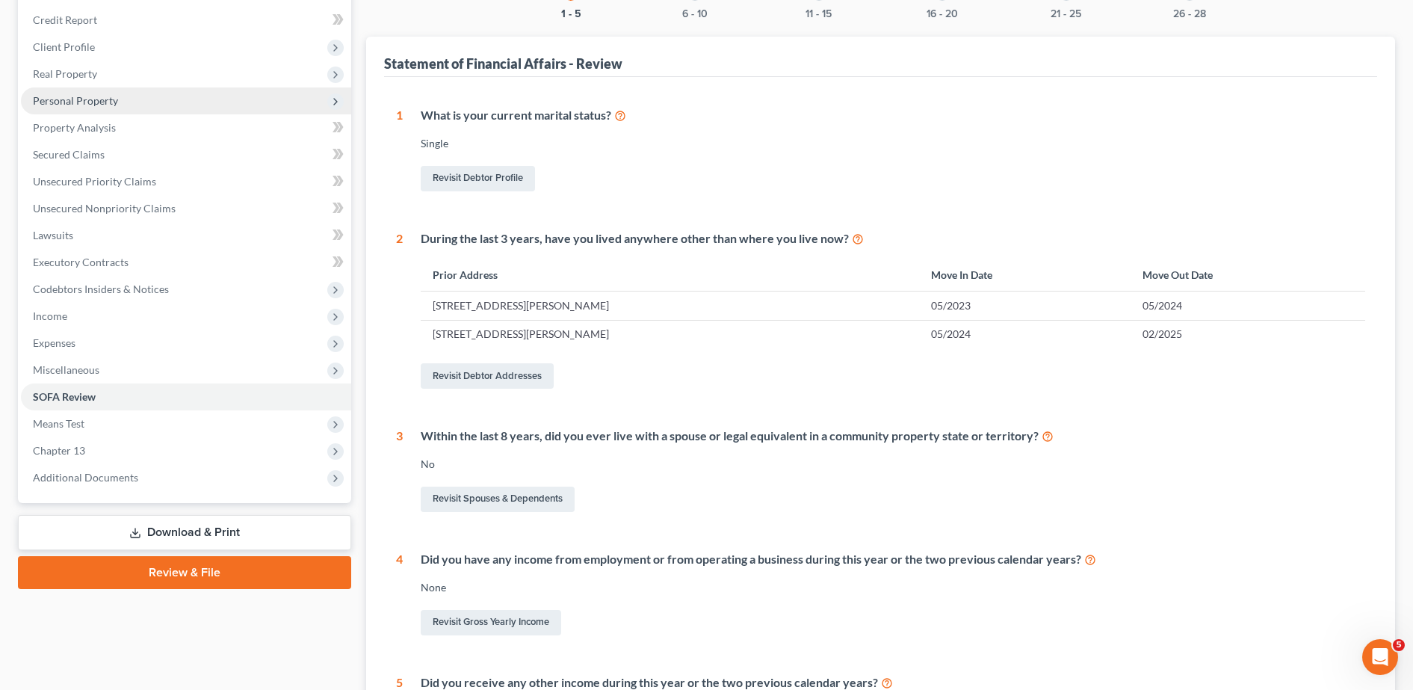
scroll to position [183, 0]
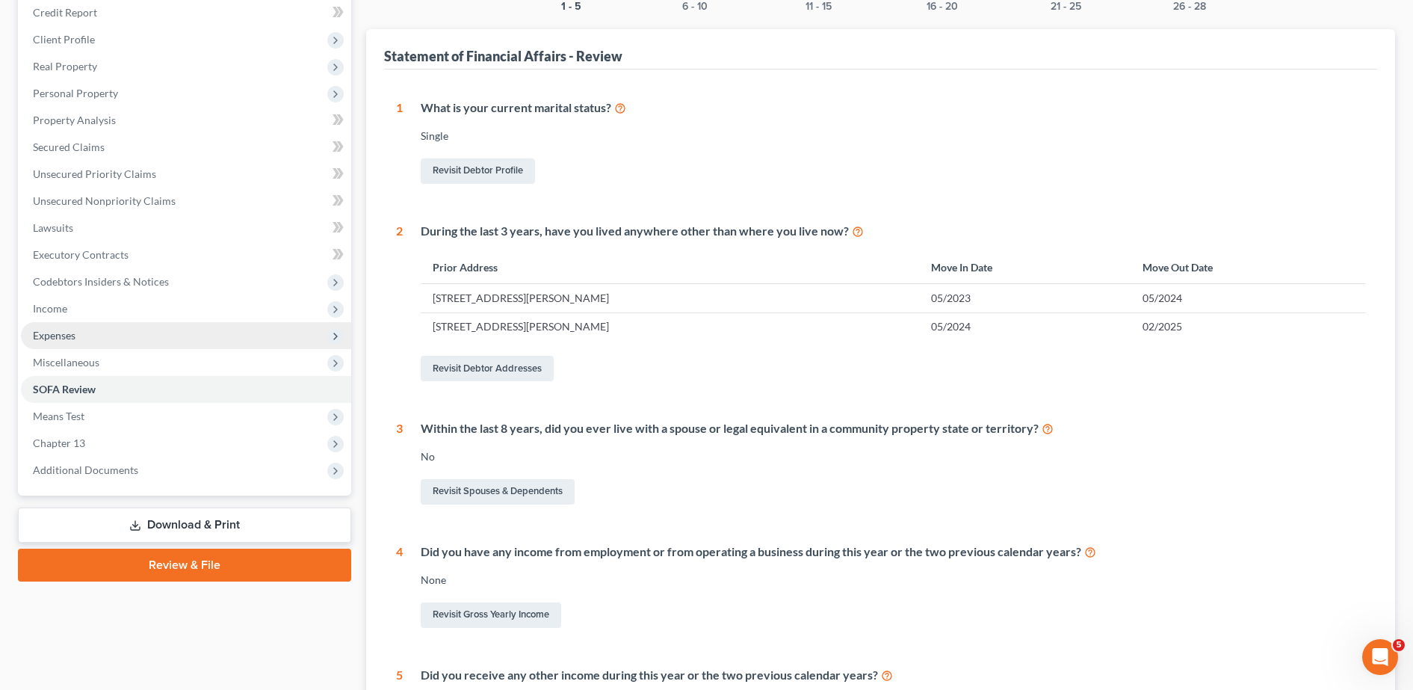
click at [108, 336] on span "Expenses" at bounding box center [186, 335] width 330 height 27
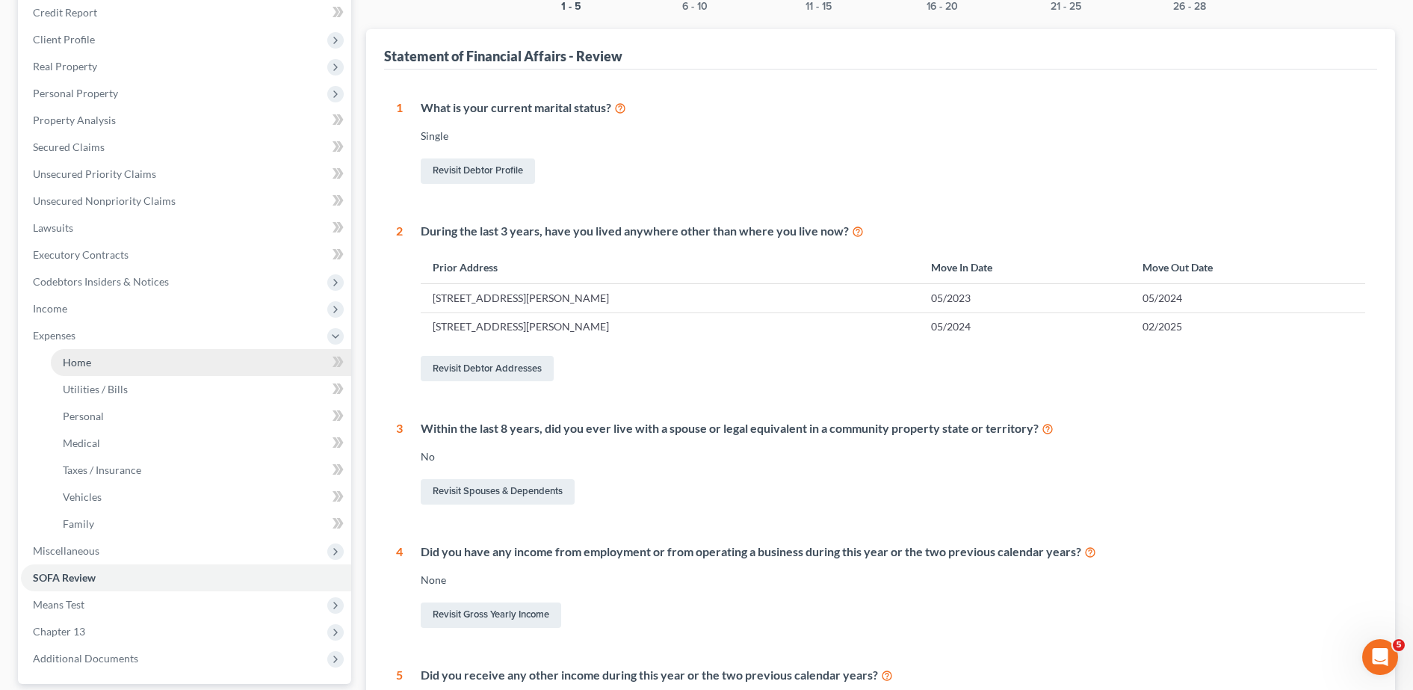
click at [113, 365] on link "Home" at bounding box center [201, 362] width 300 height 27
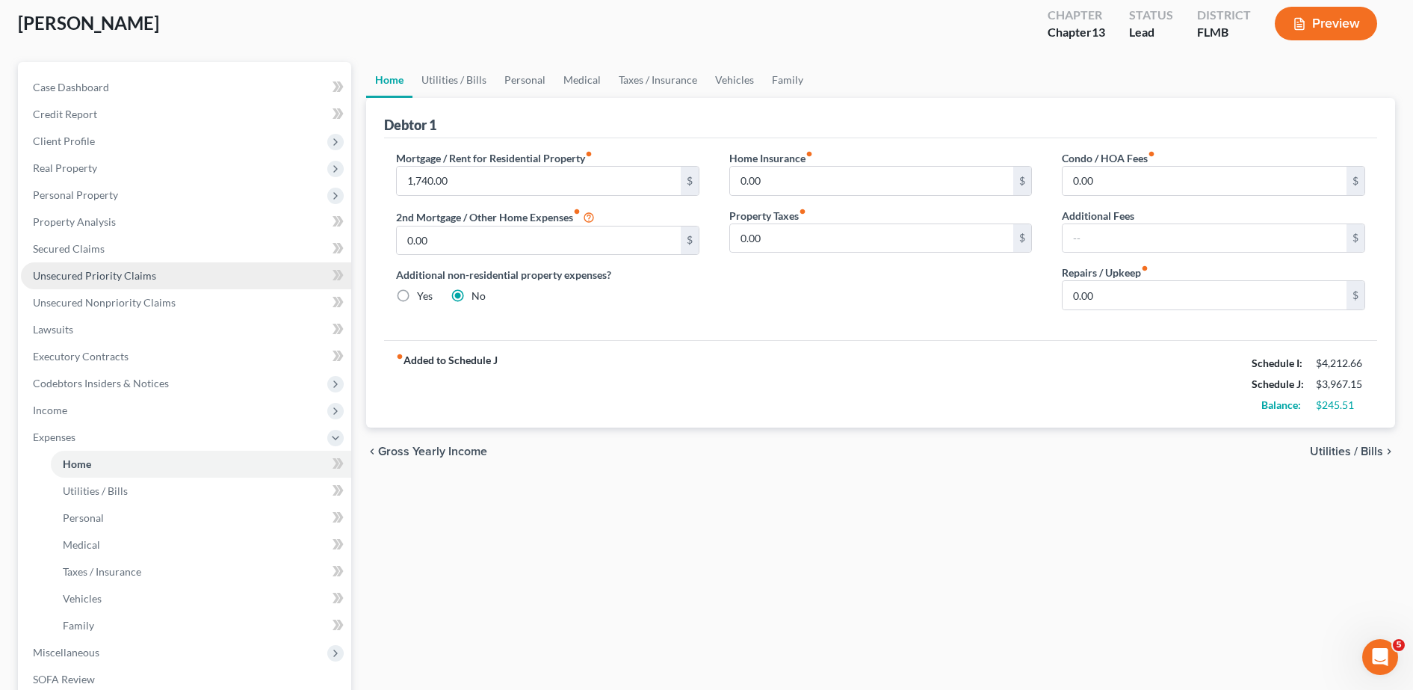
scroll to position [82, 0]
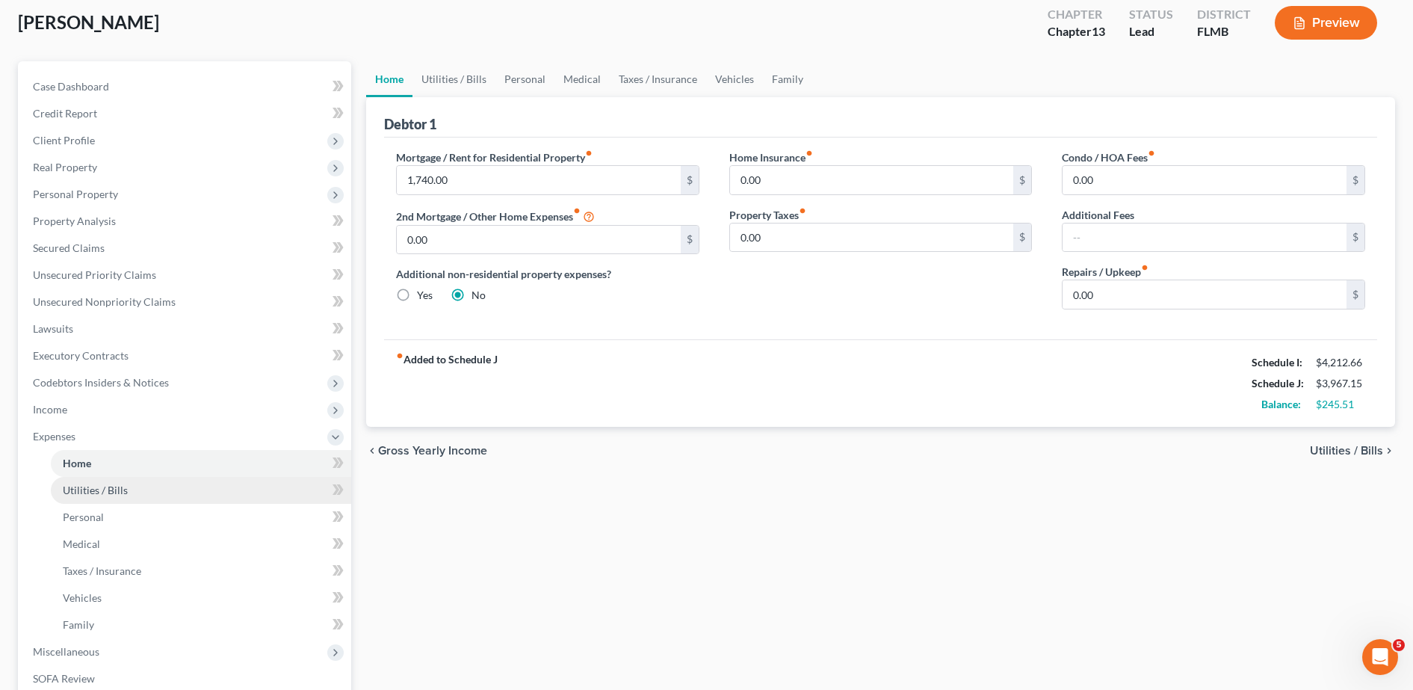
click at [230, 501] on link "Utilities / Bills" at bounding box center [201, 490] width 300 height 27
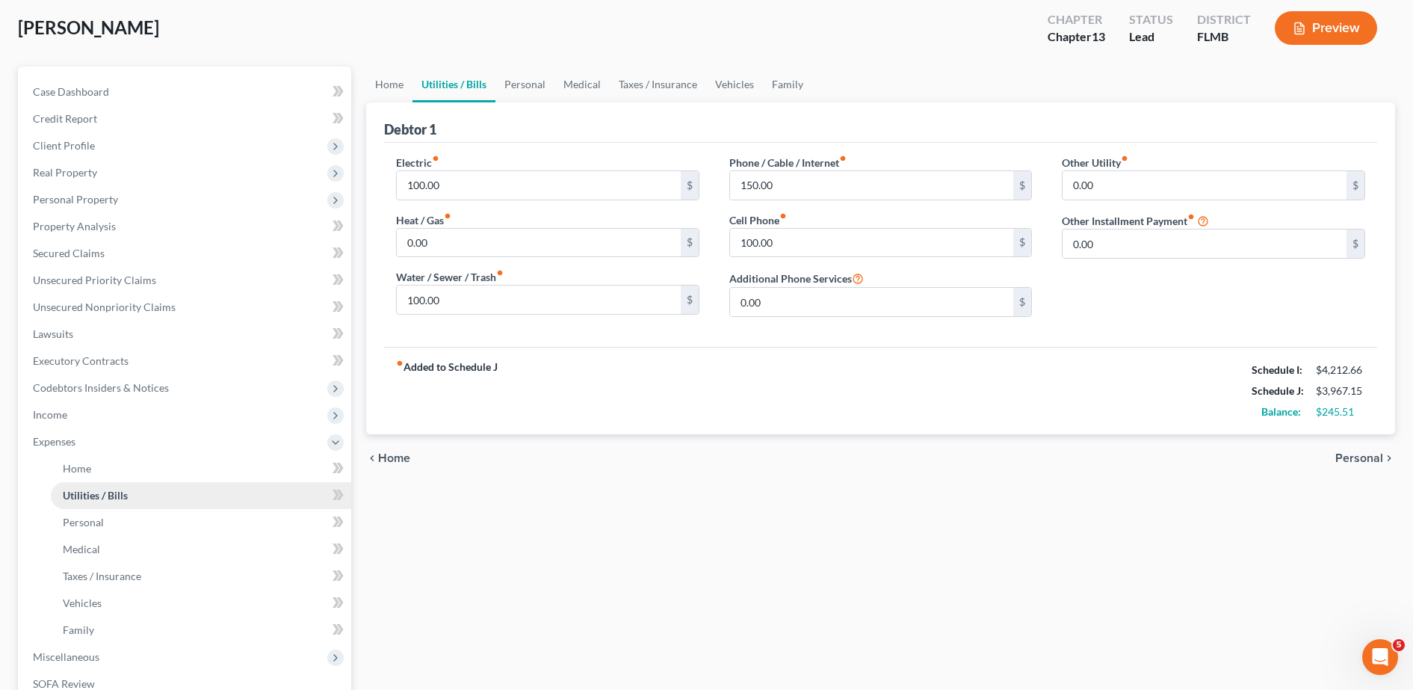
scroll to position [89, 0]
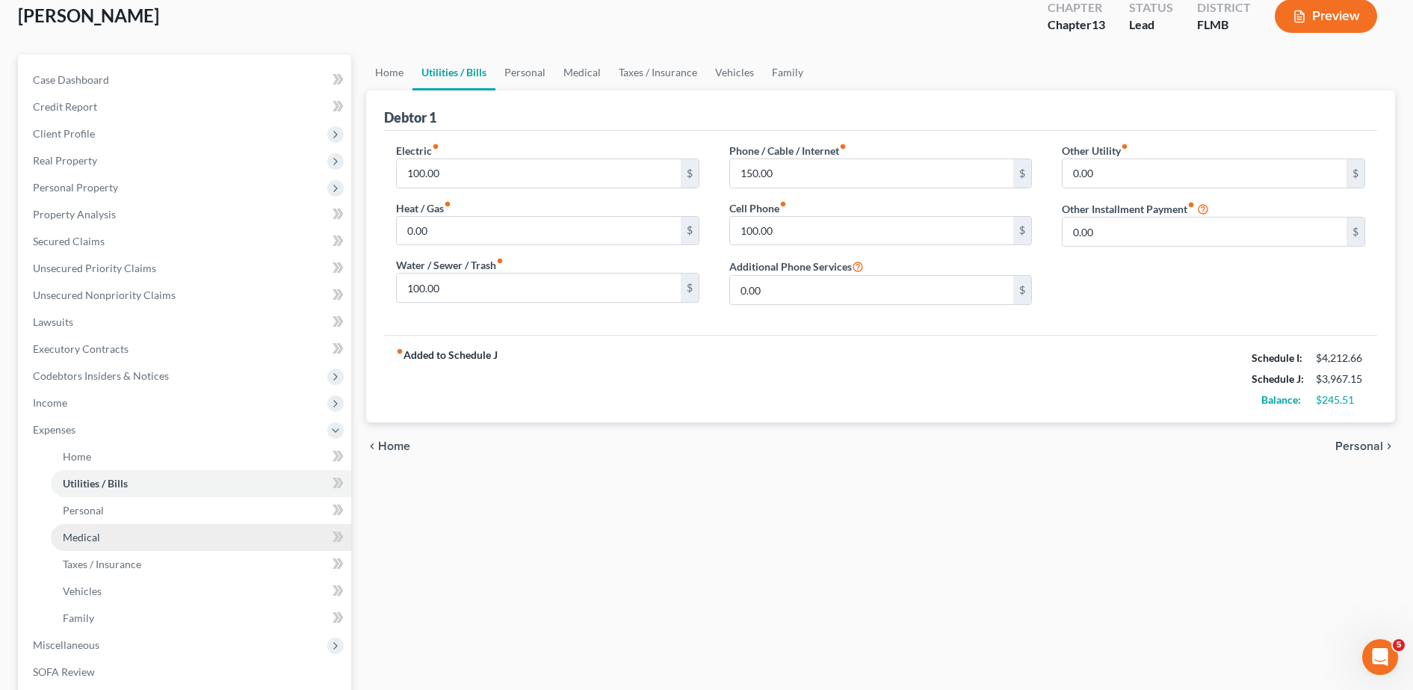
click at [229, 531] on link "Medical" at bounding box center [201, 537] width 300 height 27
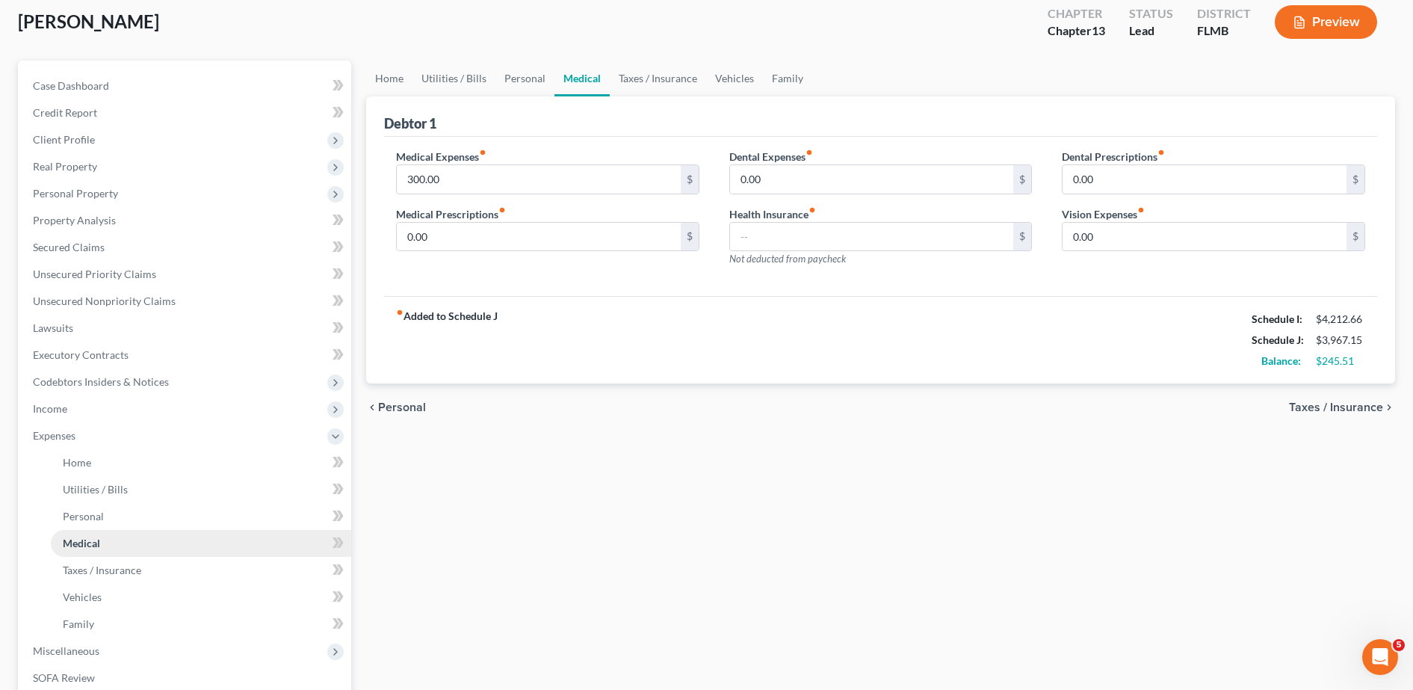
scroll to position [93, 0]
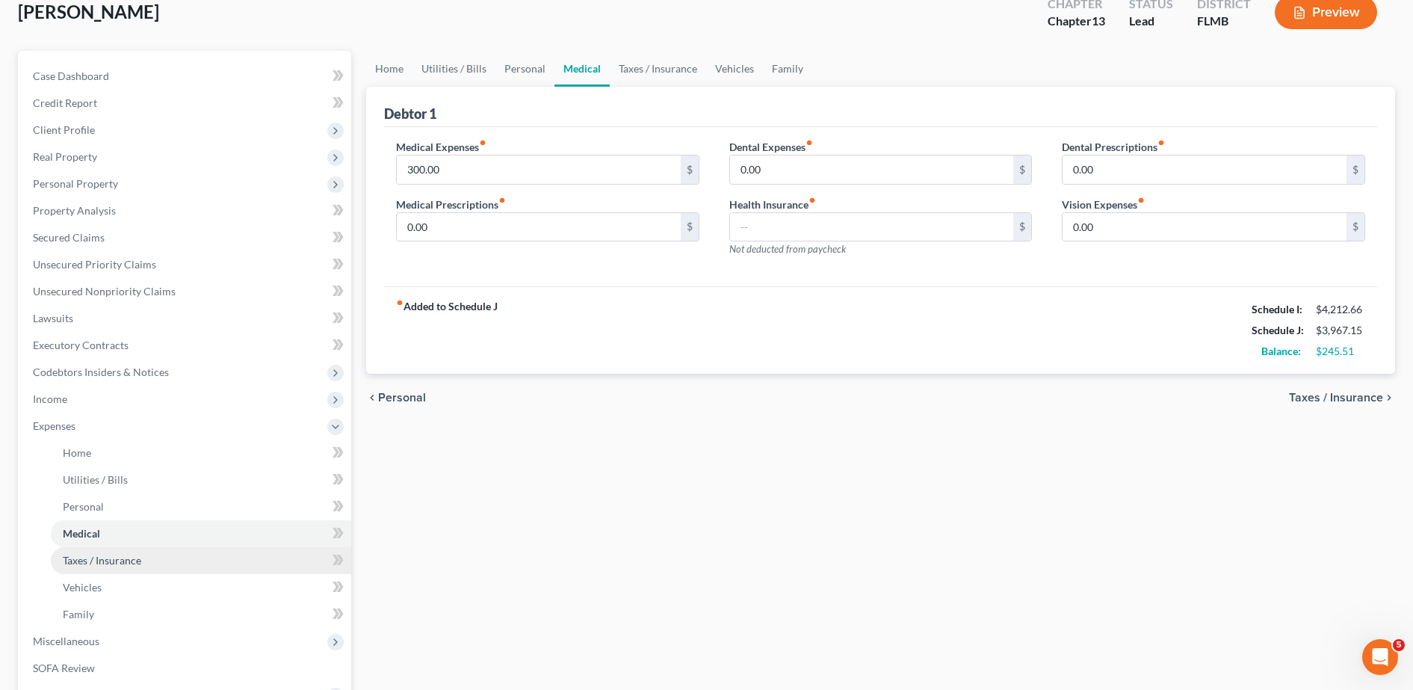
click at [218, 558] on link "Taxes / Insurance" at bounding box center [201, 560] width 300 height 27
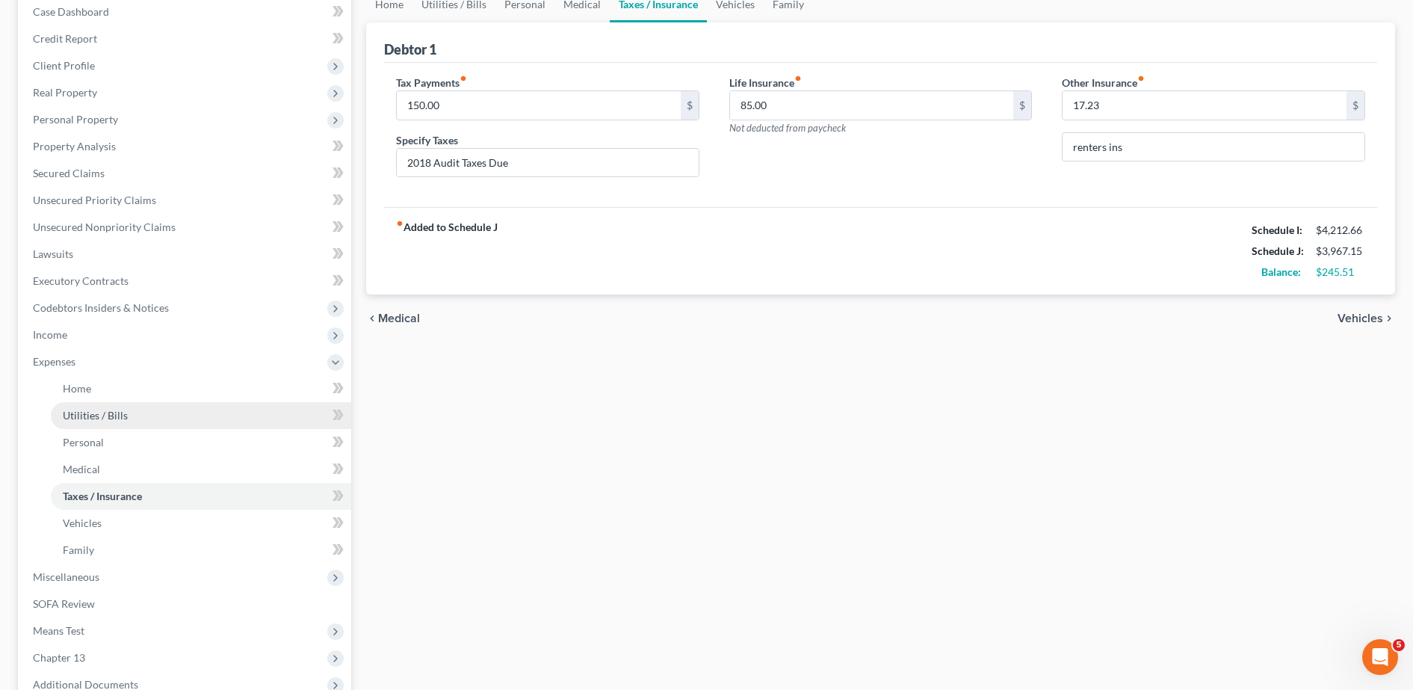
scroll to position [191, 0]
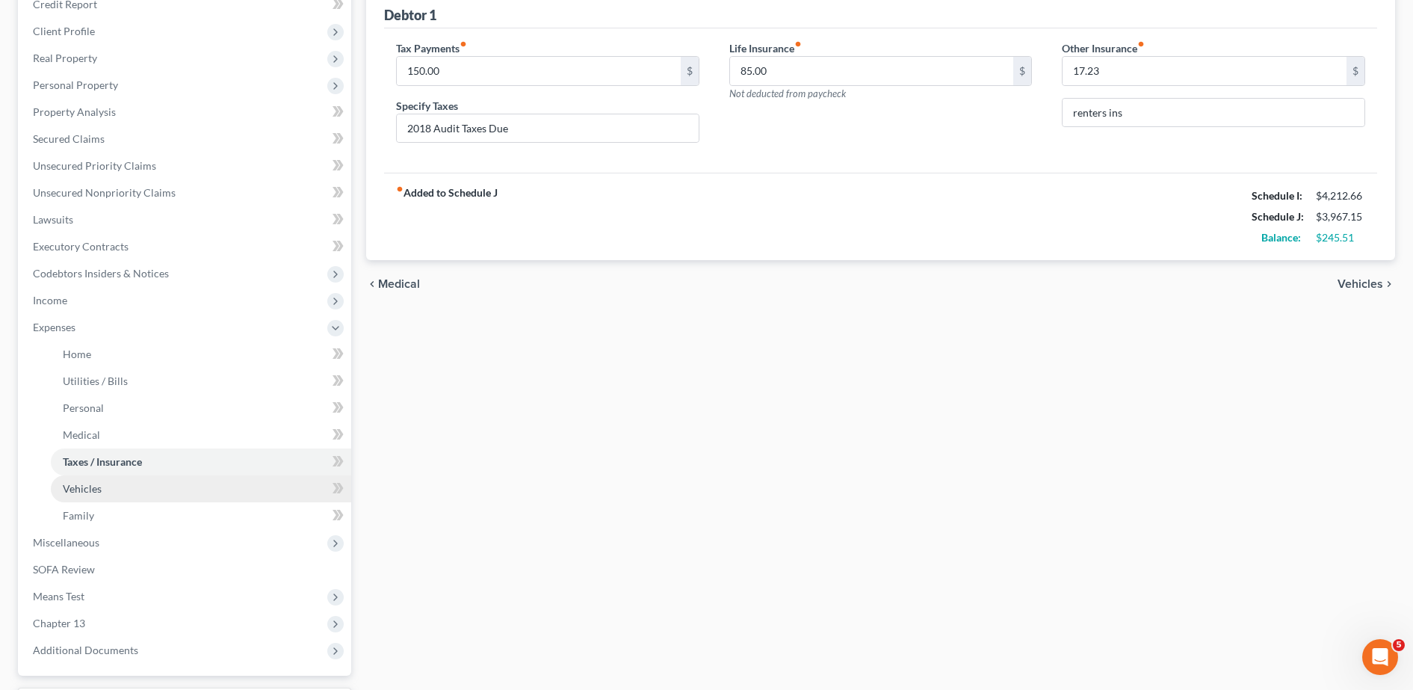
click at [148, 486] on link "Vehicles" at bounding box center [201, 488] width 300 height 27
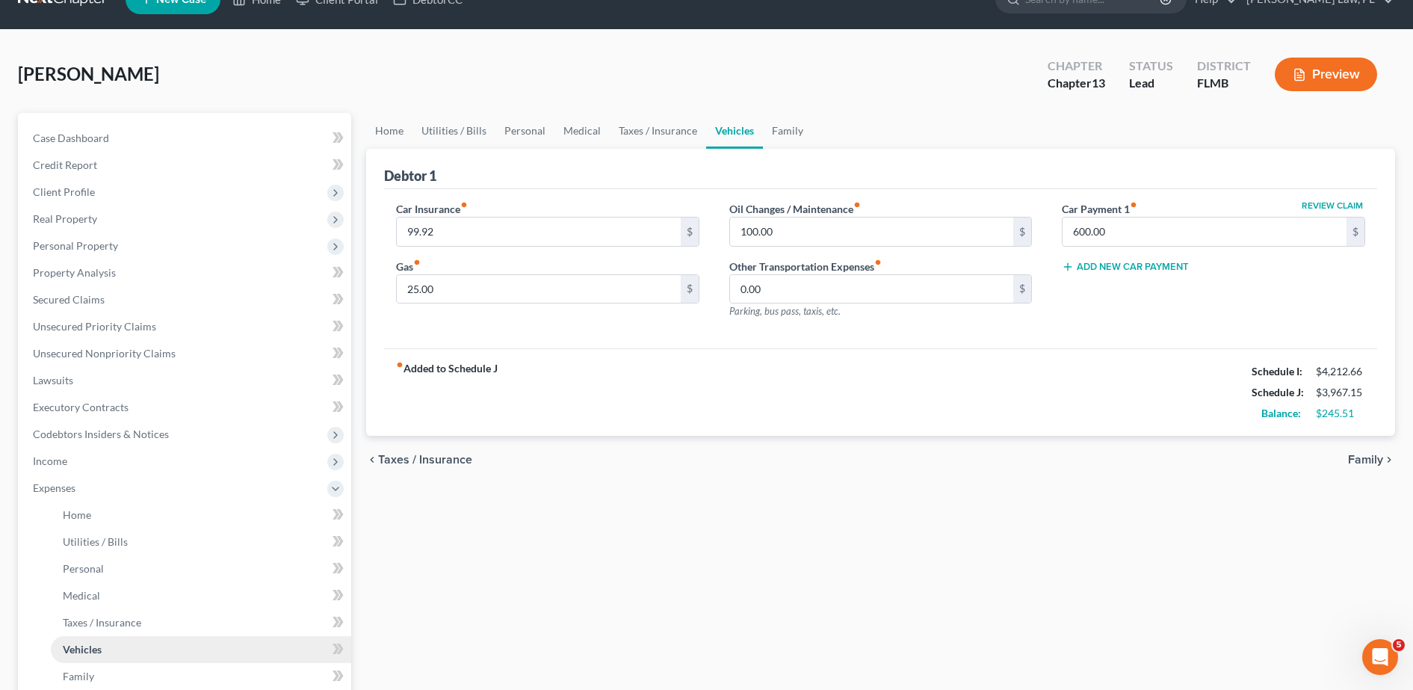
scroll to position [30, 0]
click at [121, 513] on link "Home" at bounding box center [201, 515] width 300 height 27
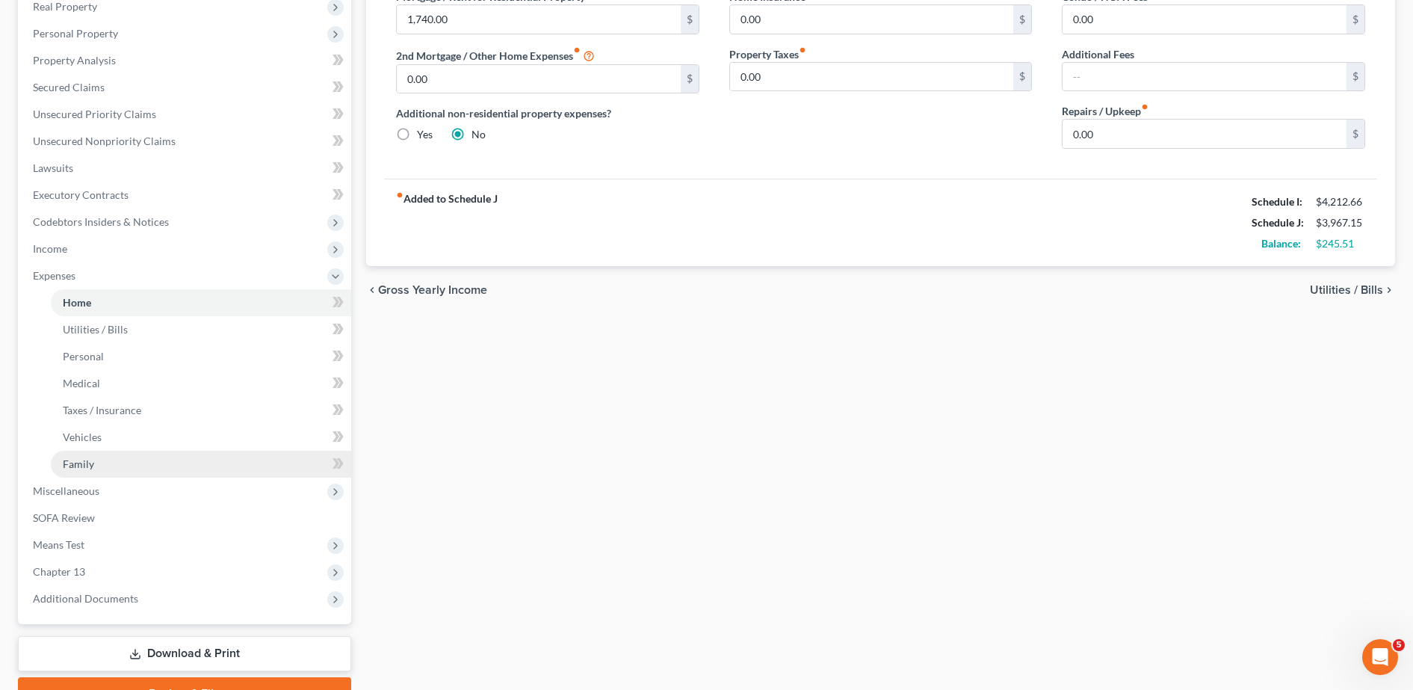
click at [99, 464] on link "Family" at bounding box center [201, 464] width 300 height 27
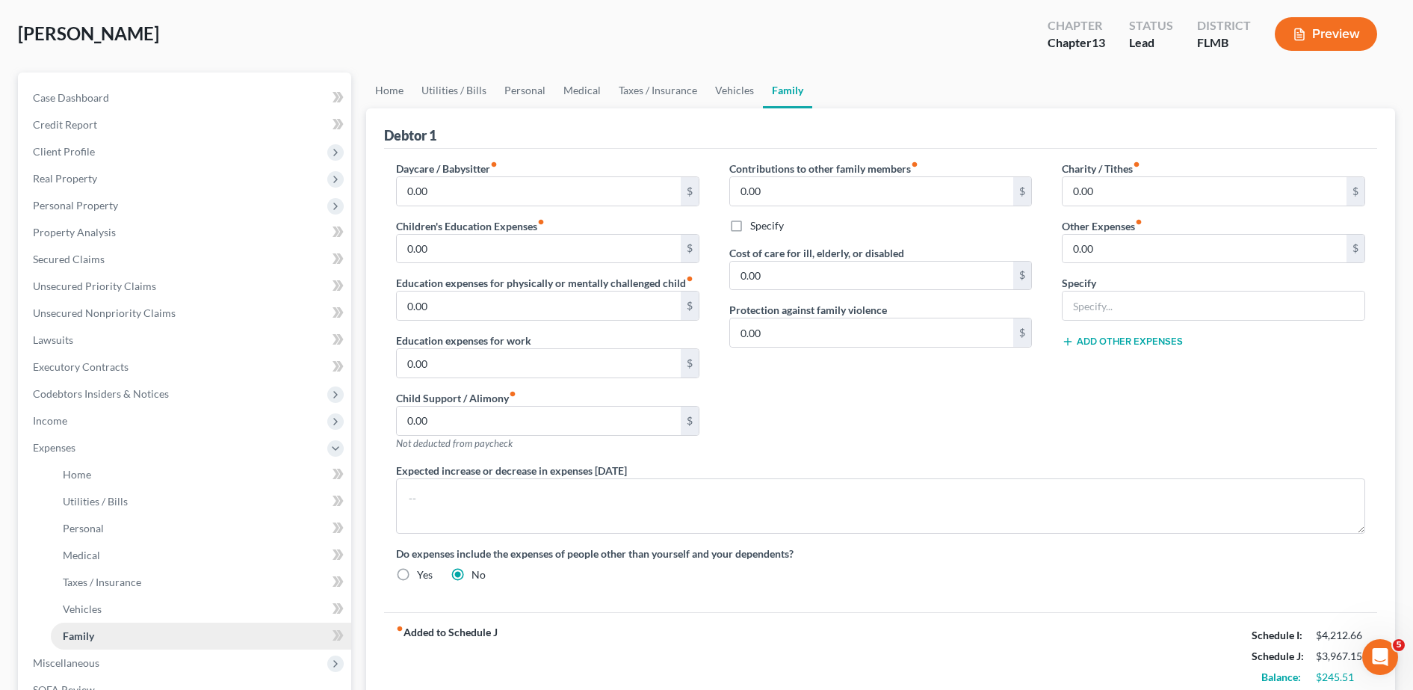
scroll to position [261, 0]
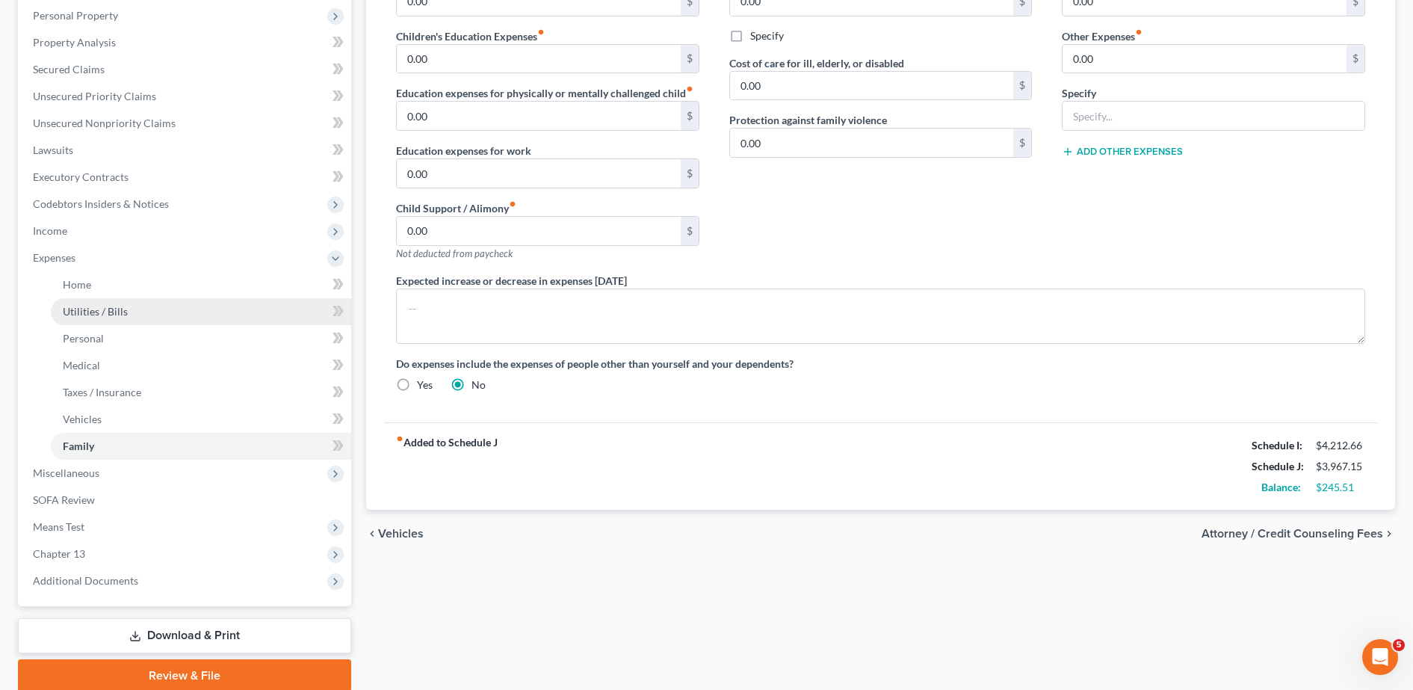
click at [124, 300] on link "Utilities / Bills" at bounding box center [201, 311] width 300 height 27
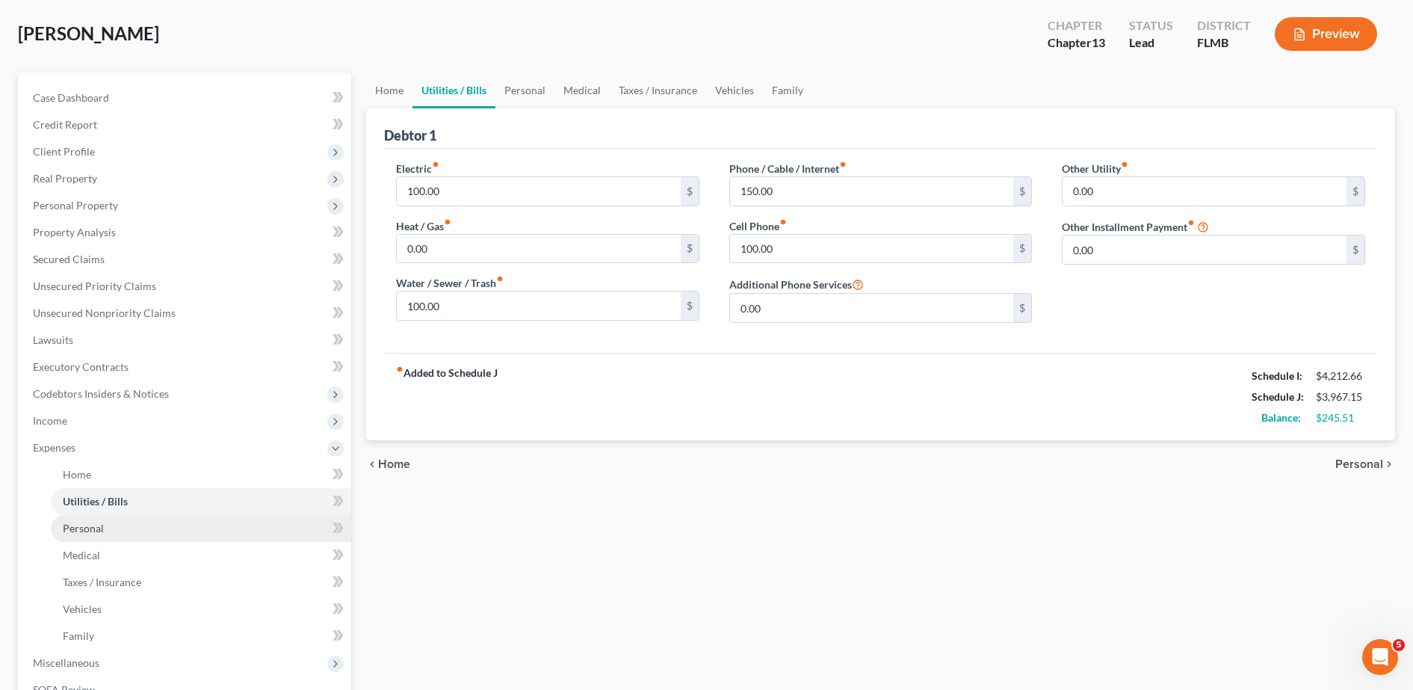
click at [114, 532] on link "Personal" at bounding box center [201, 528] width 300 height 27
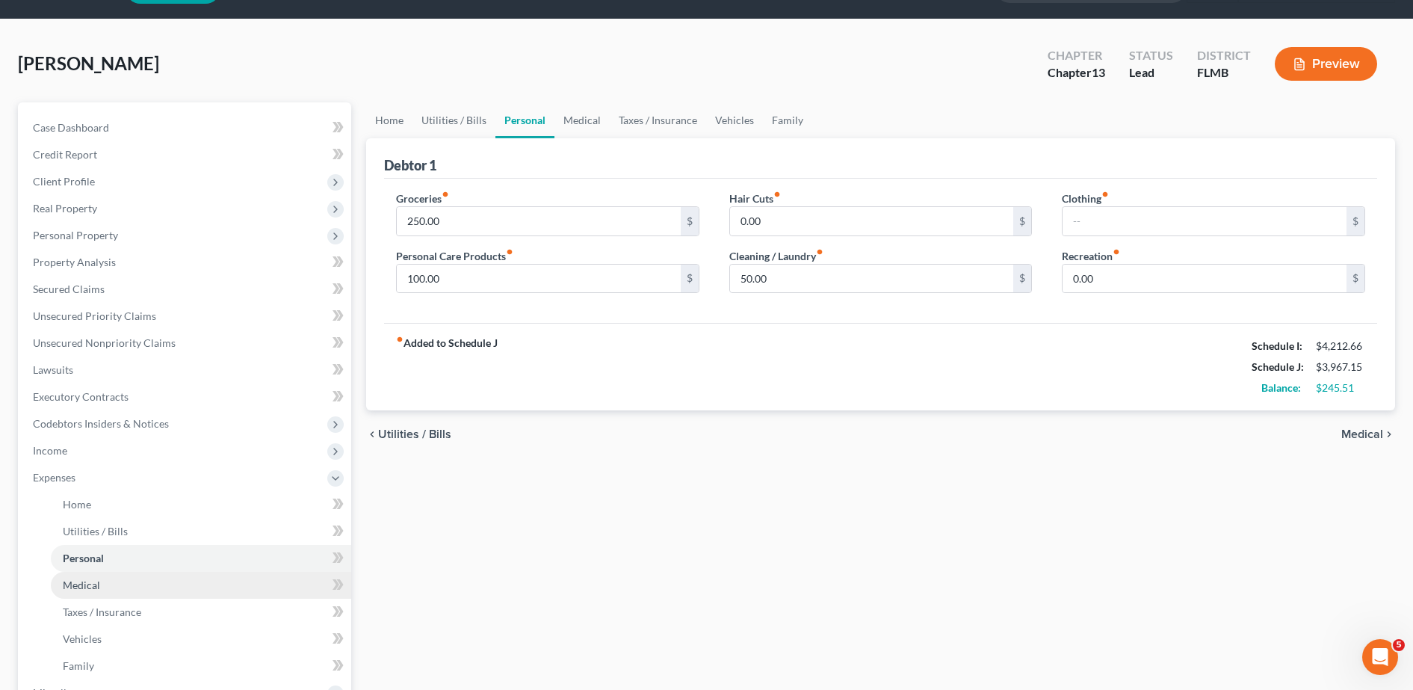
click at [130, 591] on link "Medical" at bounding box center [201, 585] width 300 height 27
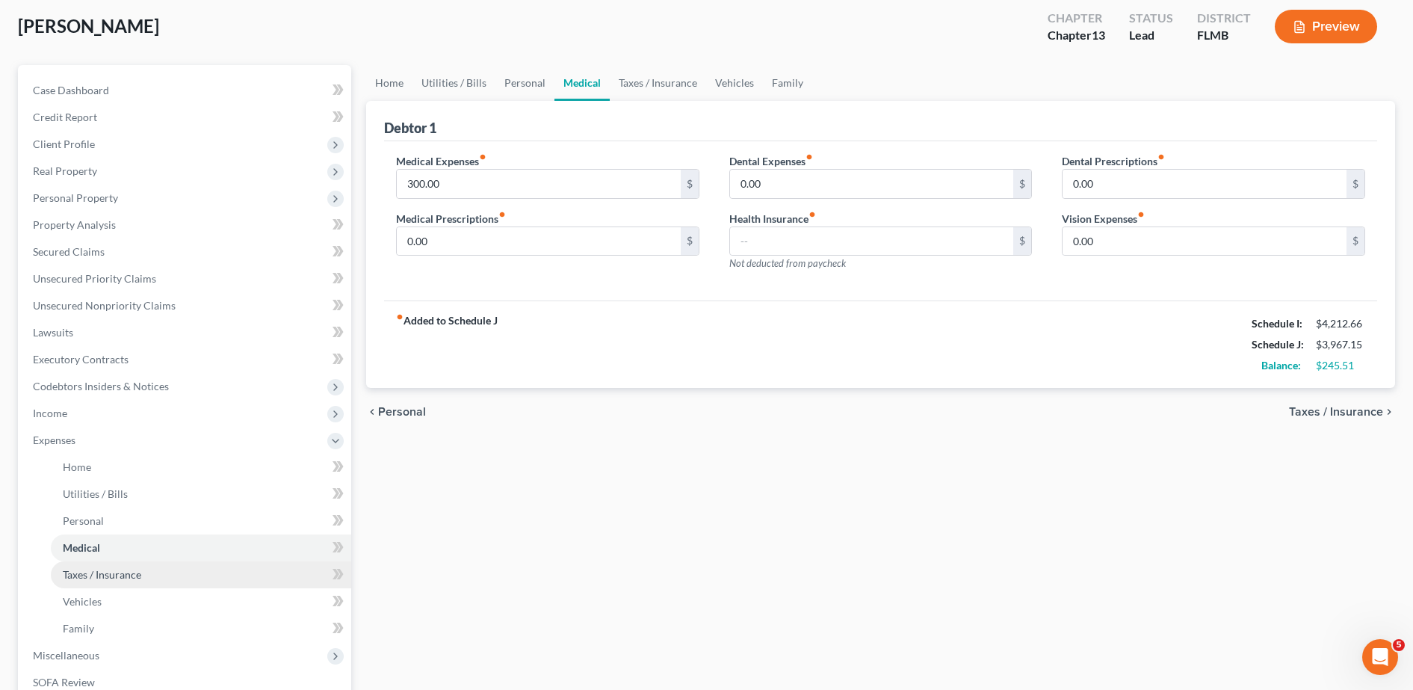
click at [136, 577] on span "Taxes / Insurance" at bounding box center [102, 574] width 78 height 13
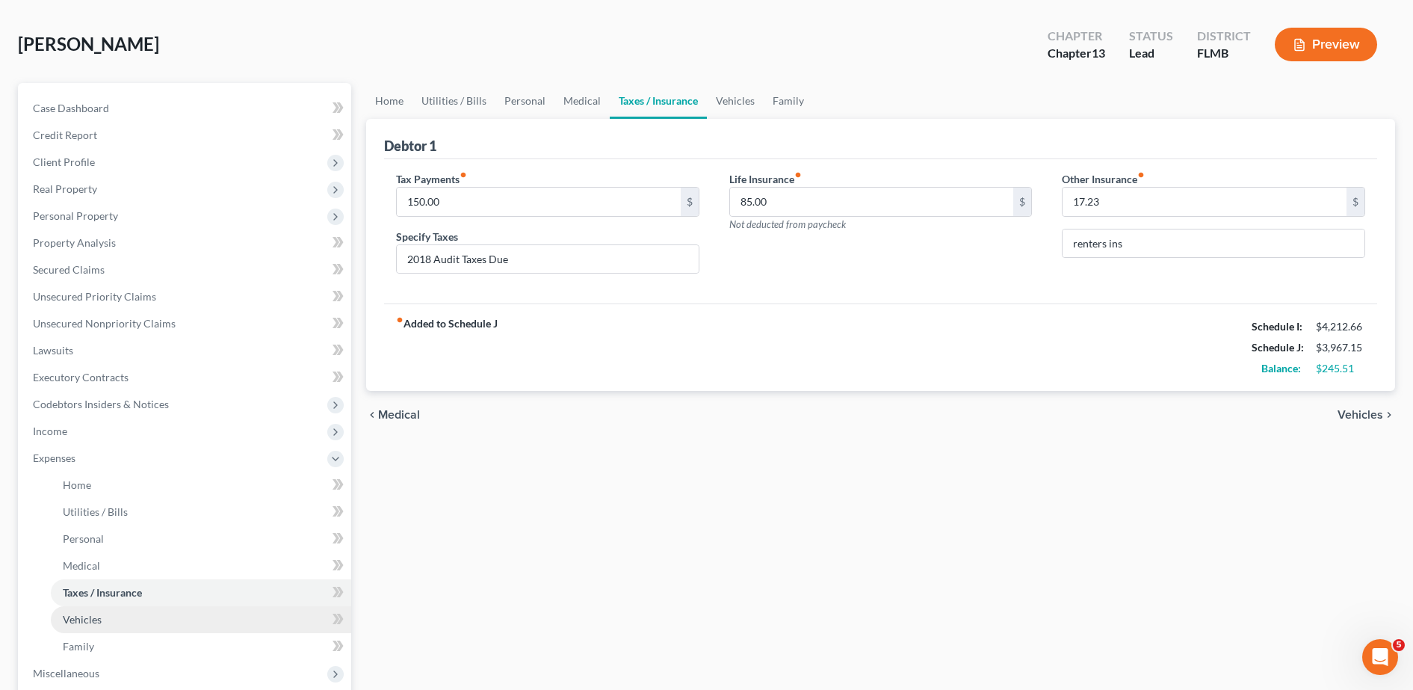
click at [163, 609] on link "Vehicles" at bounding box center [201, 619] width 300 height 27
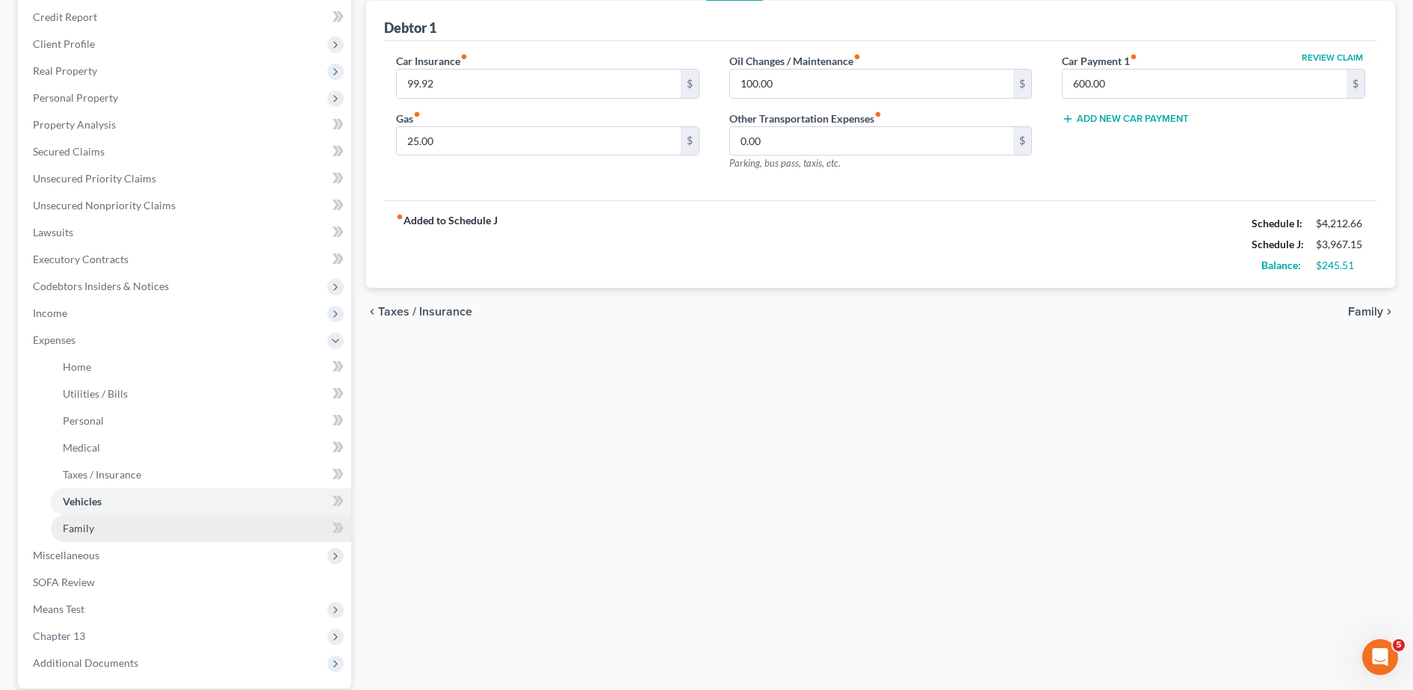
click at [179, 525] on link "Family" at bounding box center [201, 528] width 300 height 27
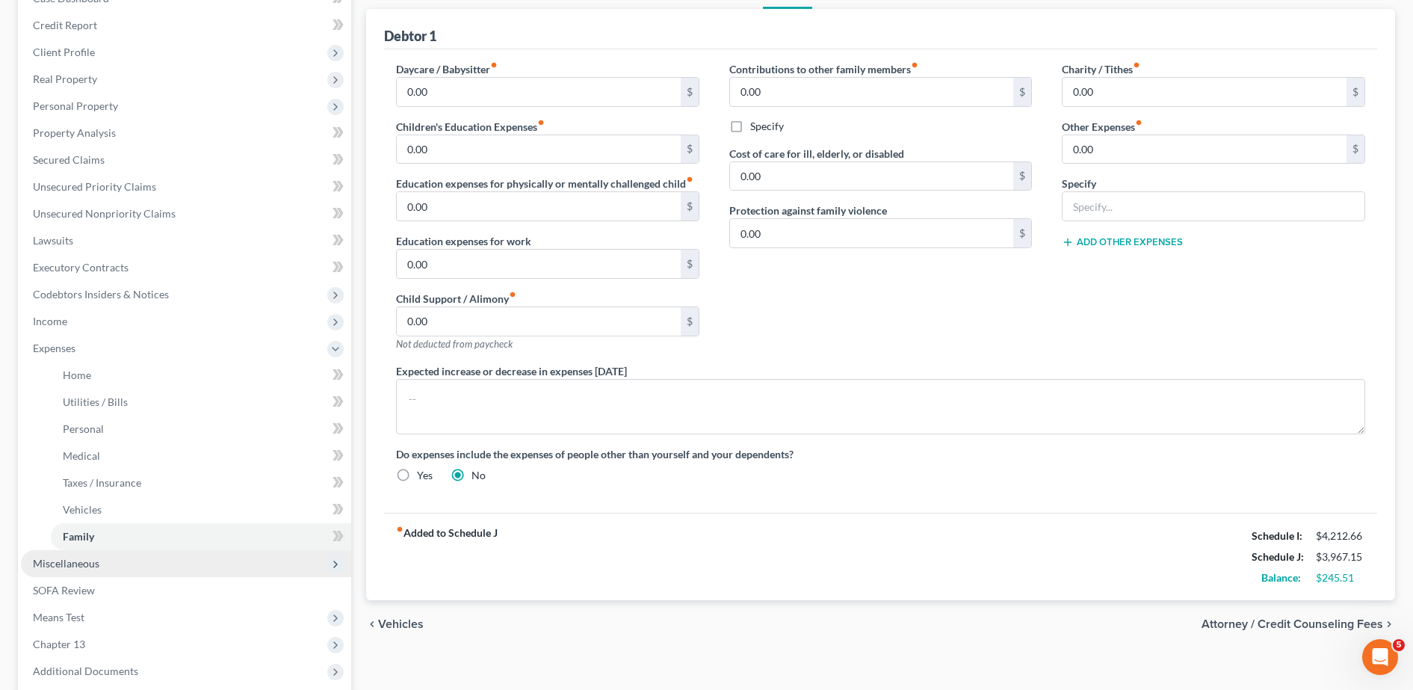
click at [119, 567] on span "Miscellaneous" at bounding box center [186, 563] width 330 height 27
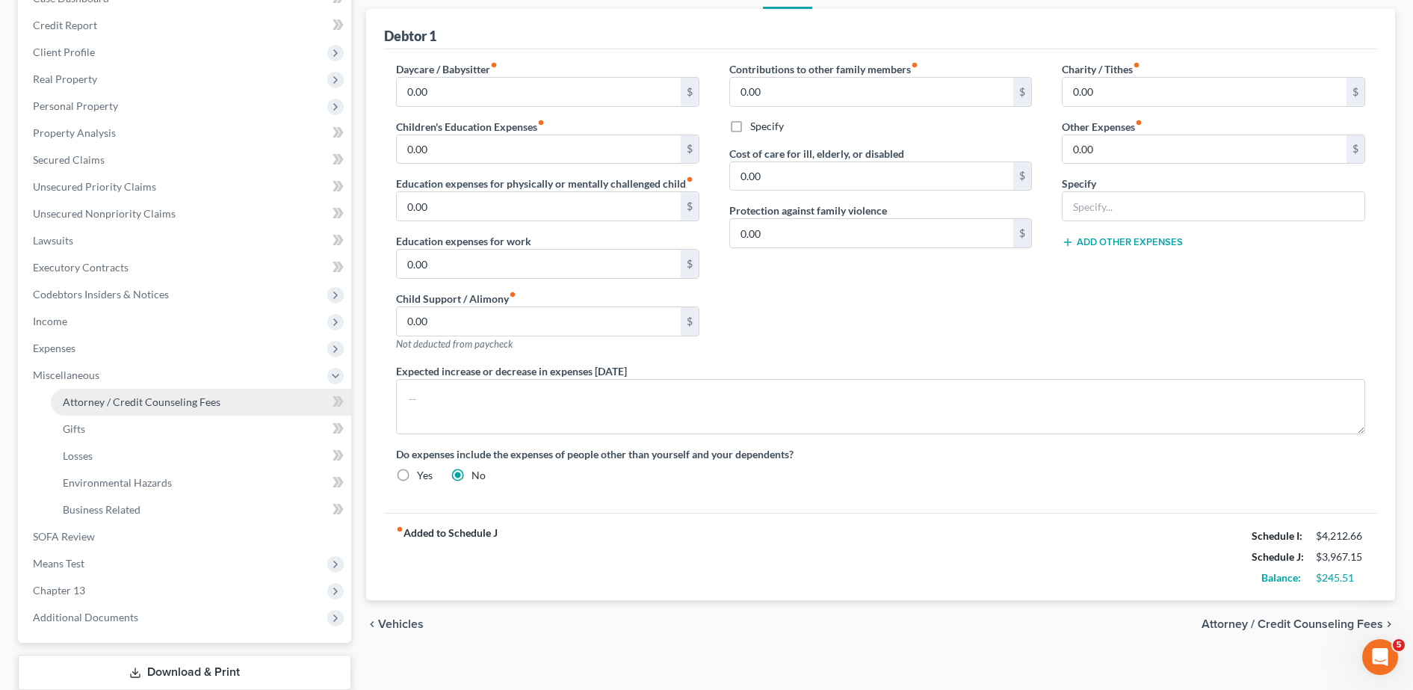
click at [205, 398] on span "Attorney / Credit Counseling Fees" at bounding box center [142, 401] width 158 height 13
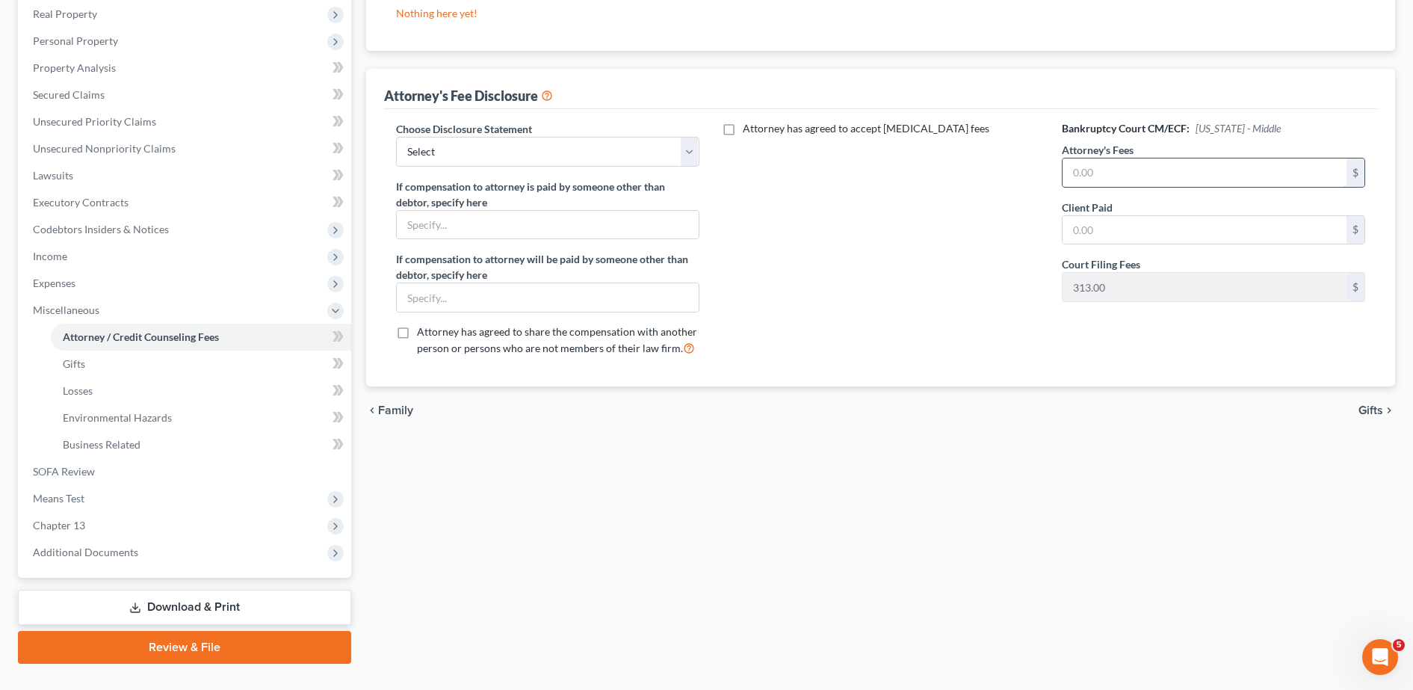
click at [1116, 181] on input "text" at bounding box center [1205, 172] width 284 height 28
type input "2"
type input "5,000.00"
click at [1096, 241] on input "text" at bounding box center [1205, 230] width 284 height 28
type input "2,000.00"
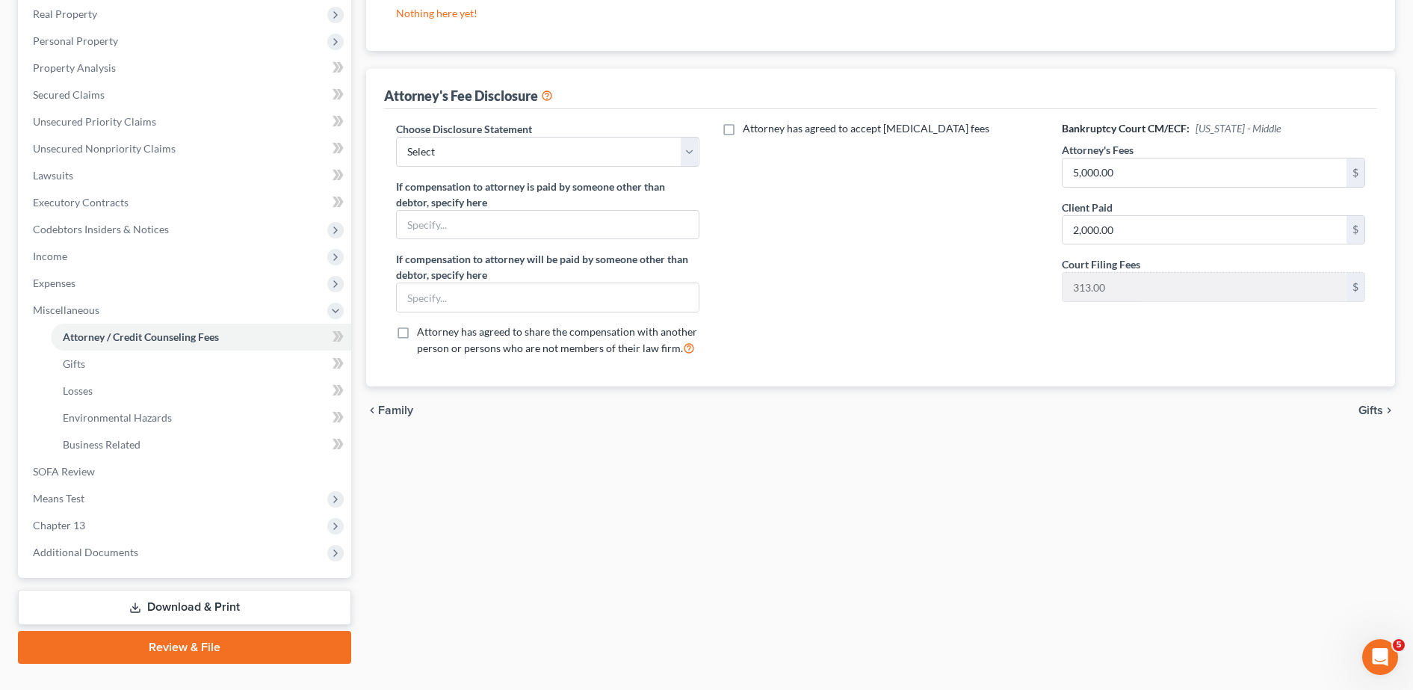
click at [935, 214] on div "Attorney has agreed to accept [MEDICAL_DATA] fees" at bounding box center [880, 244] width 333 height 247
click at [606, 161] on select "Select Attorney Fee Disclosure" at bounding box center [547, 152] width 303 height 30
select select "0"
click at [396, 137] on select "Select Attorney Fee Disclosure" at bounding box center [547, 152] width 303 height 30
click at [797, 228] on div "Attorney has agreed to accept [MEDICAL_DATA] fees" at bounding box center [880, 244] width 333 height 247
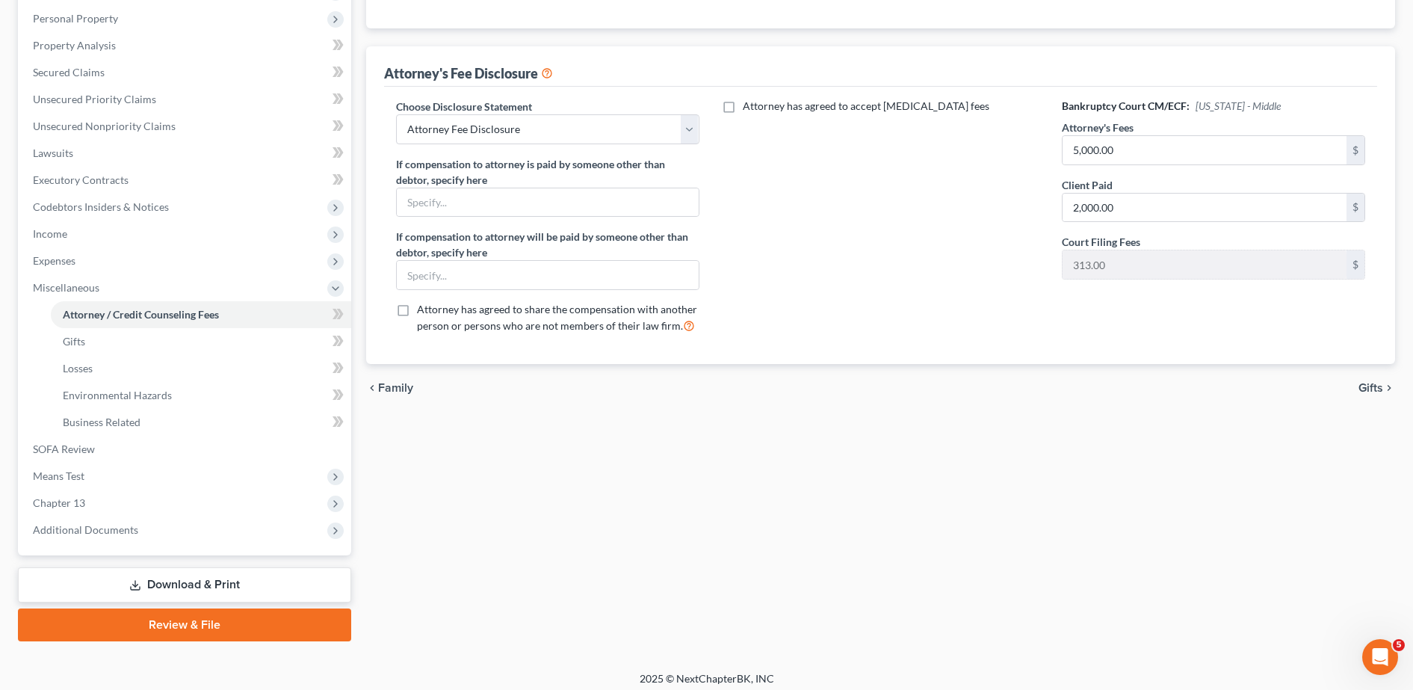
scroll to position [259, 0]
click at [99, 501] on span "Chapter 13" at bounding box center [186, 502] width 330 height 27
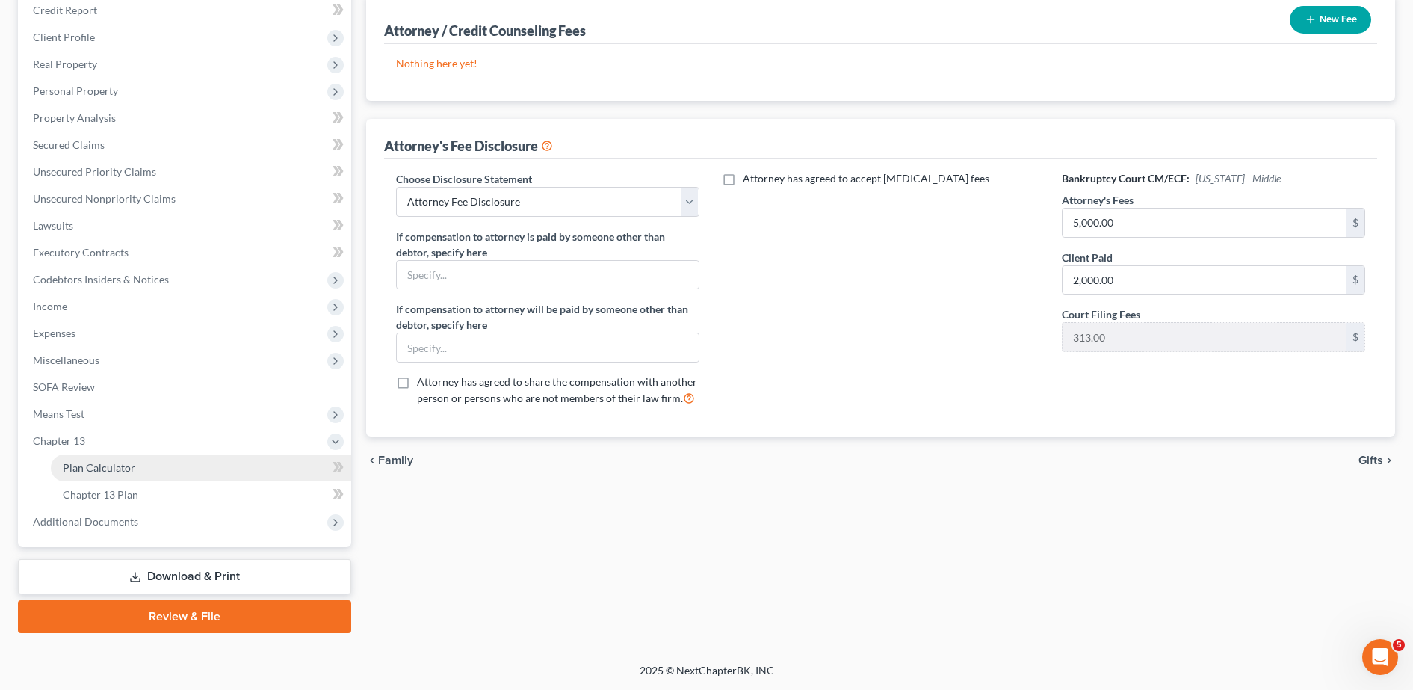
click at [132, 462] on span "Plan Calculator" at bounding box center [99, 467] width 72 height 13
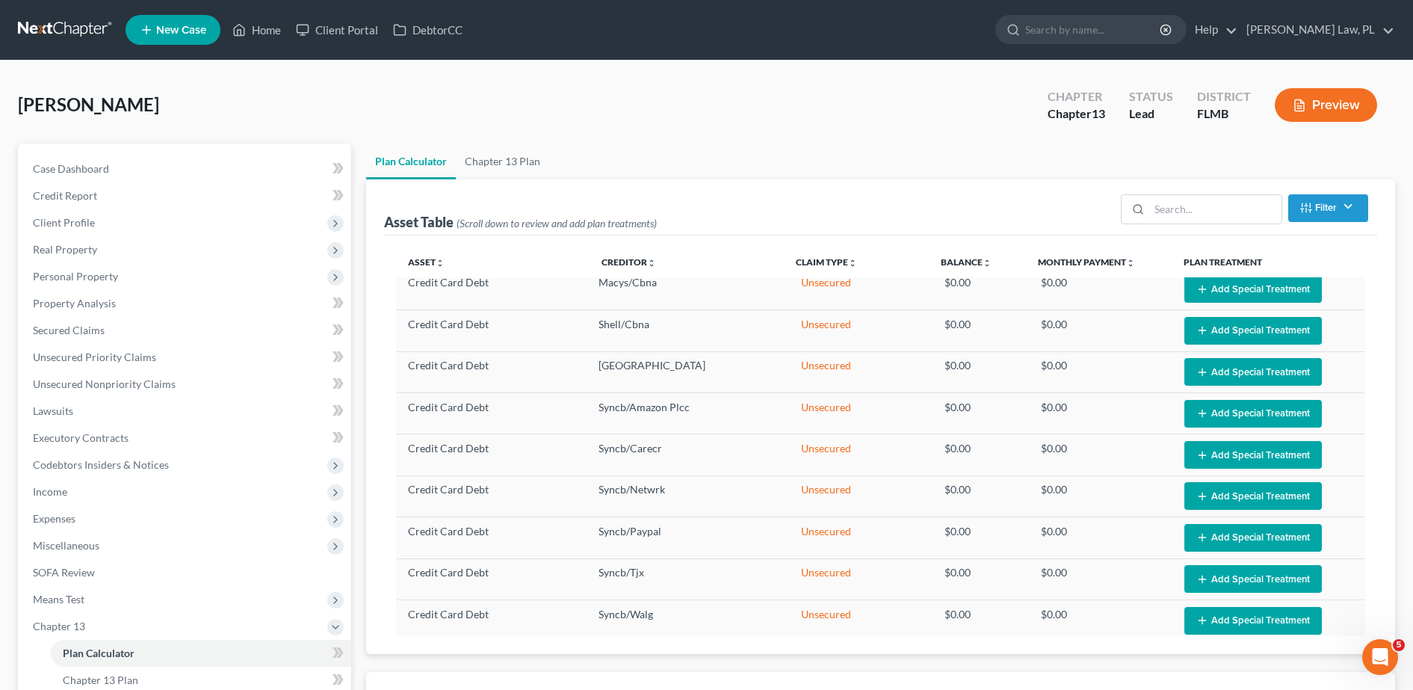
select select "59"
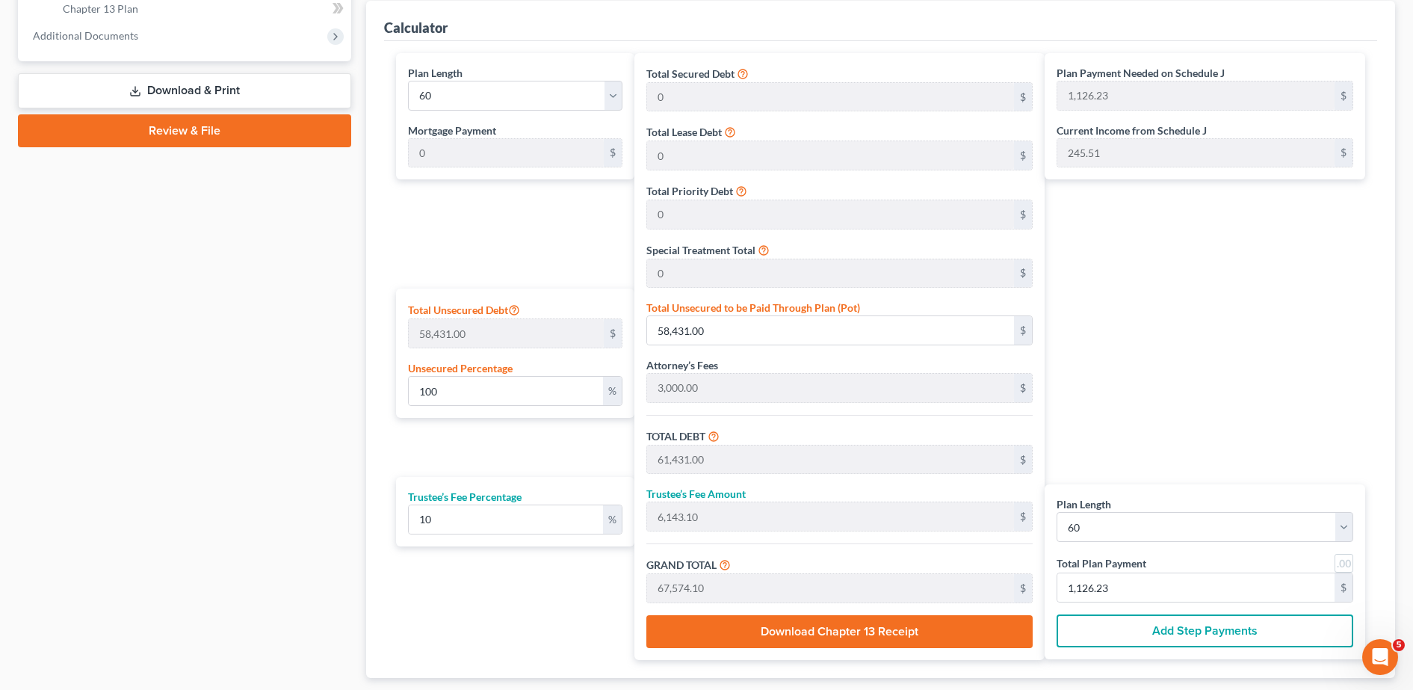
scroll to position [670, 0]
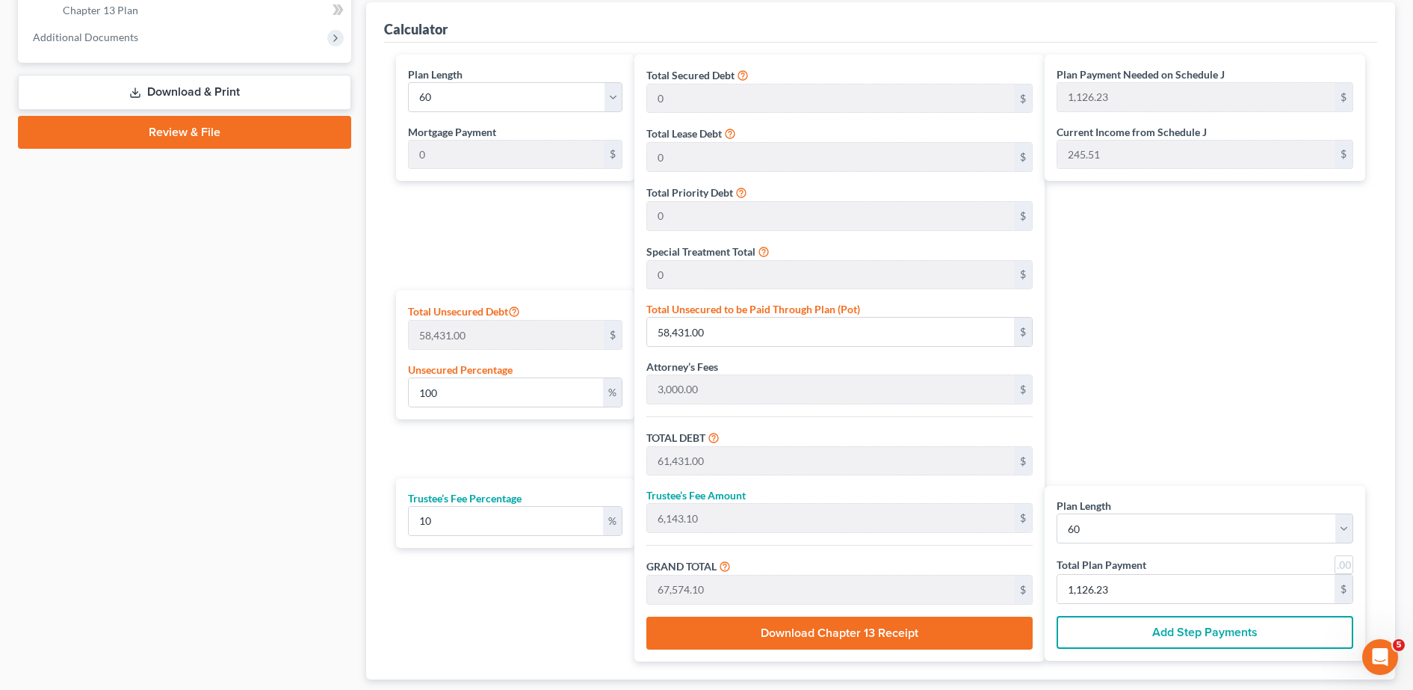
click at [758, 194] on div "Total Priority Debt 0 $" at bounding box center [839, 207] width 386 height 47
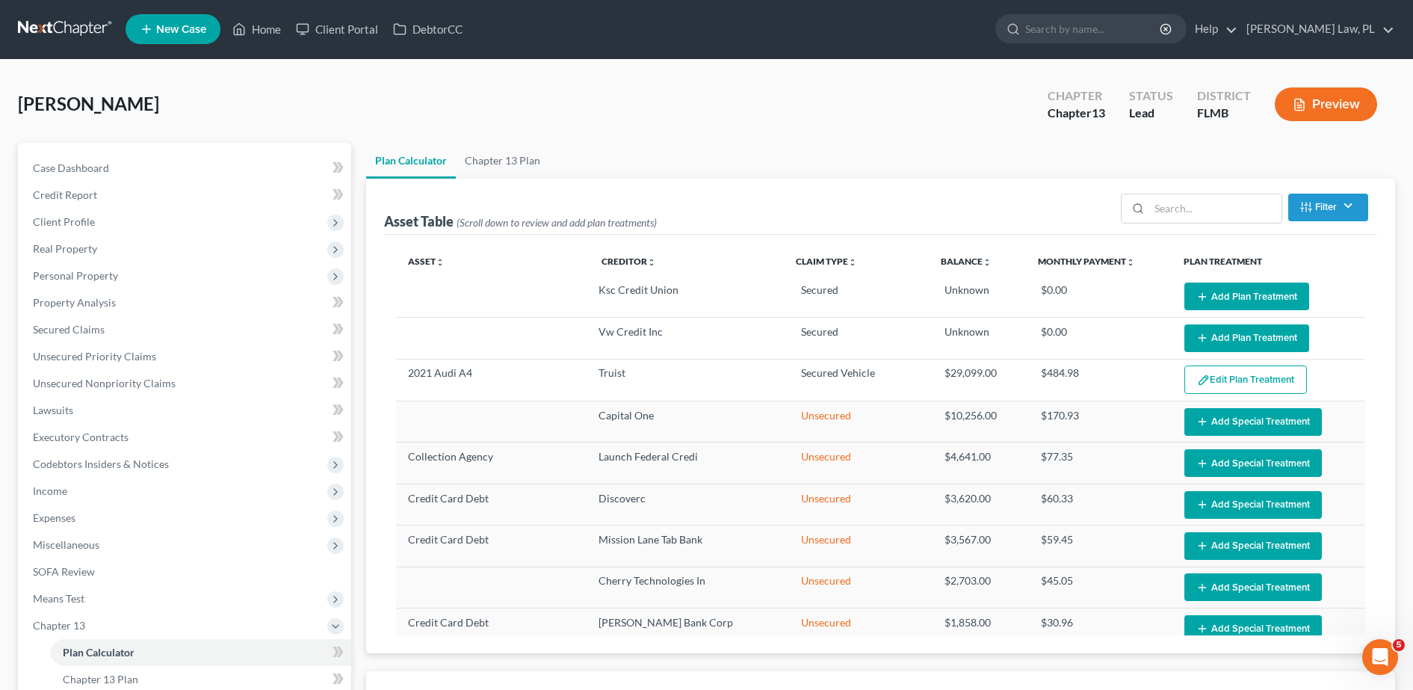
scroll to position [0, 0]
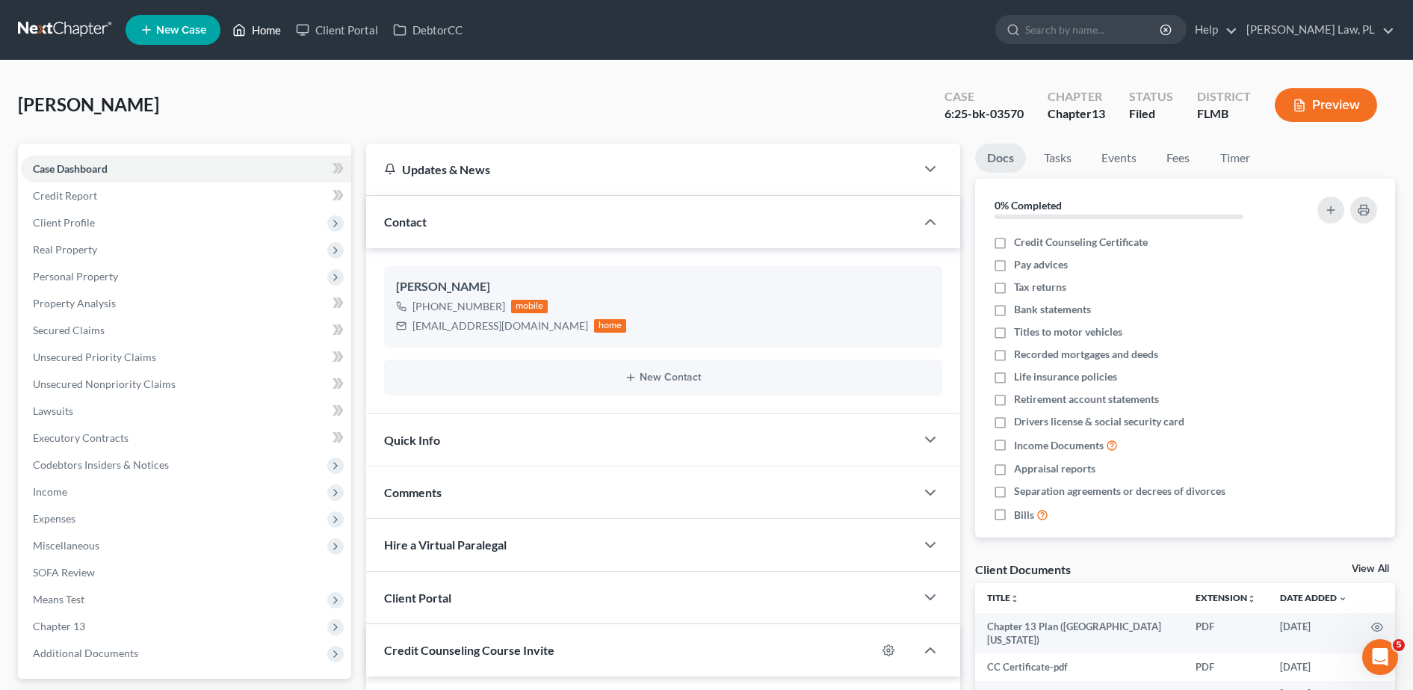
click at [270, 26] on link "Home" at bounding box center [257, 29] width 64 height 27
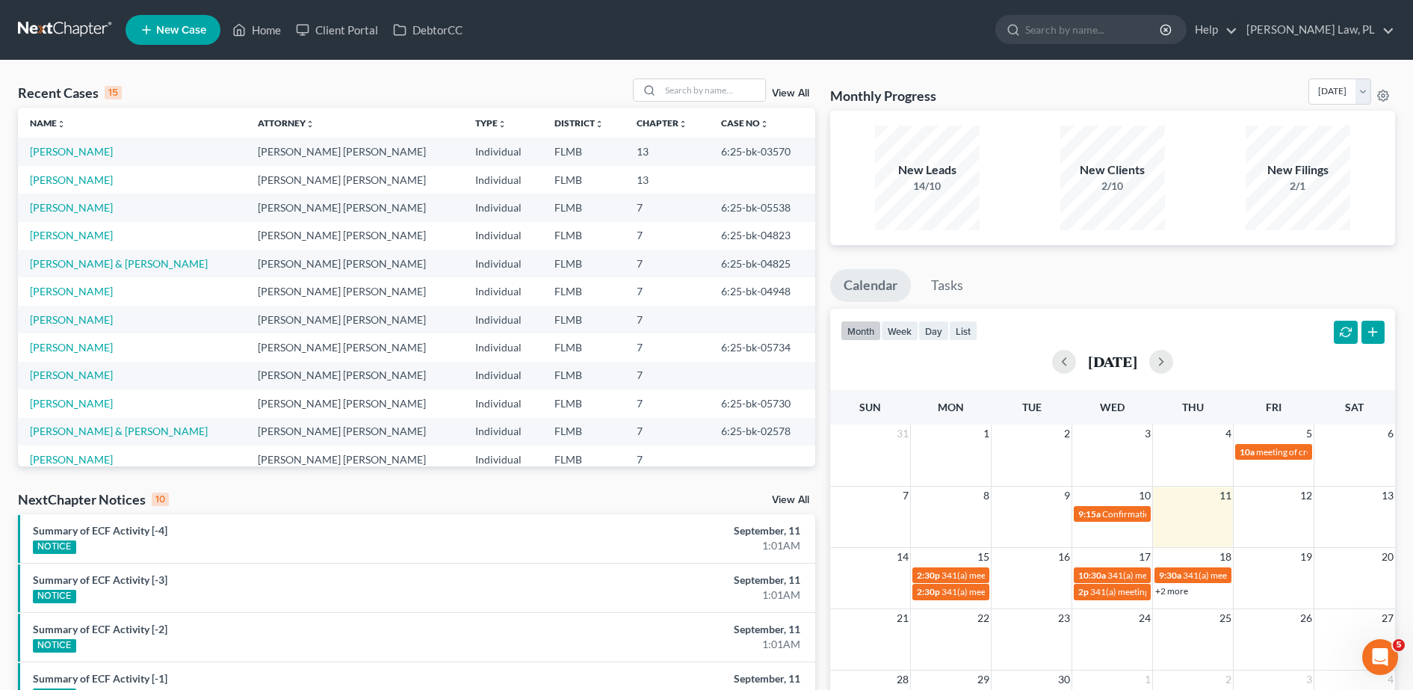
click at [65, 354] on td "[PERSON_NAME]" at bounding box center [132, 347] width 228 height 28
click at [57, 346] on link "[PERSON_NAME]" at bounding box center [71, 347] width 83 height 13
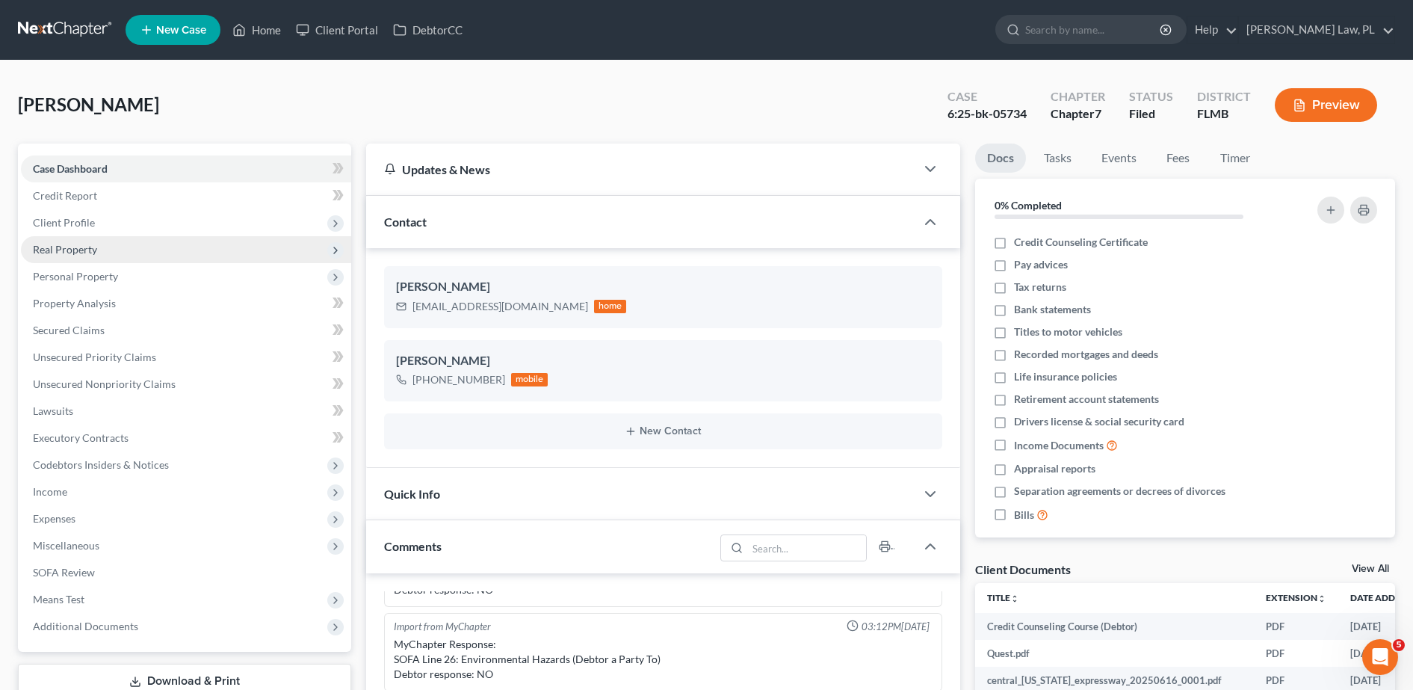
click at [117, 248] on span "Real Property" at bounding box center [186, 249] width 330 height 27
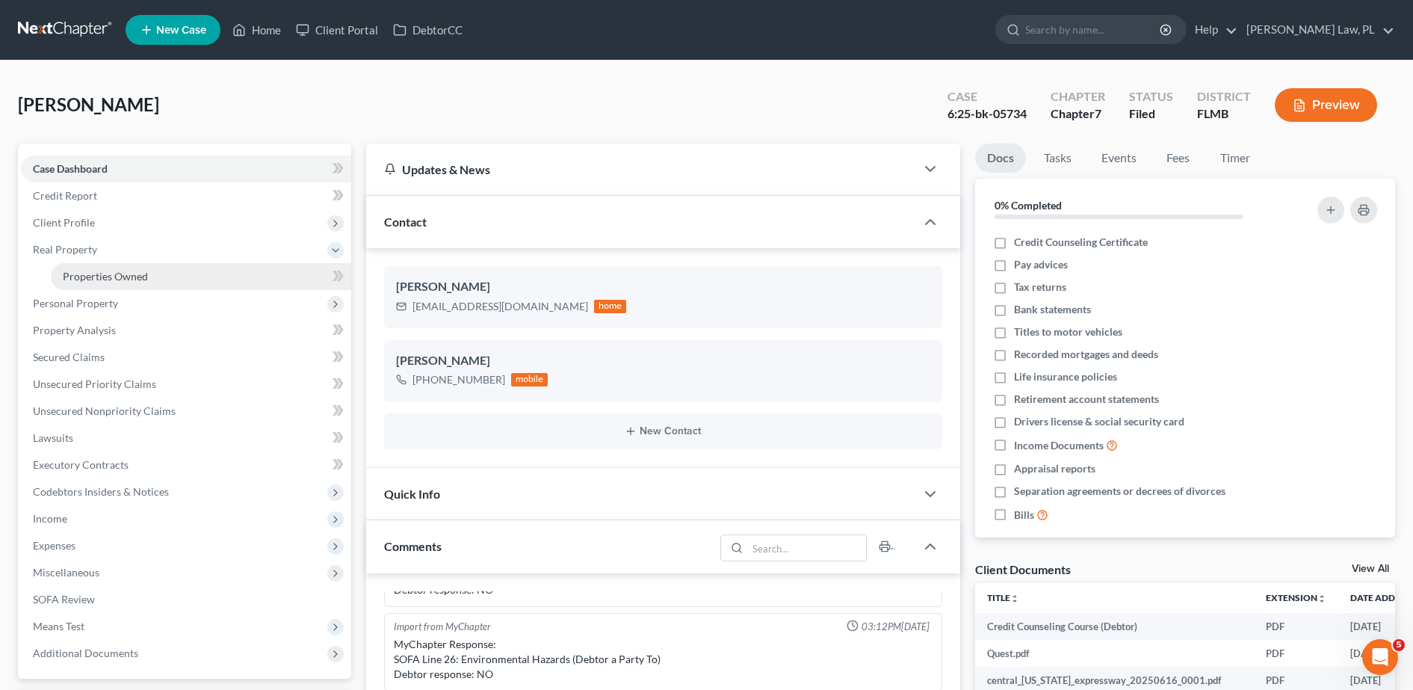
click at [120, 283] on link "Properties Owned" at bounding box center [201, 276] width 300 height 27
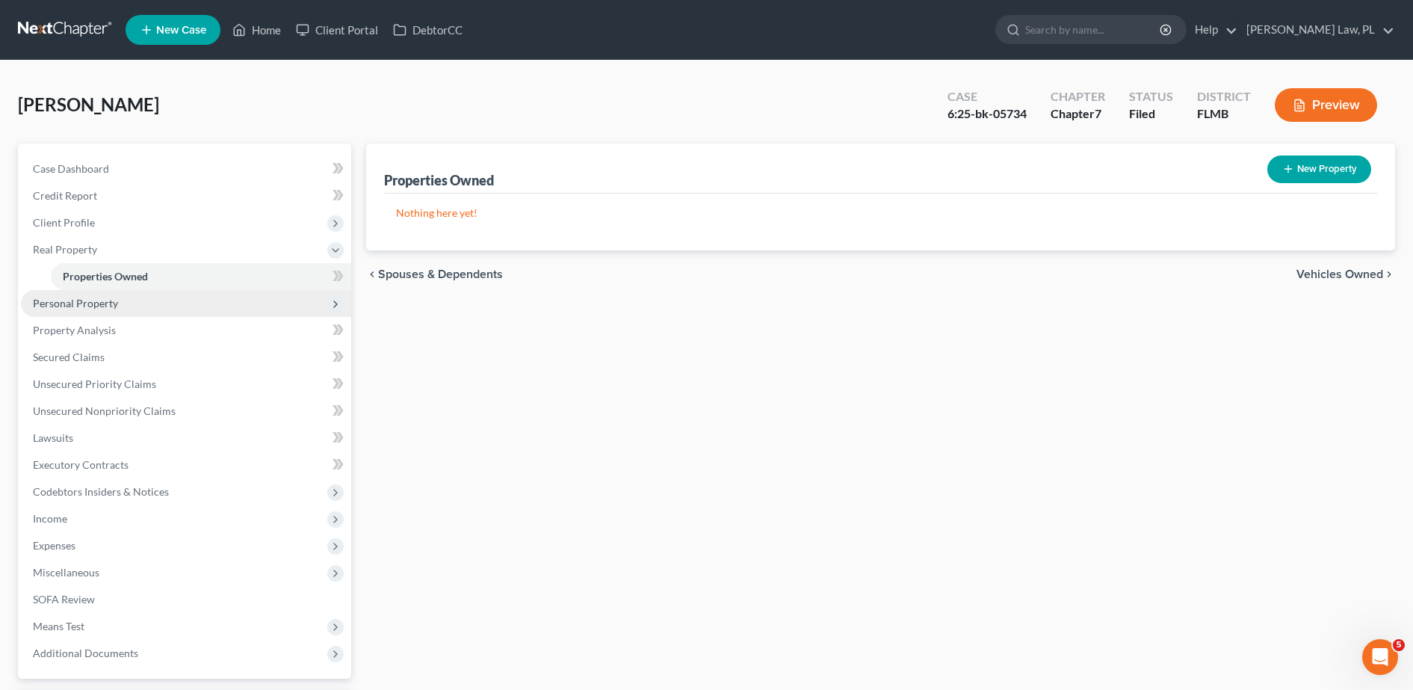
click at [107, 294] on span "Personal Property" at bounding box center [186, 303] width 330 height 27
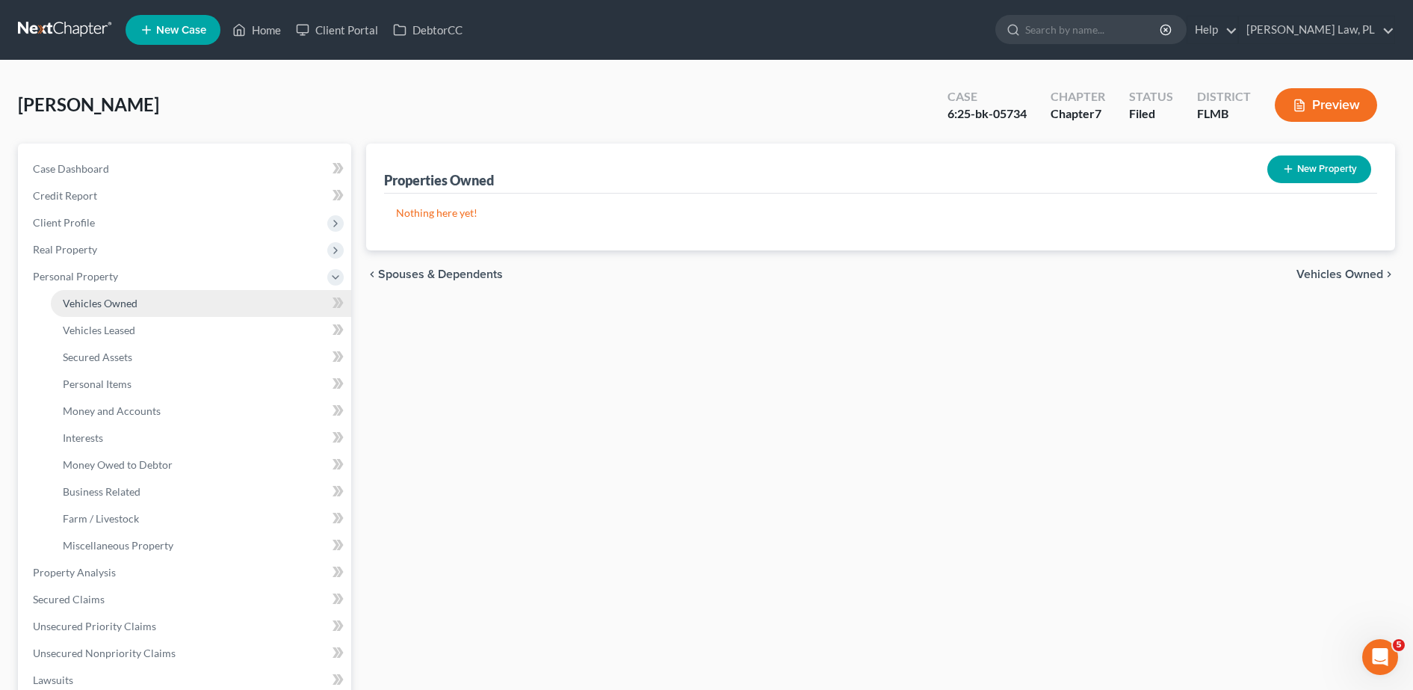
click at [99, 311] on link "Vehicles Owned" at bounding box center [201, 303] width 300 height 27
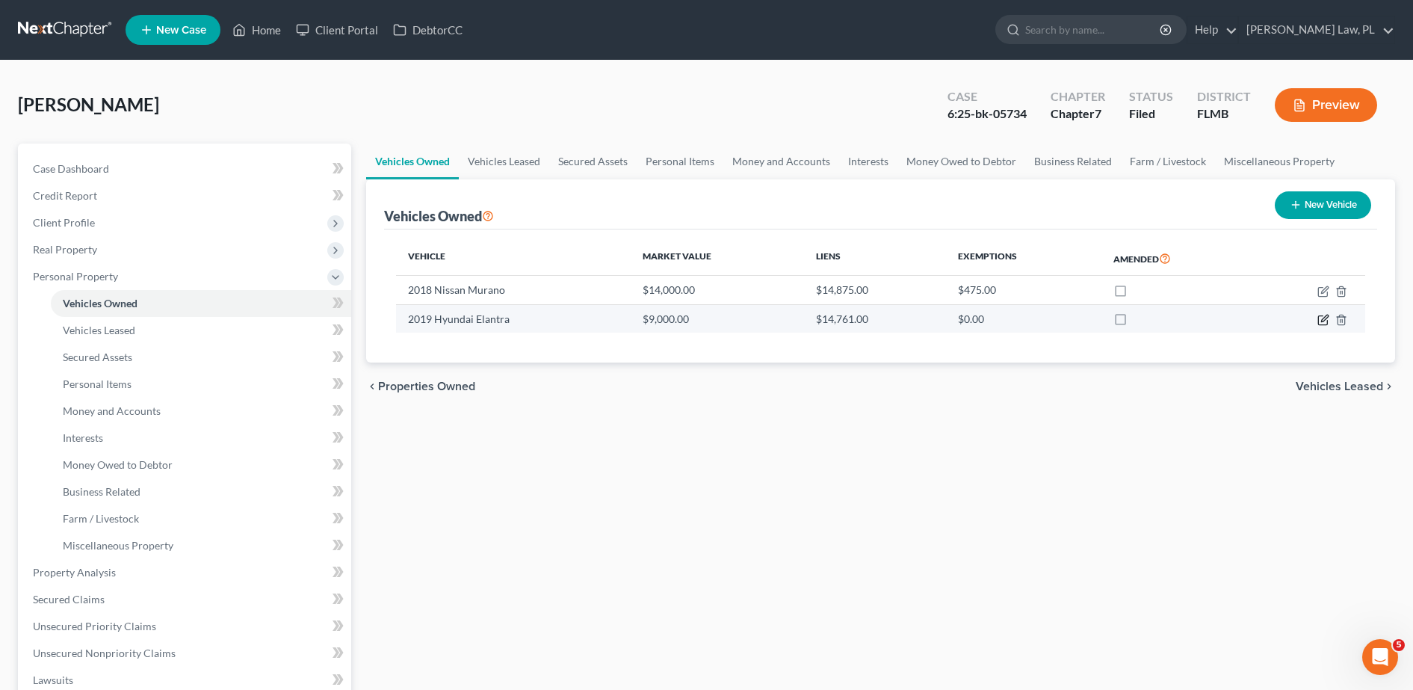
click at [1321, 318] on icon "button" at bounding box center [1323, 320] width 12 height 12
select select "0"
select select "7"
select select "2"
select select "3"
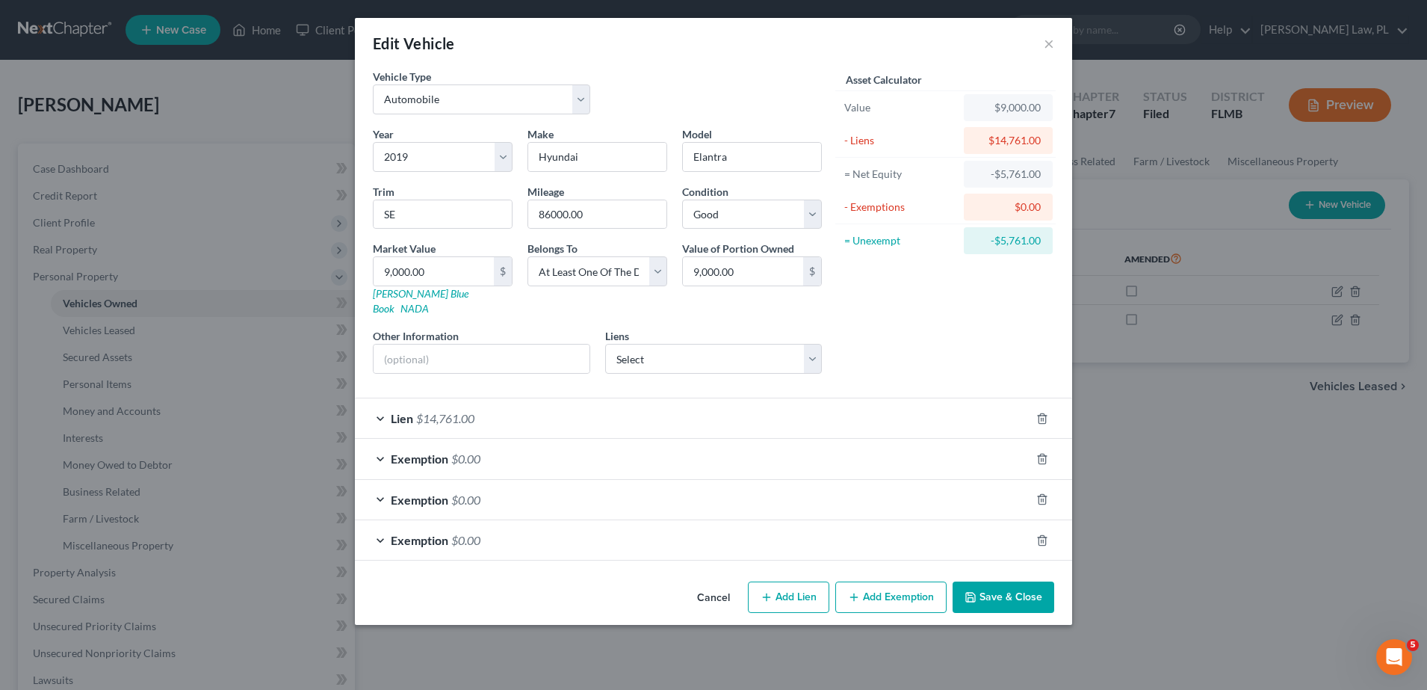
click at [945, 398] on div "Lien $14,761.00" at bounding box center [693, 418] width 676 height 40
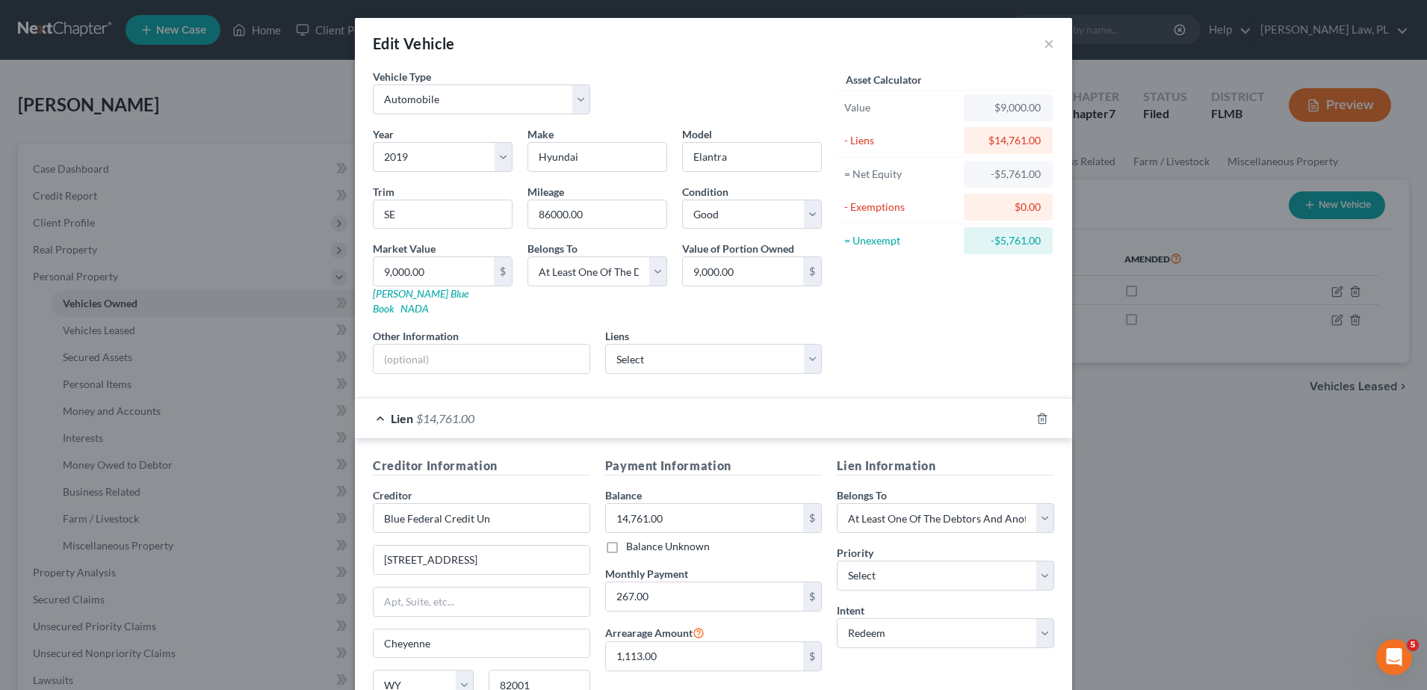
click at [906, 407] on div "Lien $14,761.00" at bounding box center [693, 418] width 676 height 40
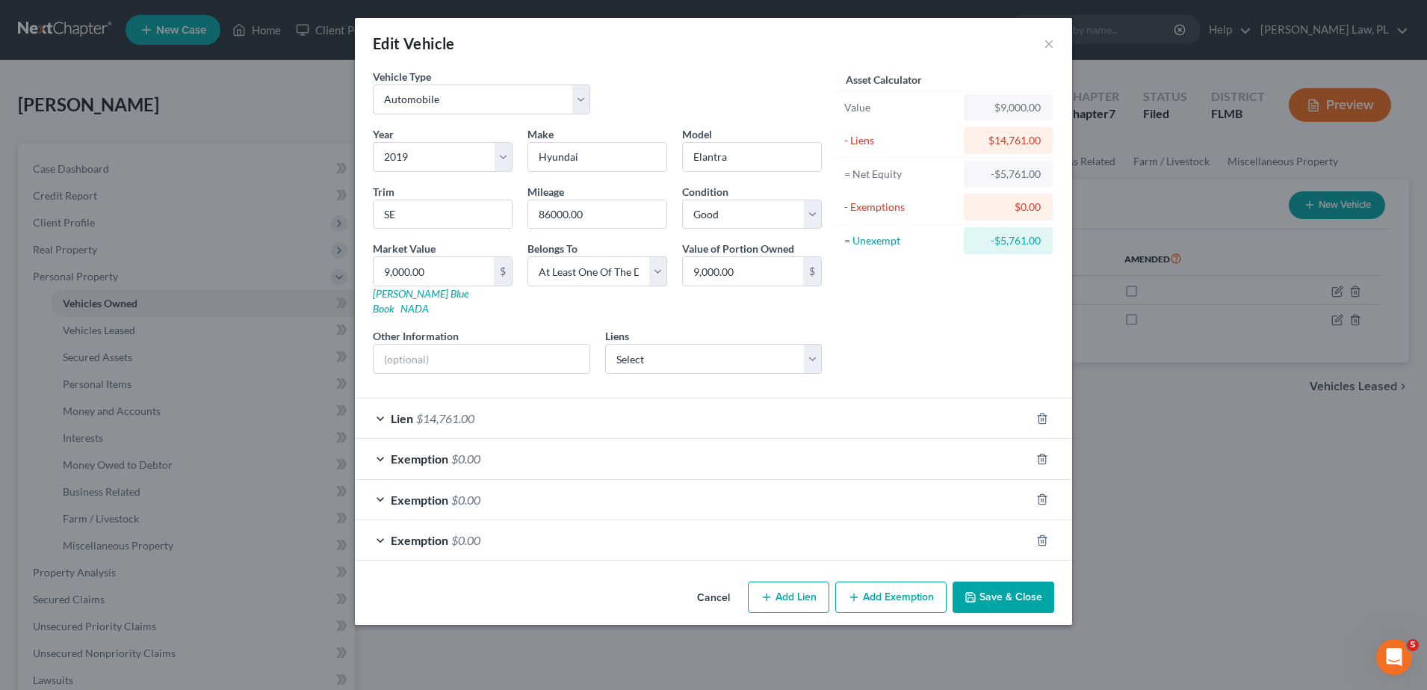
click at [1053, 55] on div "Edit Vehicle ×" at bounding box center [713, 43] width 717 height 51
